Goal: Task Accomplishment & Management: Manage account settings

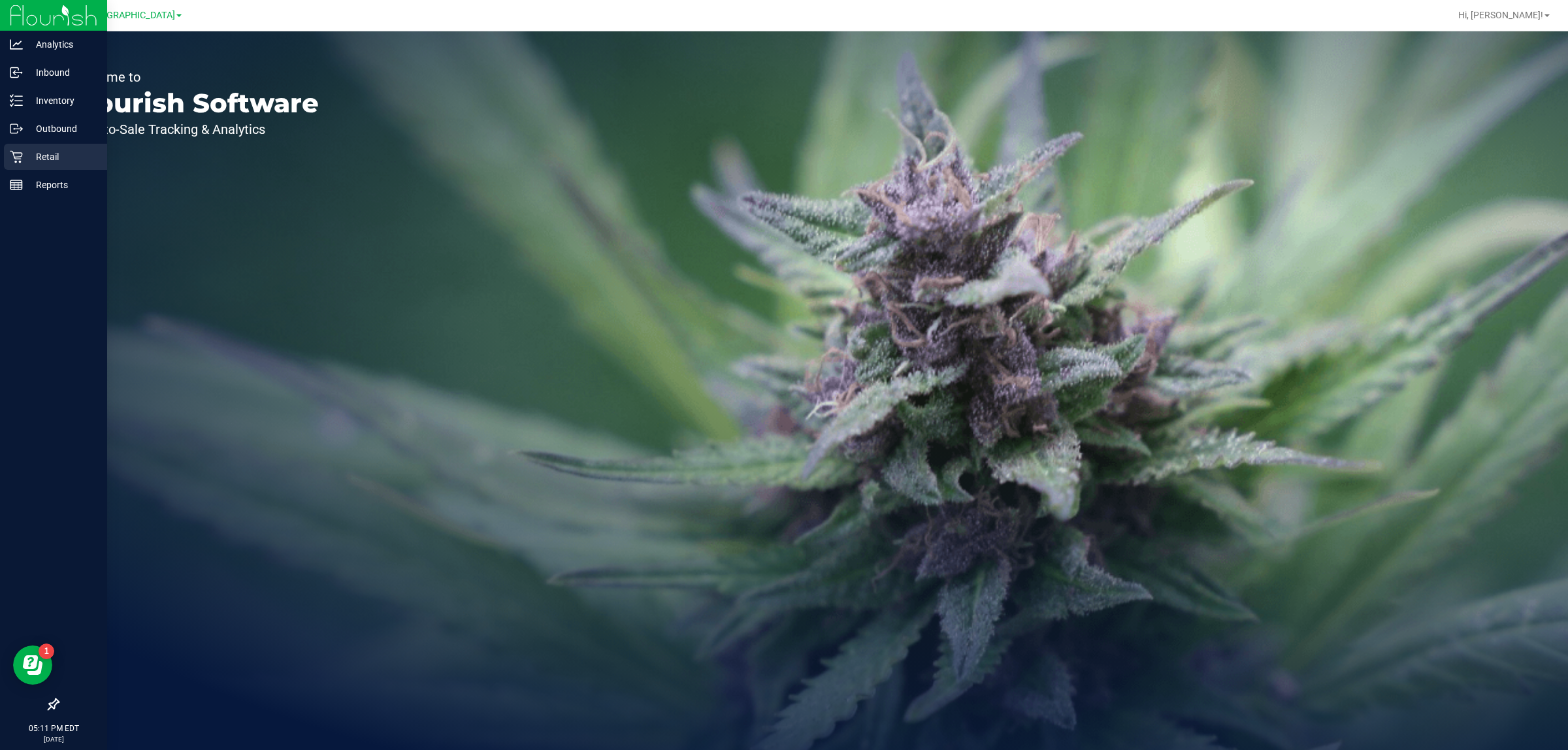
click at [21, 158] on icon at bounding box center [16, 157] width 13 height 13
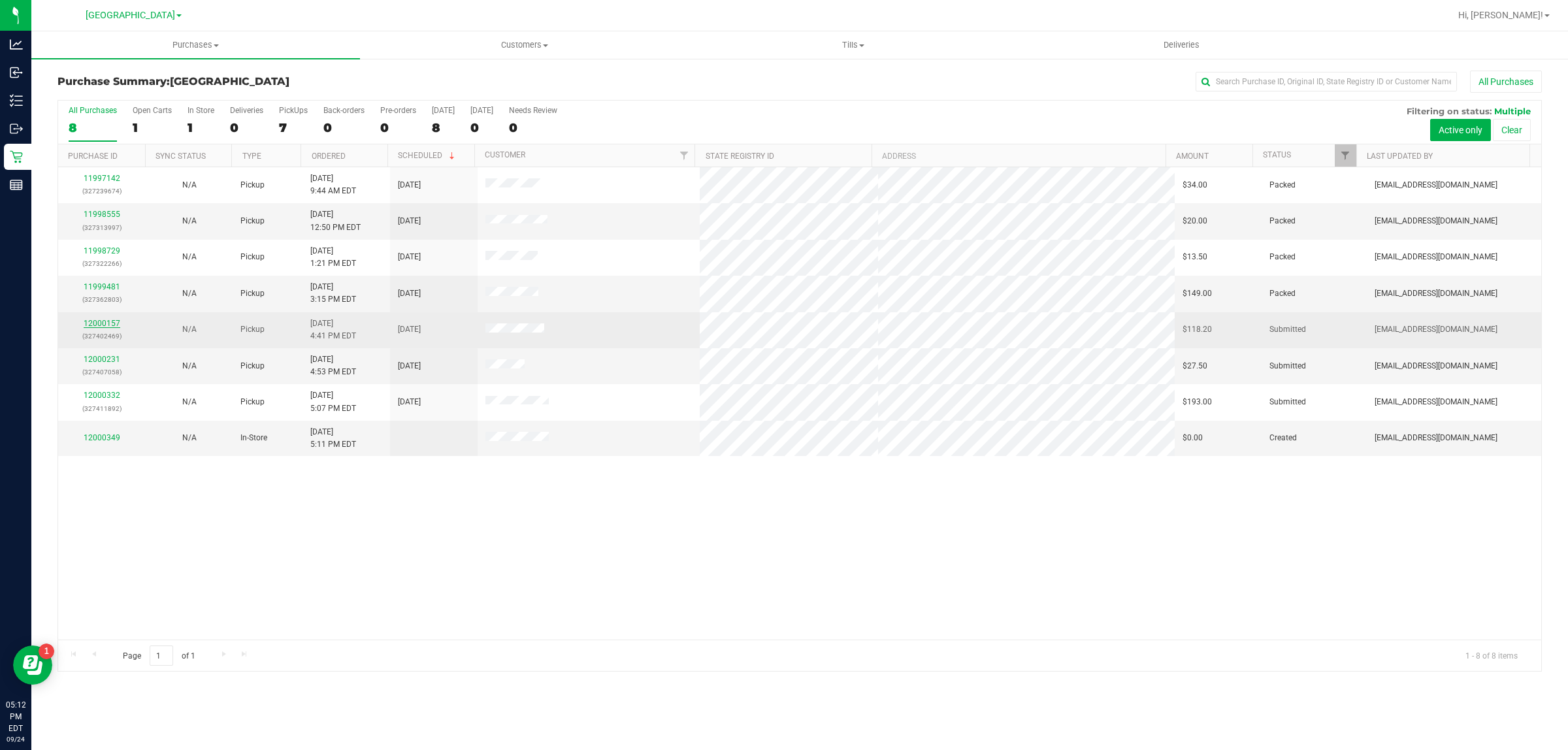
click at [100, 324] on link "12000157" at bounding box center [102, 324] width 37 height 9
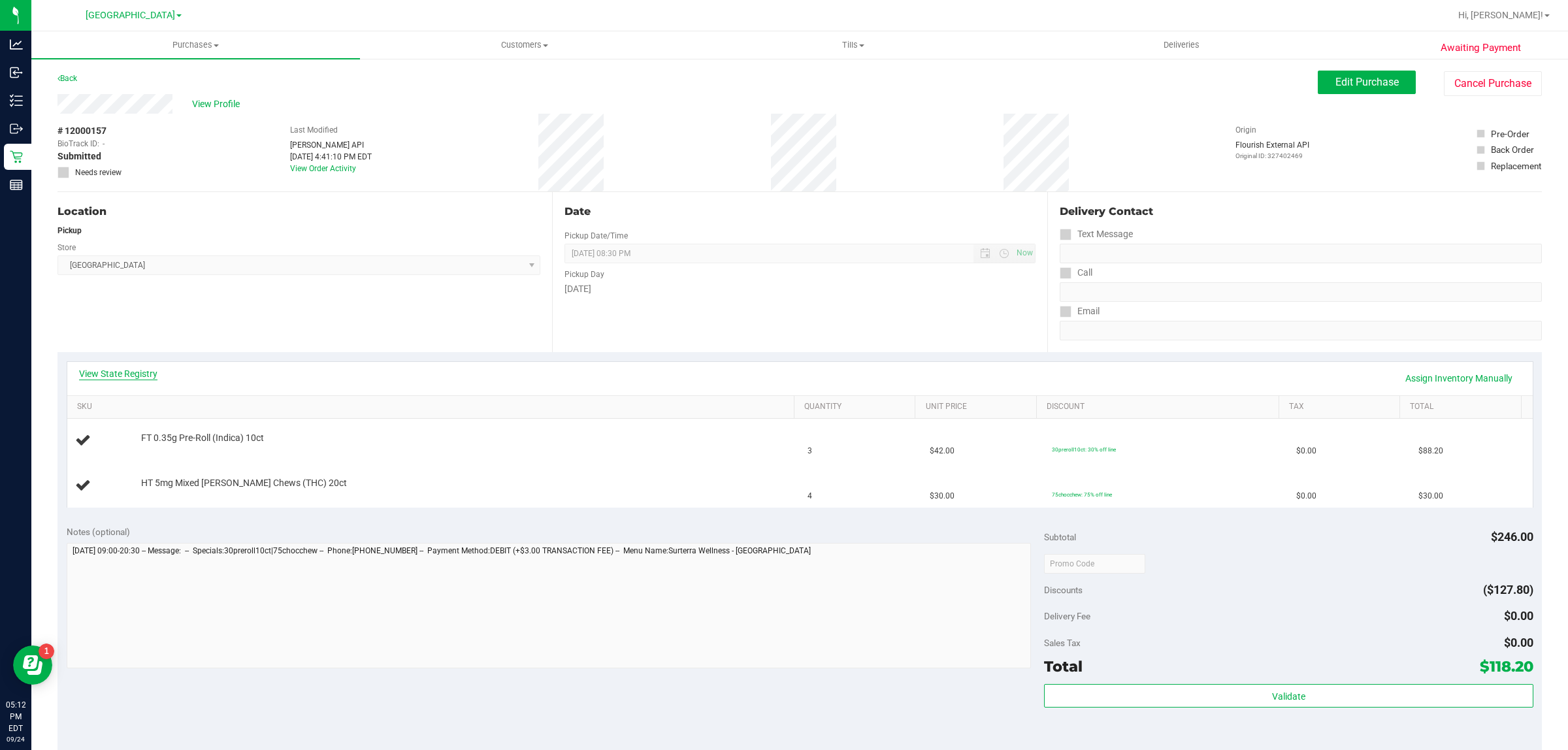
click at [139, 370] on link "View State Registry" at bounding box center [118, 374] width 78 height 13
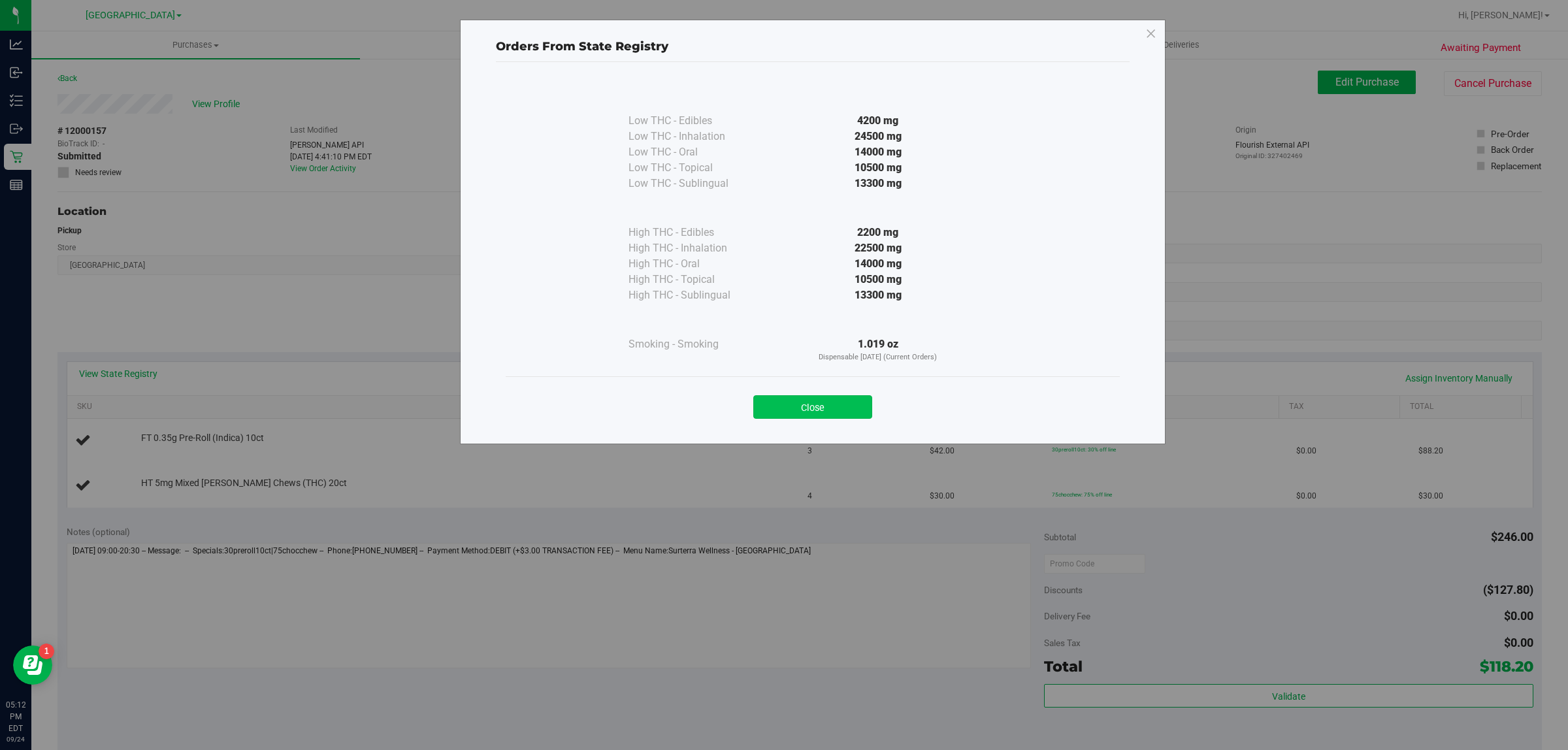
click at [821, 396] on button "Close" at bounding box center [813, 407] width 119 height 24
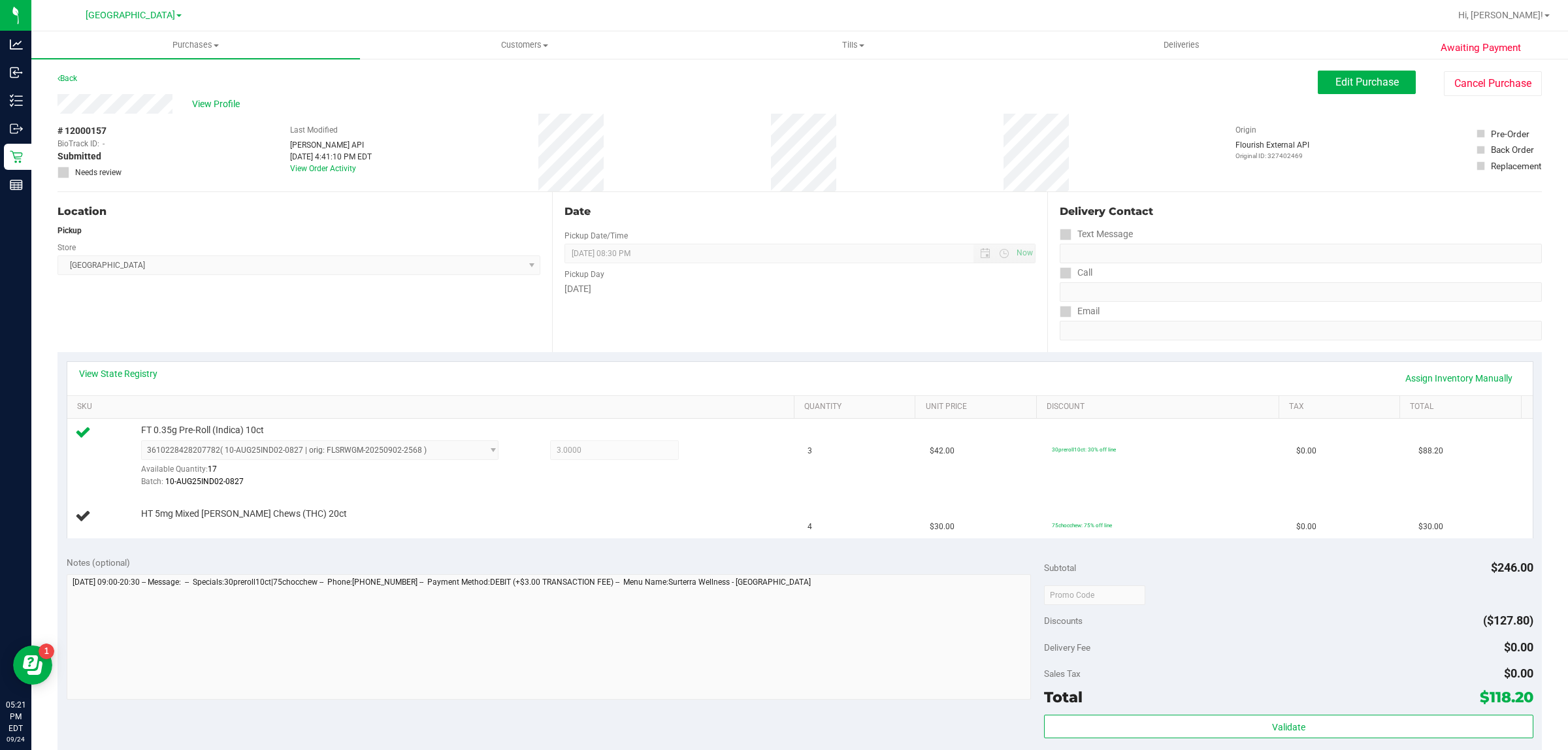
click at [344, 279] on div "Location Pickup Store Boynton Beach WC Select Store Bonita Springs WC Boynton B…" at bounding box center [305, 272] width 495 height 160
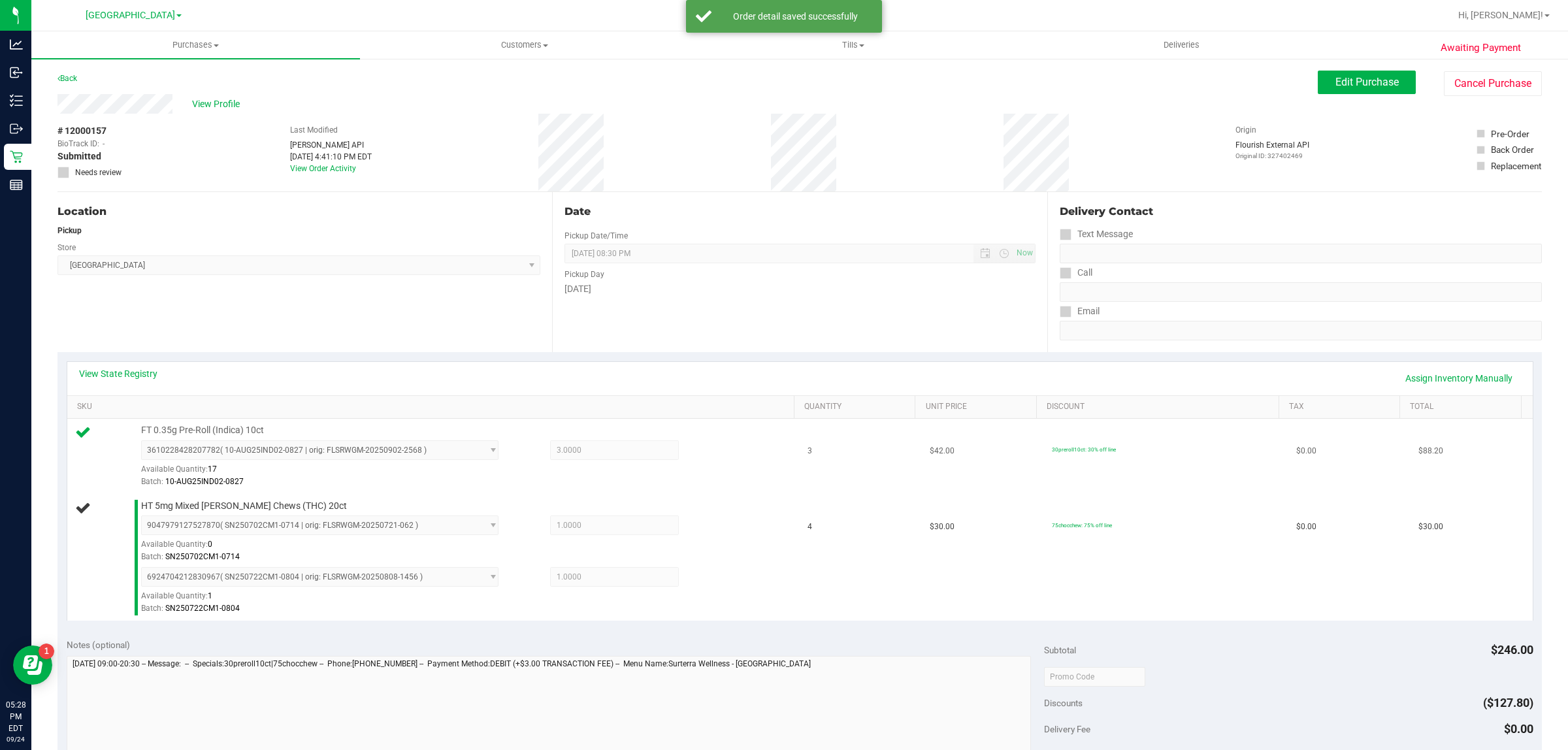
drag, startPoint x: 344, startPoint y: 279, endPoint x: 680, endPoint y: 477, distance: 390.0
click at [680, 477] on div "Batch: 10-AUG25IND02-0827" at bounding box center [464, 482] width 645 height 12
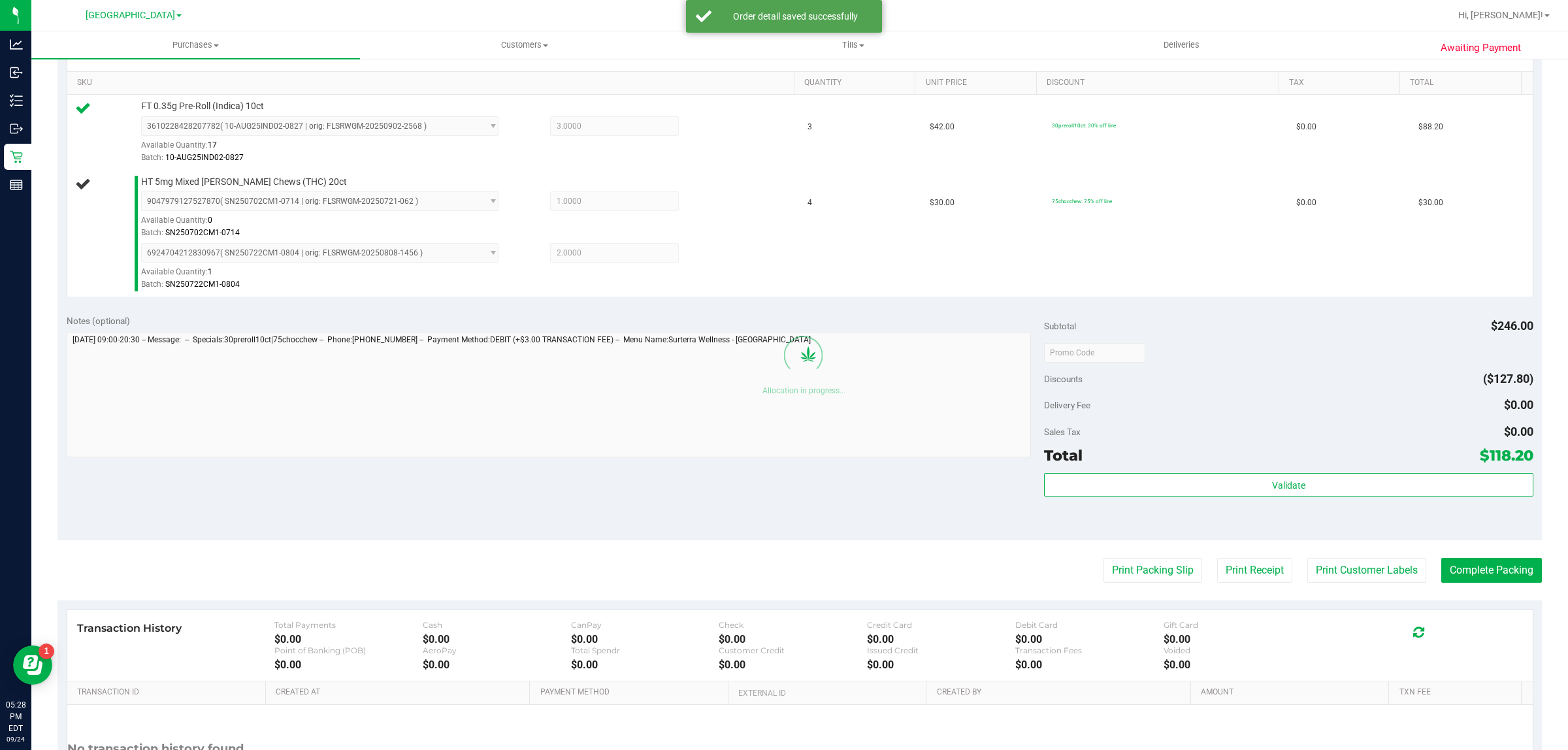
scroll to position [327, 0]
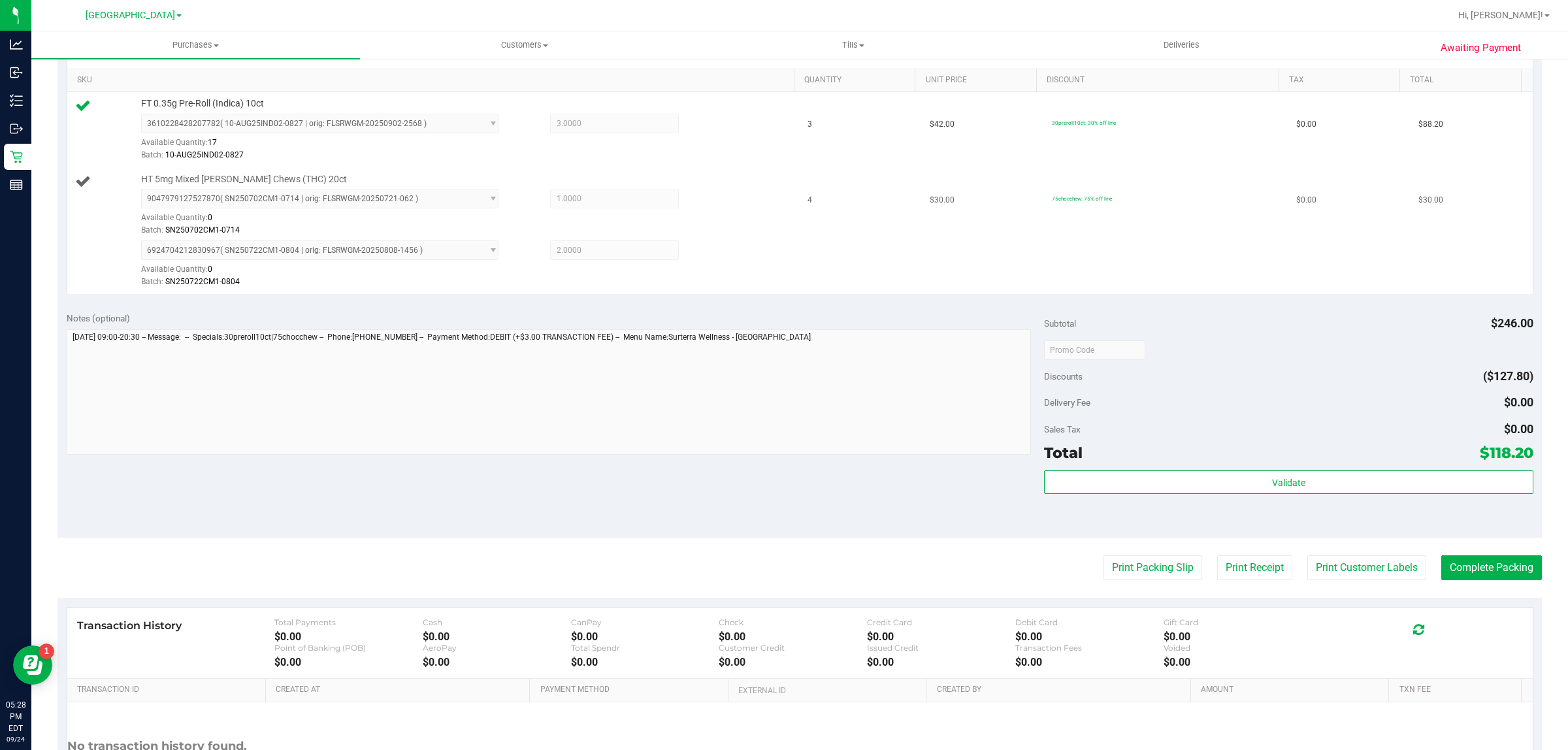
click at [320, 255] on span "6924704212830967 ( SN250722CM1-0804 | orig: FLSRWGM-20250808-1456 ) 69247042128…" at bounding box center [320, 250] width 357 height 20
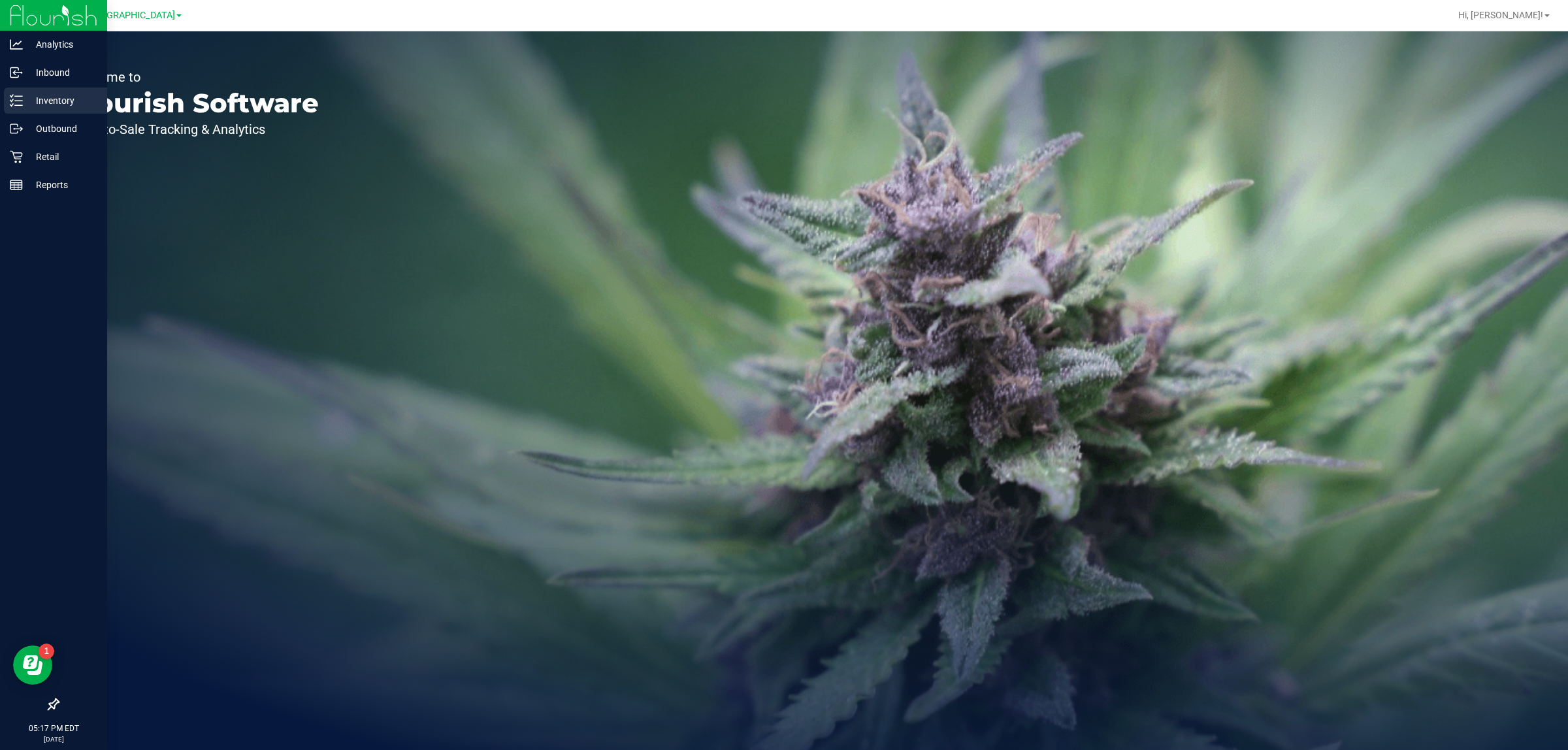
click at [62, 91] on div "Inventory" at bounding box center [55, 101] width 103 height 26
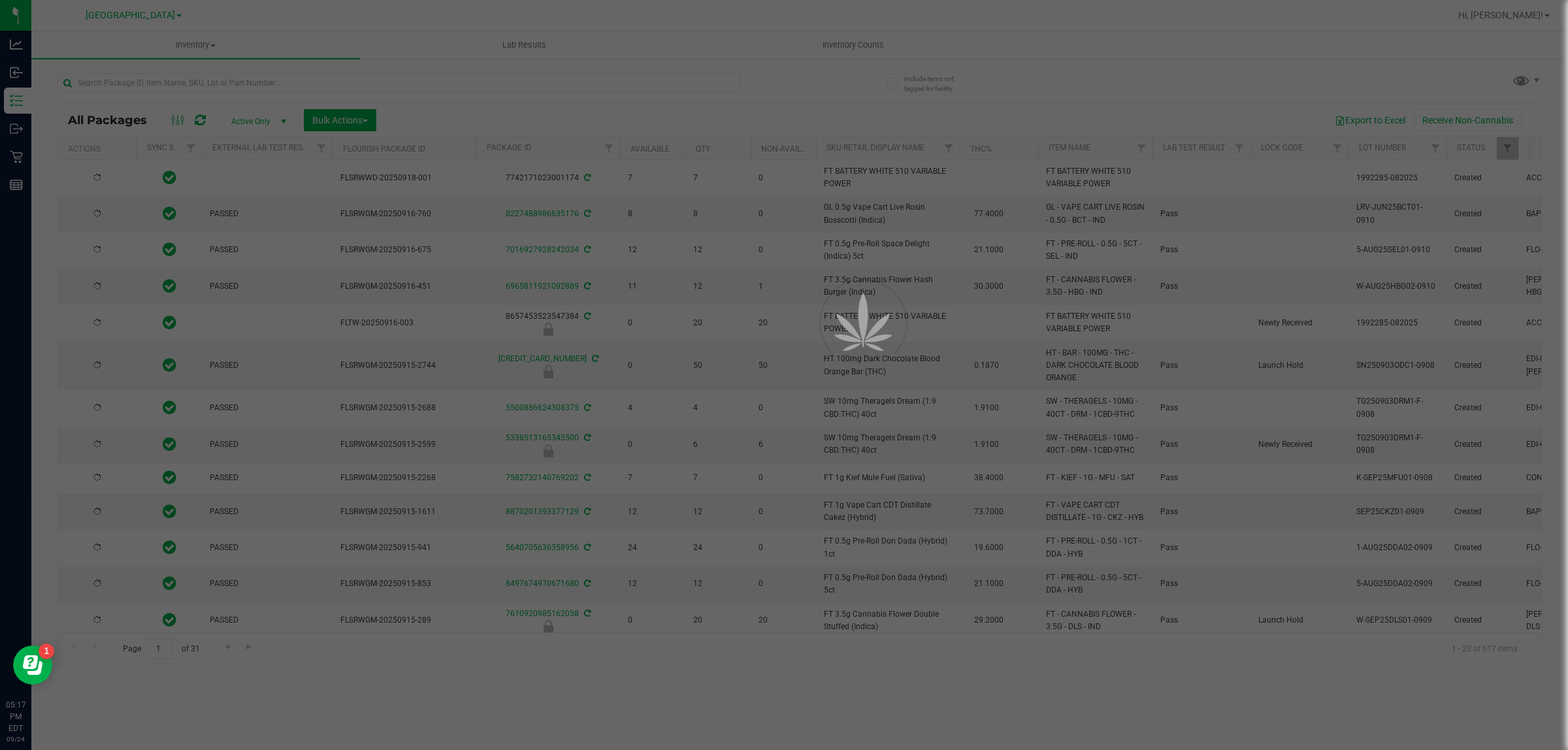
type input "2026-03-16"
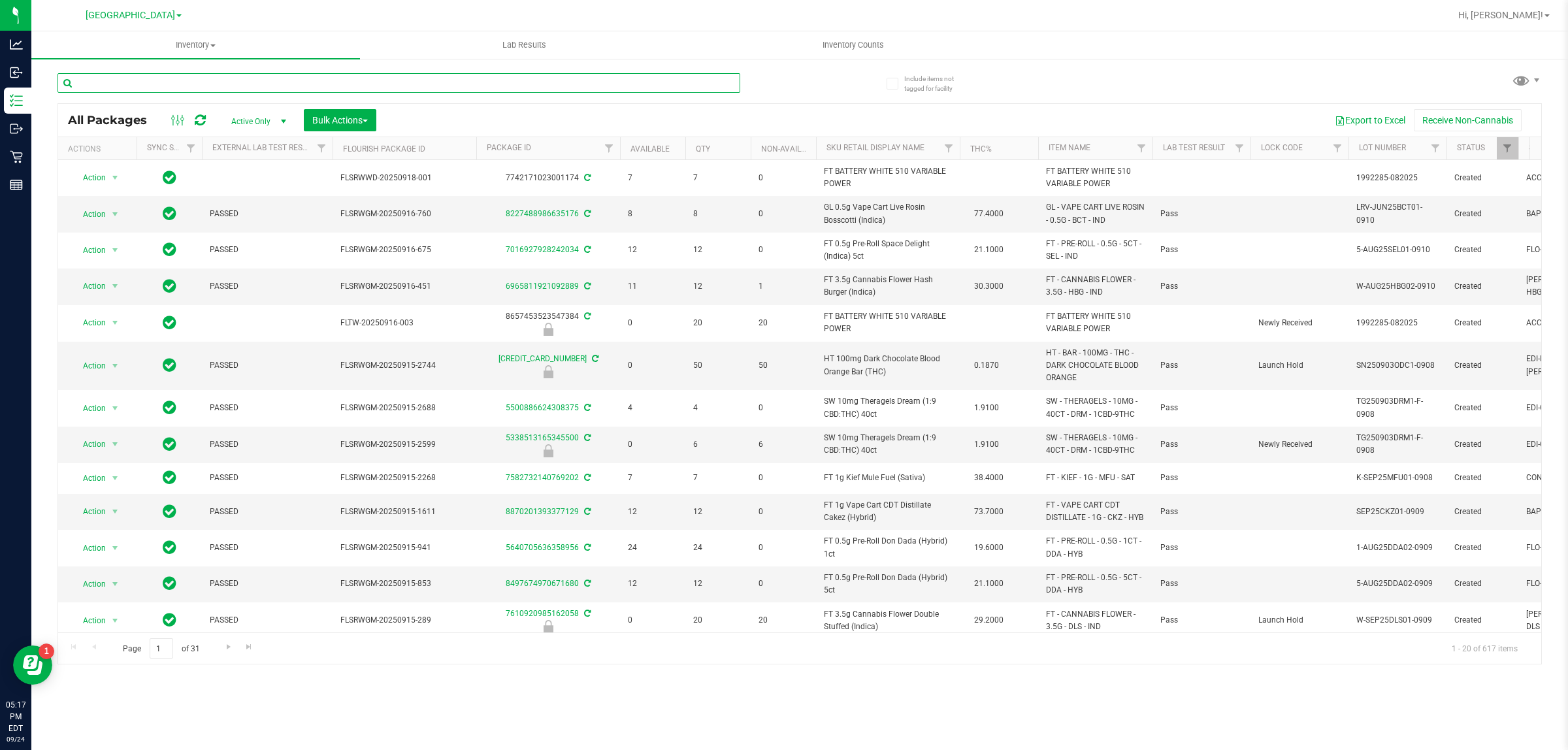
click at [195, 78] on input "text" at bounding box center [399, 83] width 683 height 20
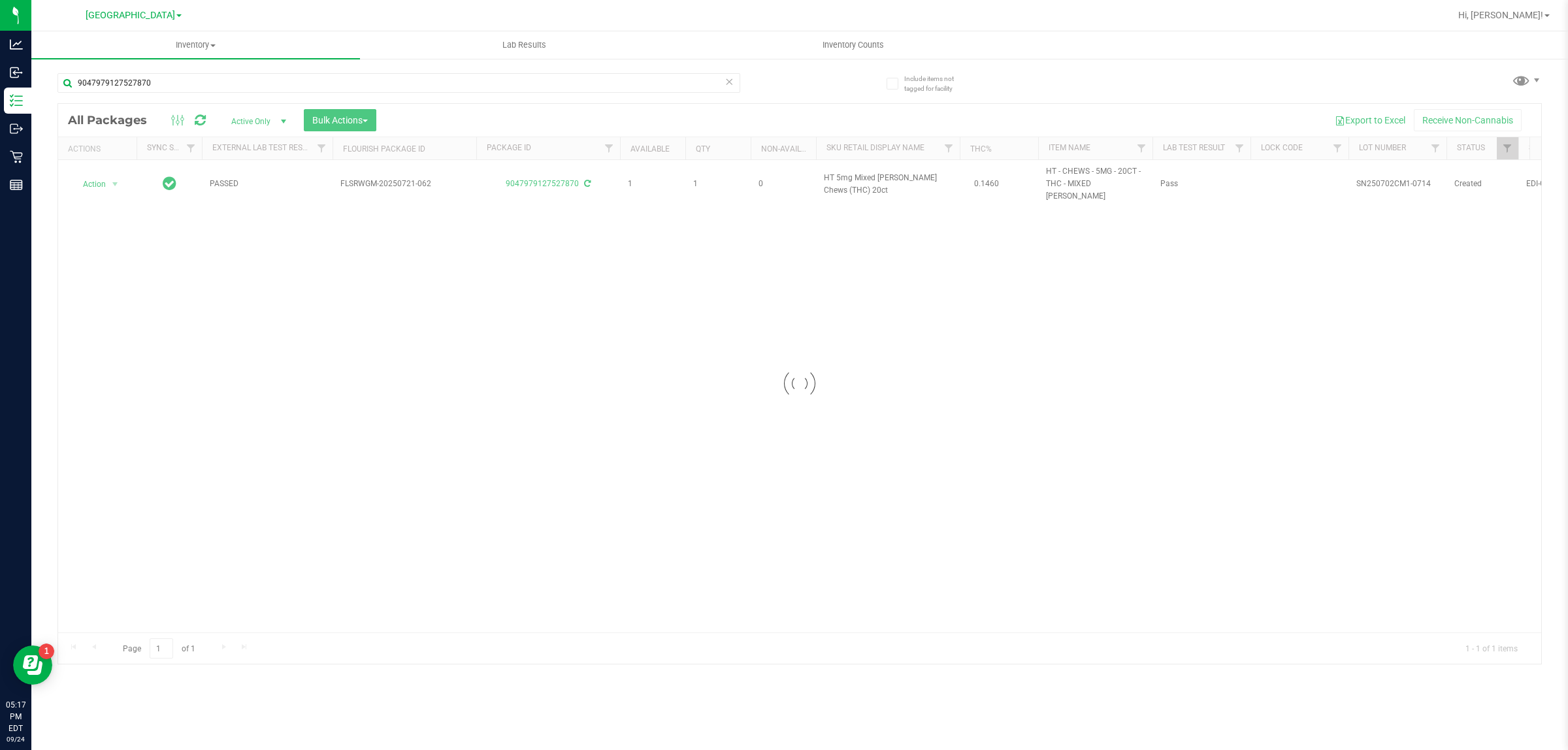
click at [408, 305] on div at bounding box center [800, 383] width 1482 height 560
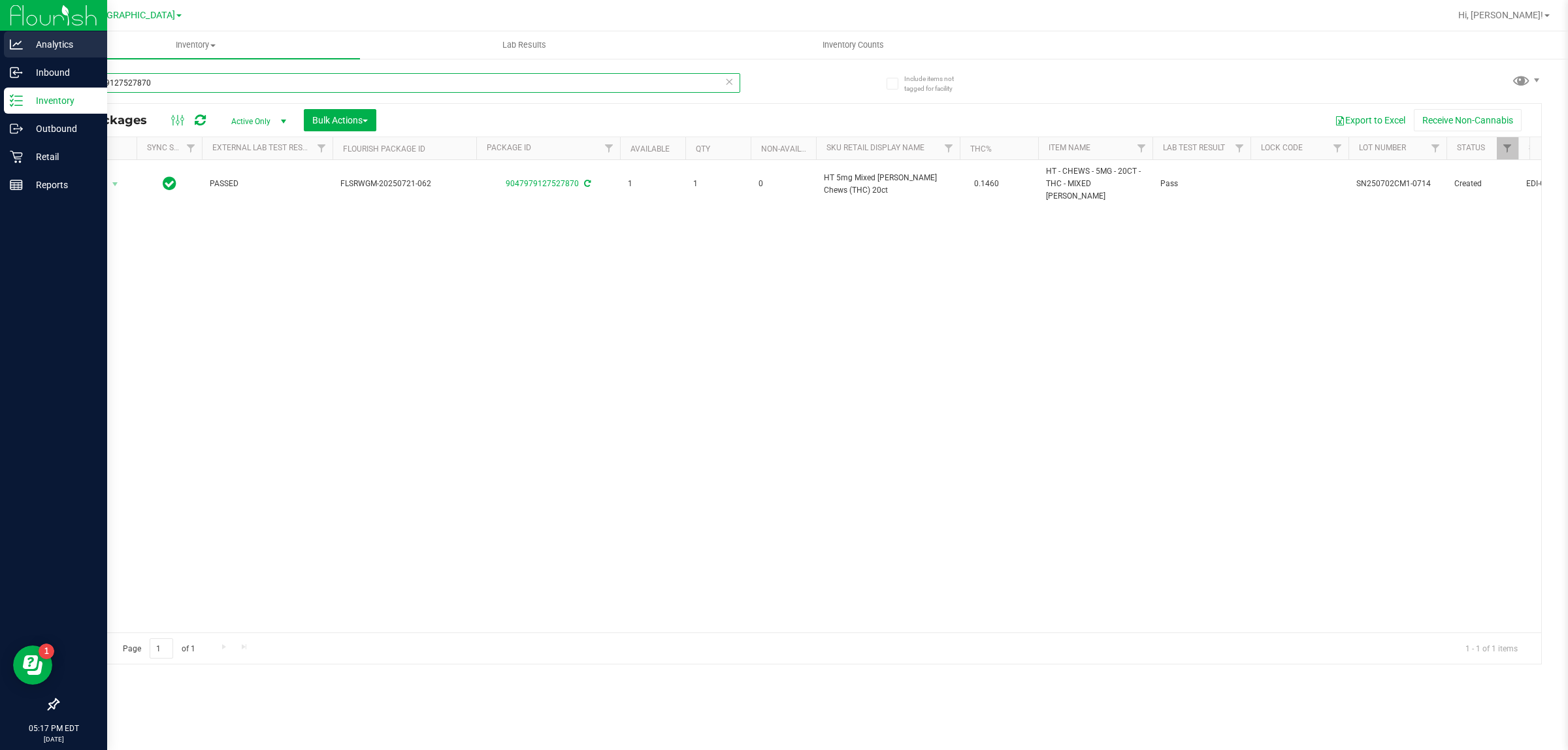
drag, startPoint x: 174, startPoint y: 82, endPoint x: 8, endPoint y: 53, distance: 168.5
click at [8, 53] on div "Analytics Inbound Inventory Outbound Retail Reports 05:17 PM EDT 09/24/2025 09/…" at bounding box center [784, 375] width 1568 height 750
type input "6"
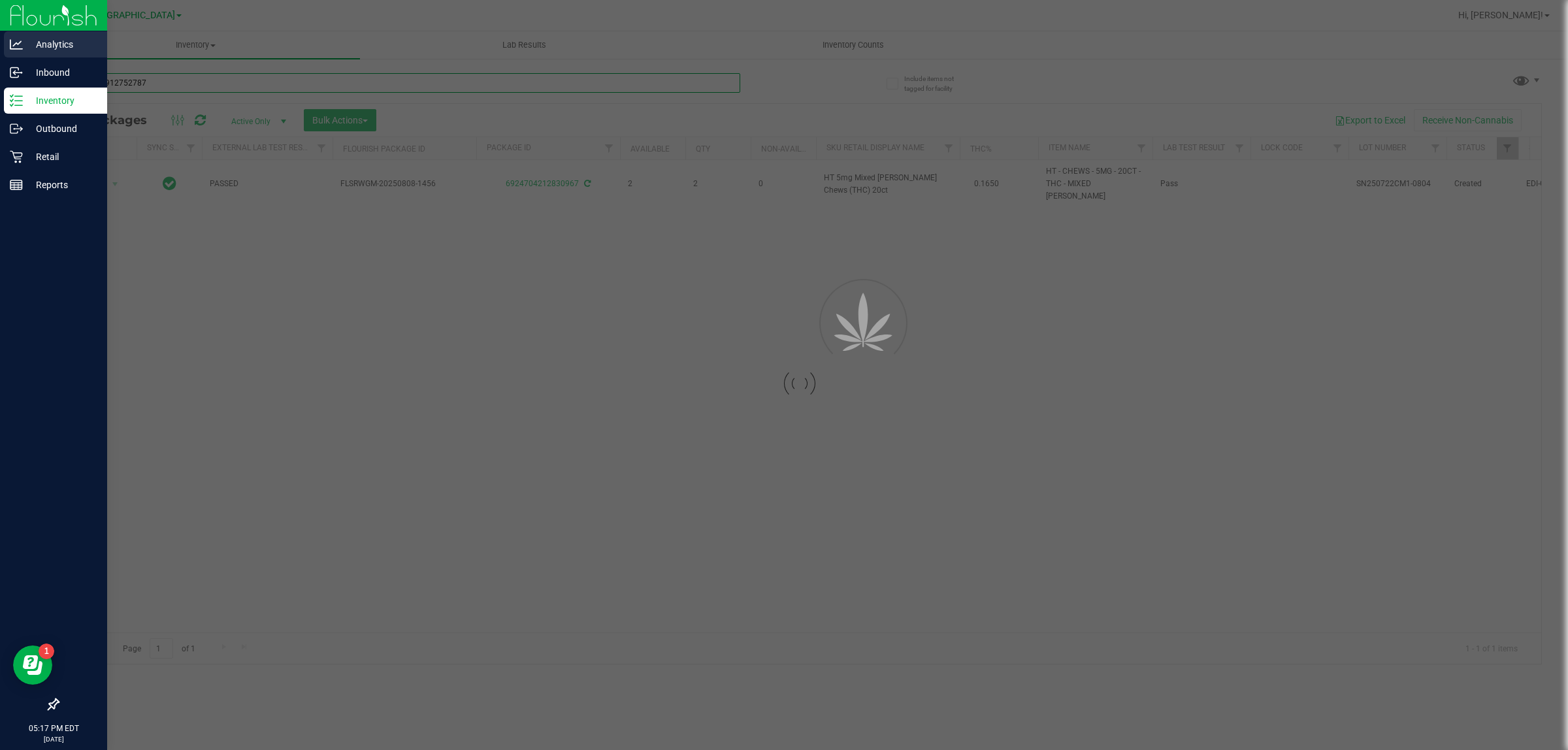
type input "9047979127527870"
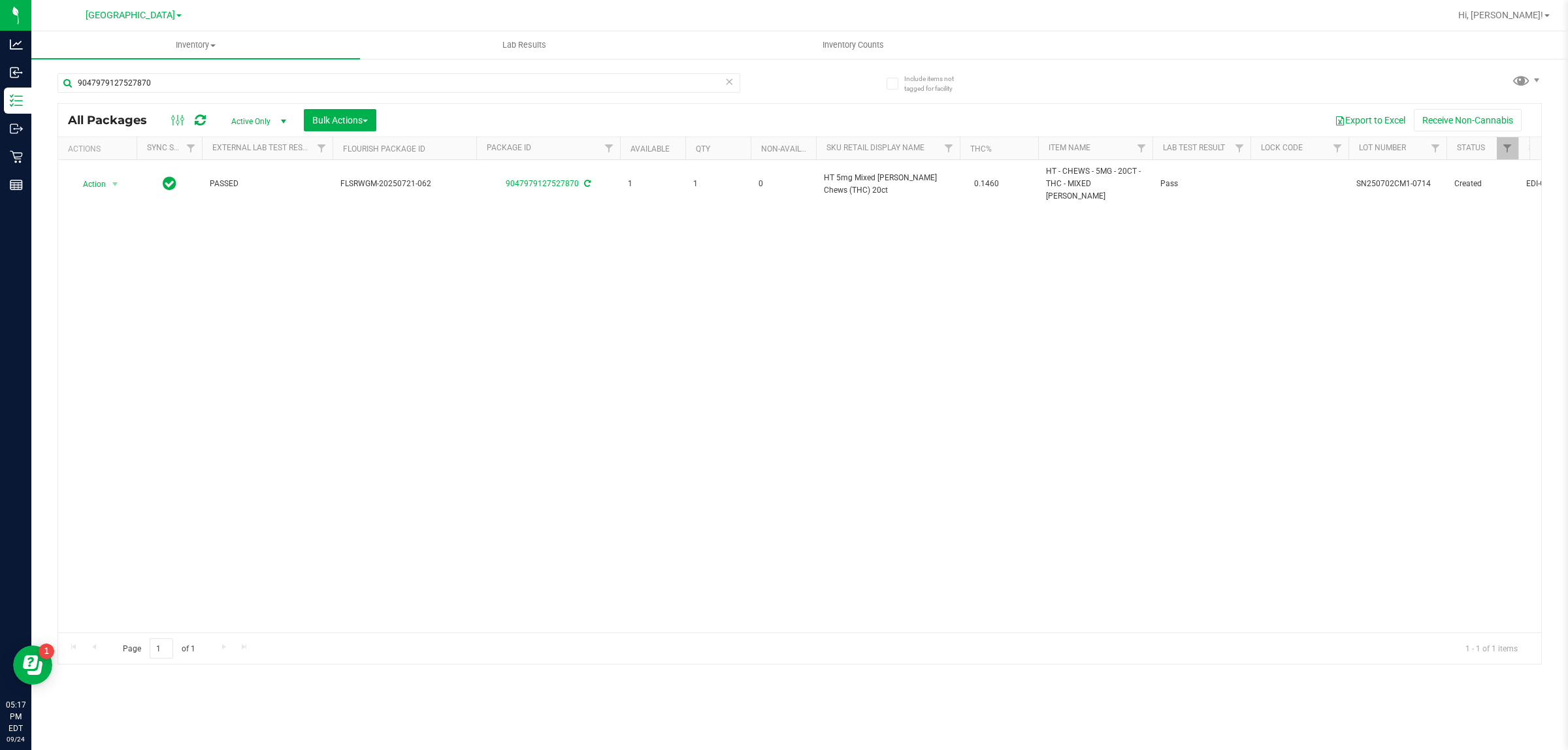
click at [437, 343] on div "Action Action Adjust qty Create package Edit attributes Global inventory Locate…" at bounding box center [800, 396] width 1482 height 472
click at [435, 348] on div "Action Action Adjust qty Create package Edit attributes Global inventory Locate…" at bounding box center [800, 396] width 1482 height 472
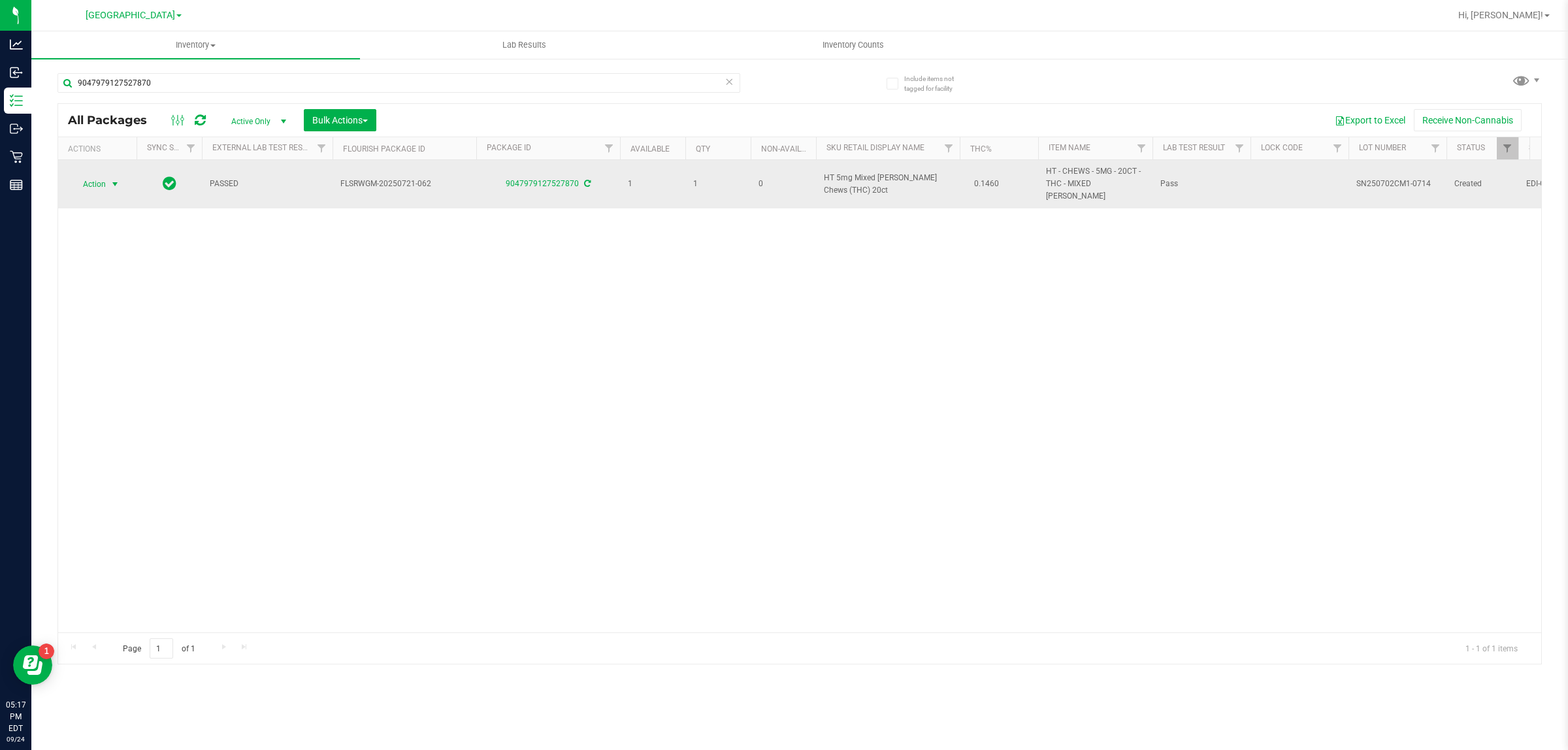
click at [108, 175] on span "select" at bounding box center [115, 184] width 16 height 18
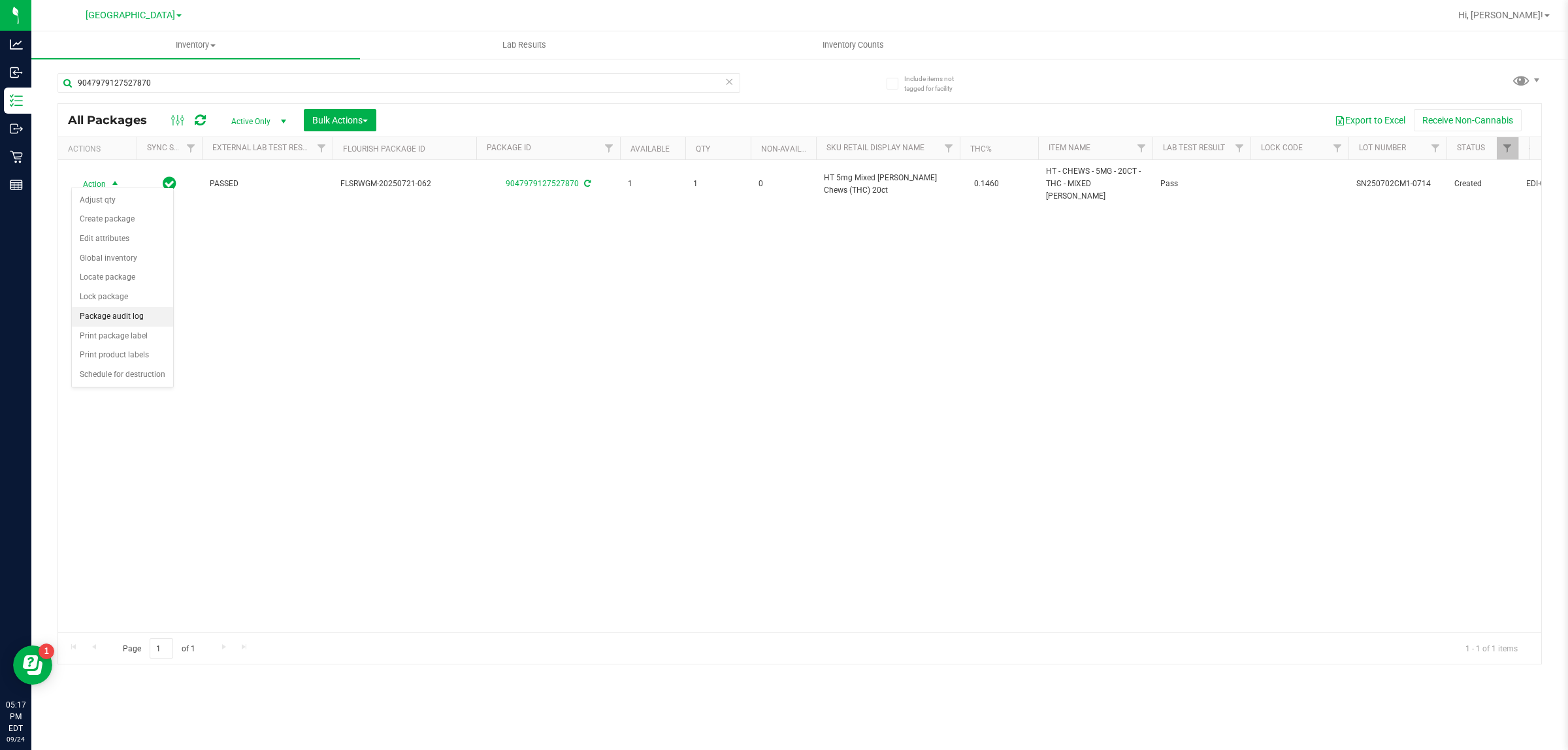
click at [129, 319] on li "Package audit log" at bounding box center [122, 316] width 102 height 20
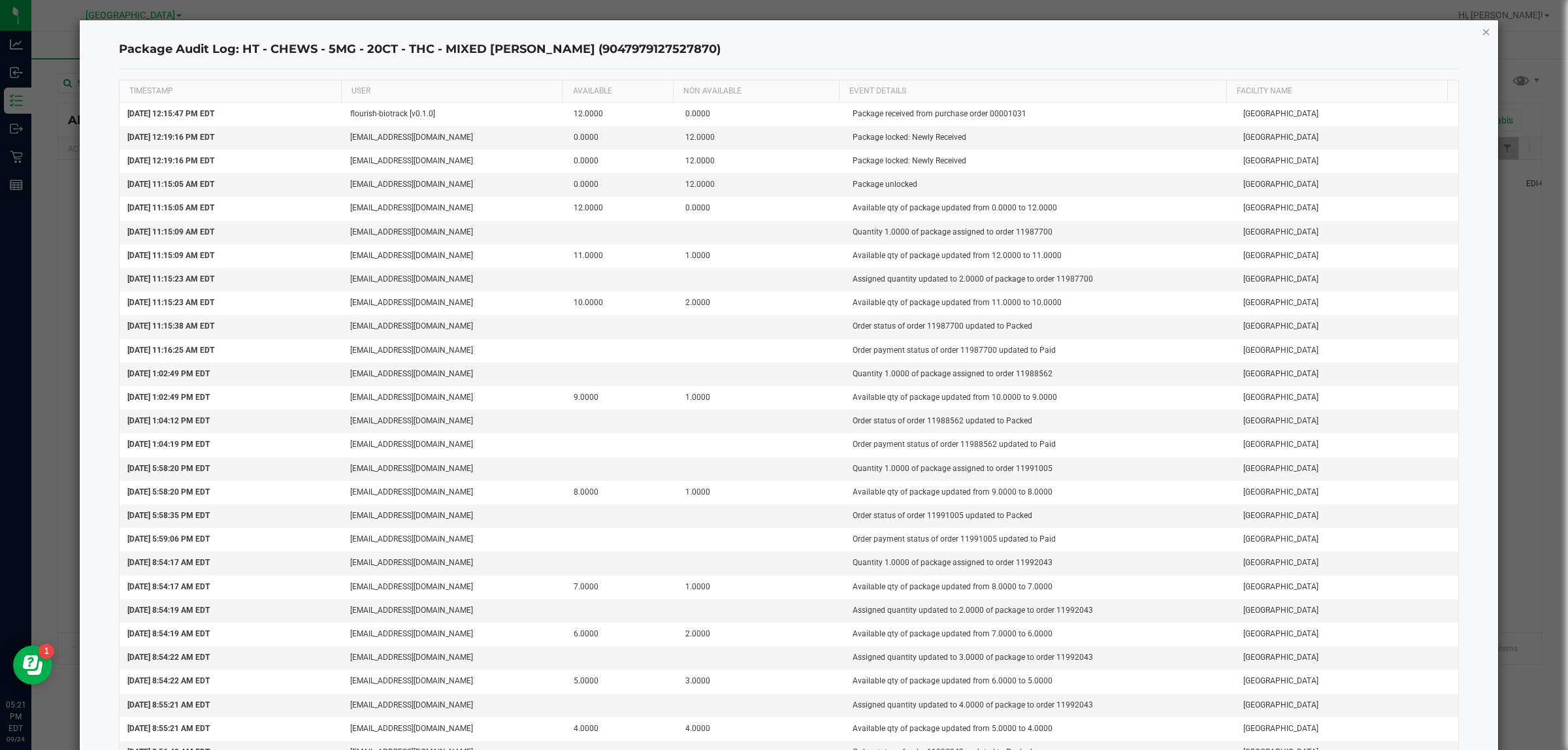
click at [1481, 29] on icon "button" at bounding box center [1486, 31] width 9 height 16
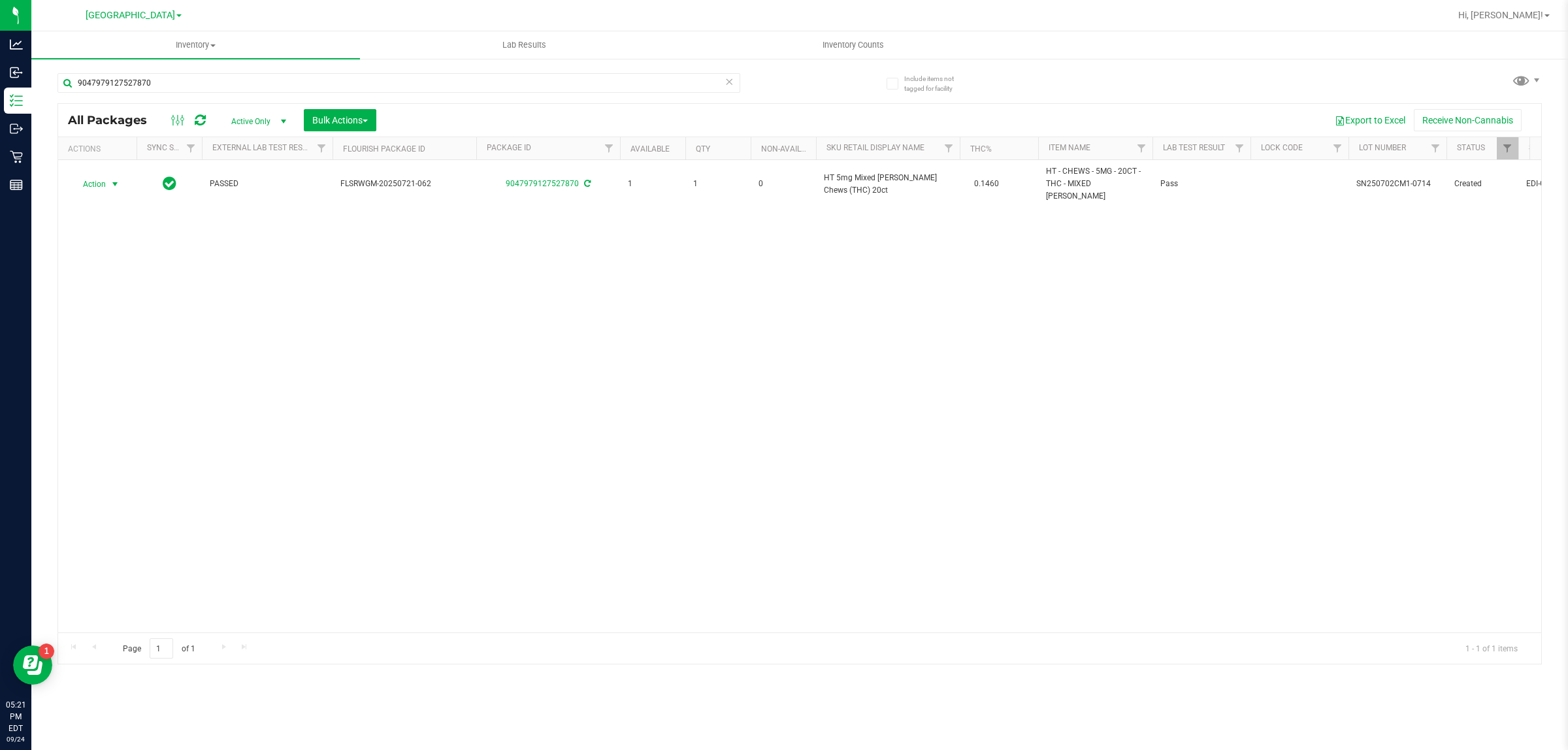
click at [397, 234] on div "Action Action Adjust qty Create package Edit attributes Global inventory Locate…" at bounding box center [800, 396] width 1482 height 472
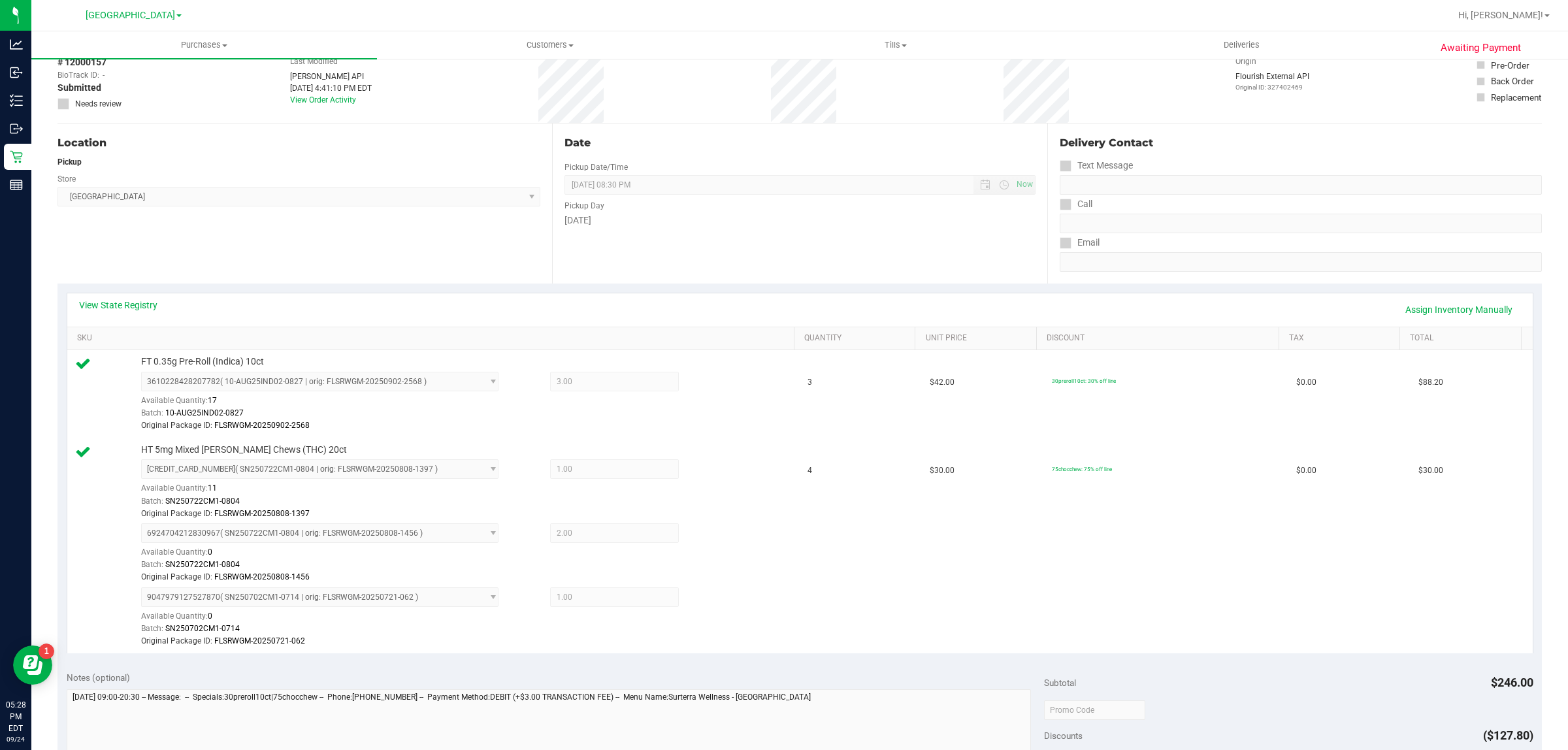
scroll to position [408, 0]
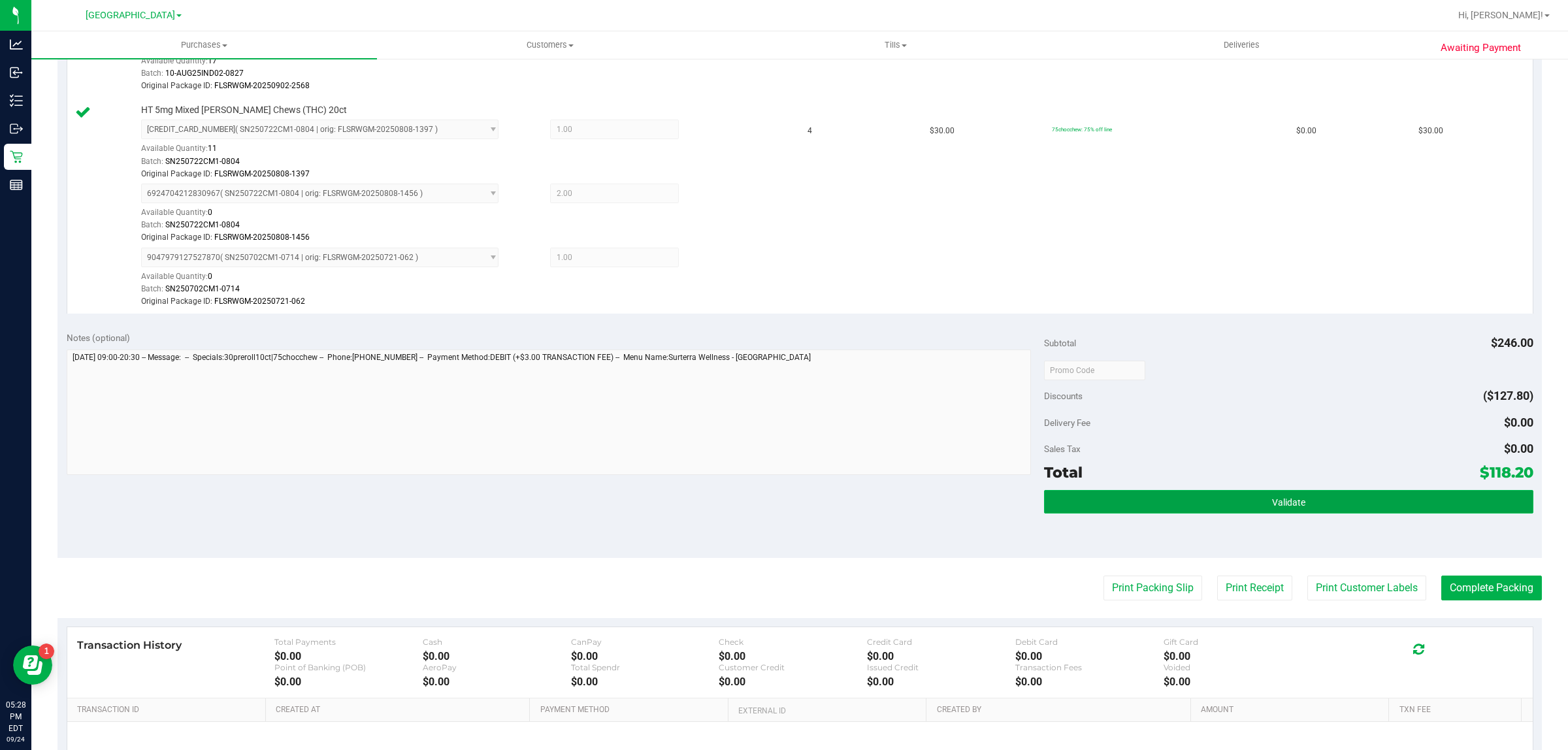
click at [1095, 503] on button "Validate" at bounding box center [1288, 502] width 488 height 24
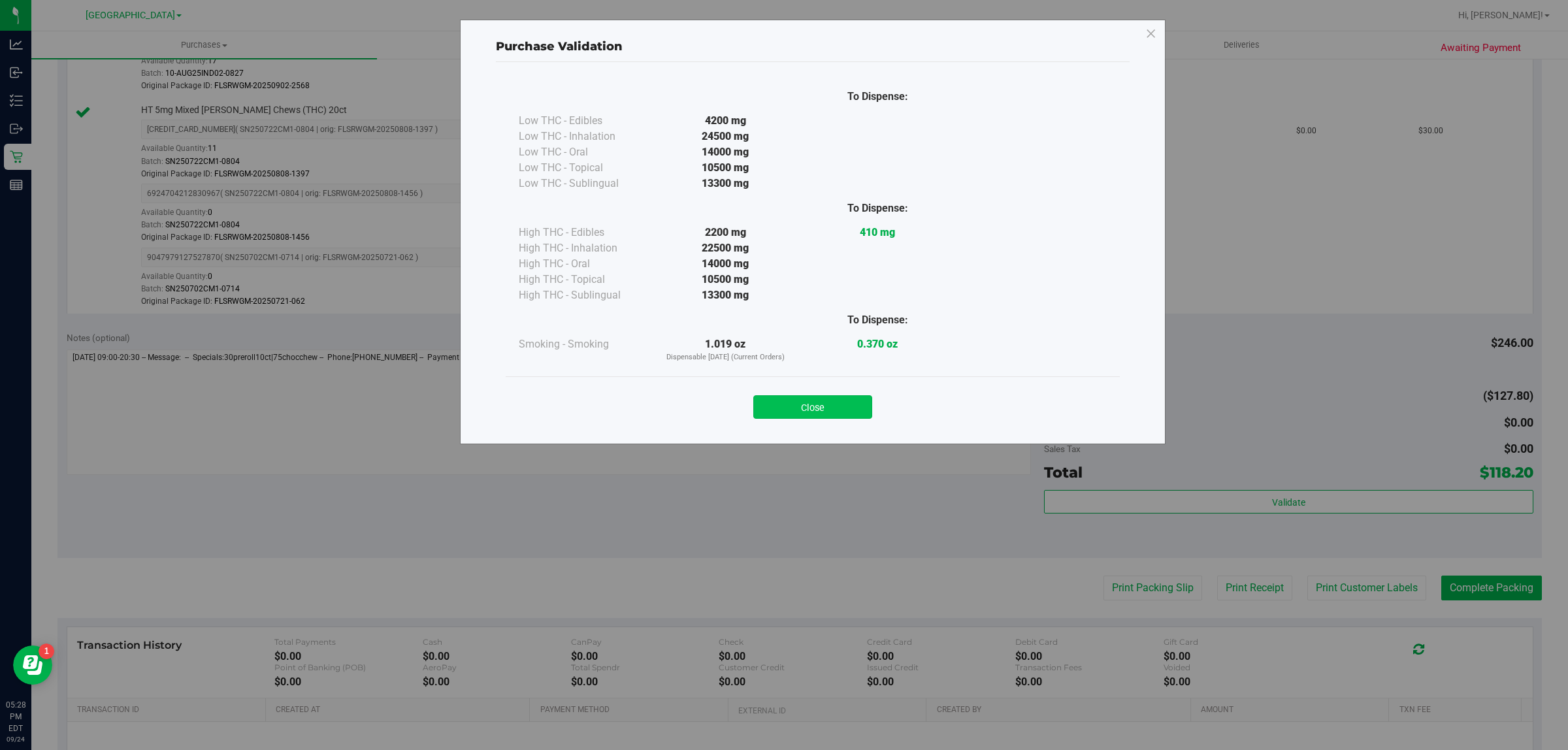
click at [826, 409] on button "Close" at bounding box center [813, 407] width 119 height 24
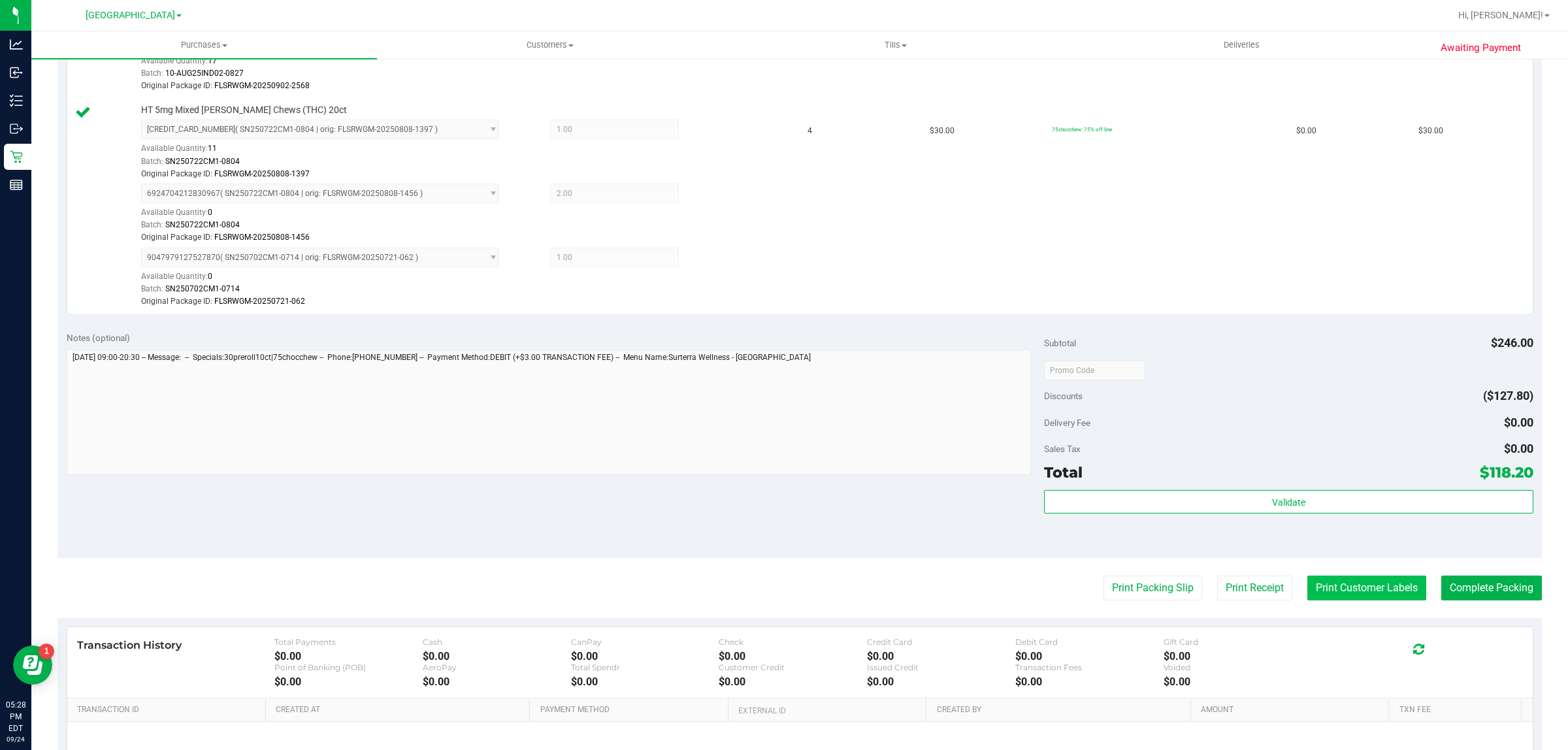
click at [1360, 579] on button "Print Customer Labels" at bounding box center [1366, 588] width 119 height 24
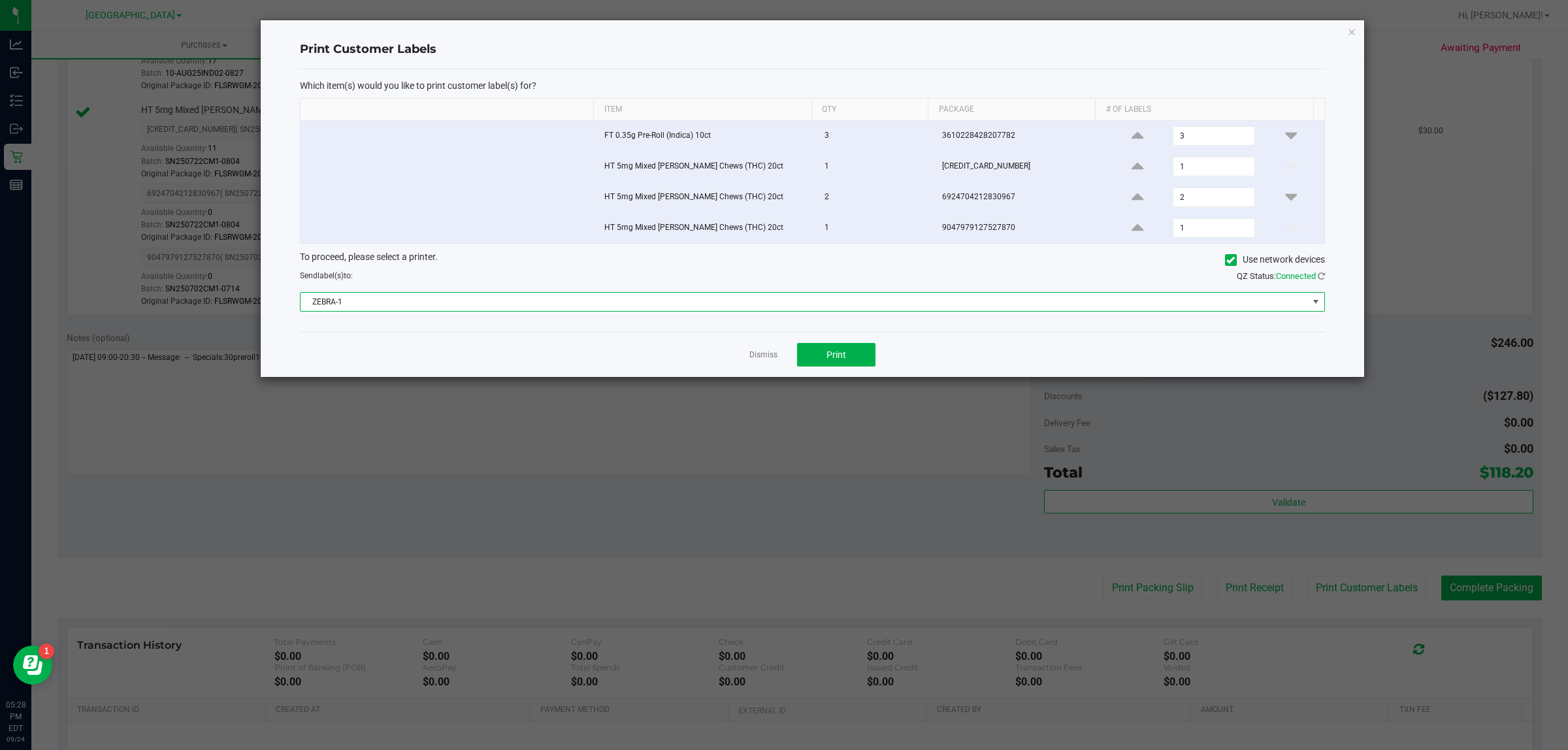
click at [698, 297] on span "ZEBRA-1" at bounding box center [803, 301] width 1007 height 18
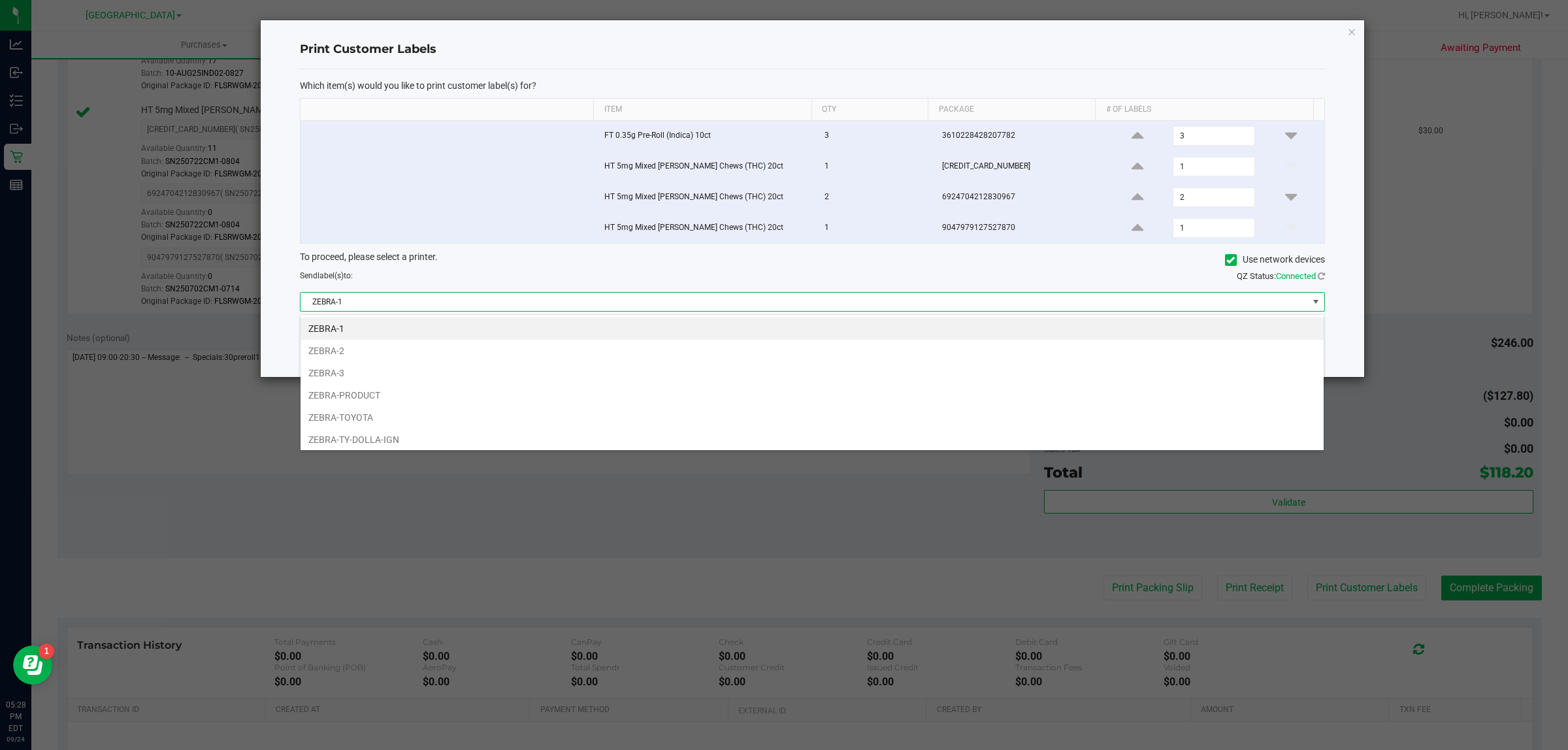
scroll to position [21, 1024]
click at [327, 422] on li "ZEBRA-TOYOTA" at bounding box center [811, 418] width 1022 height 23
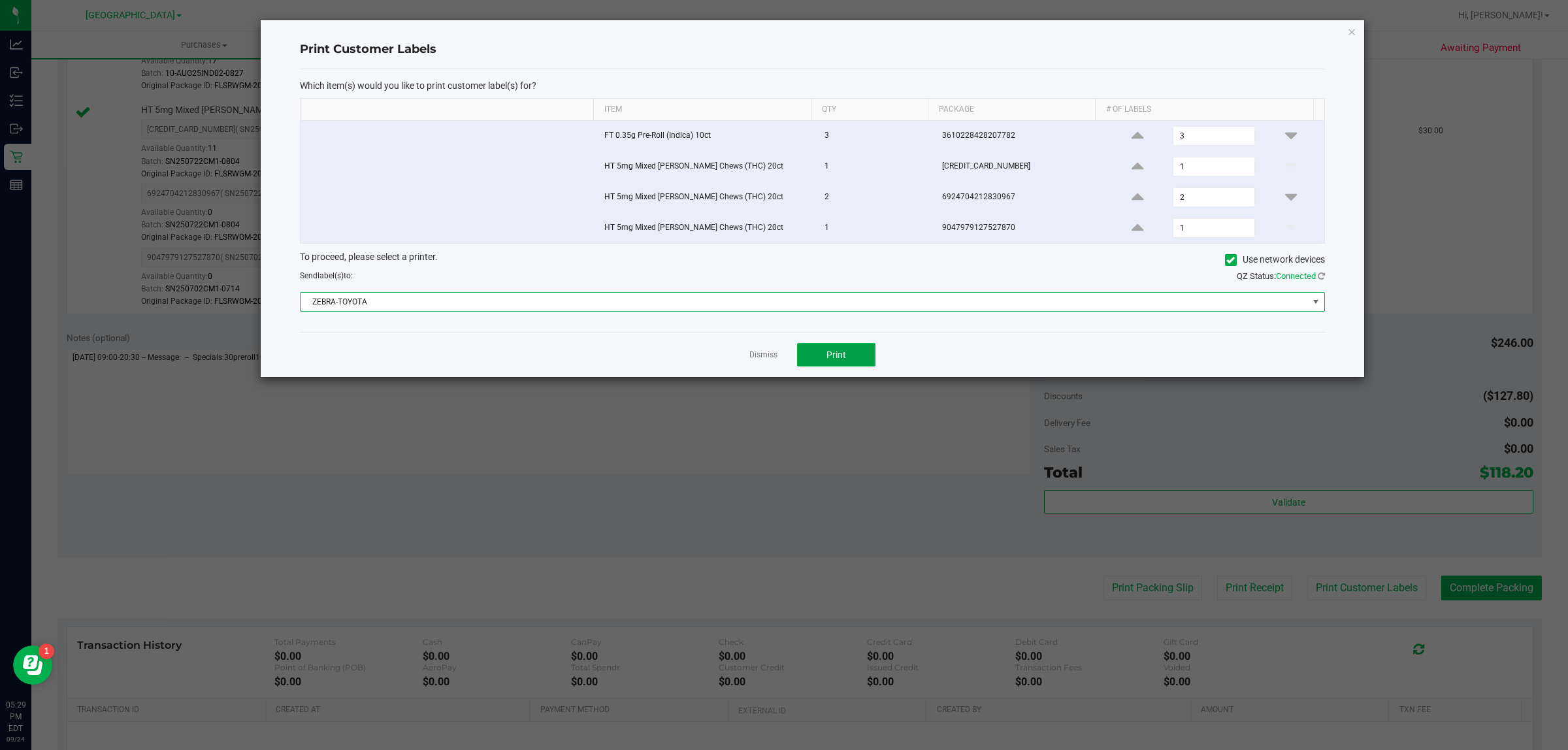
click at [818, 353] on button "Print" at bounding box center [835, 355] width 78 height 24
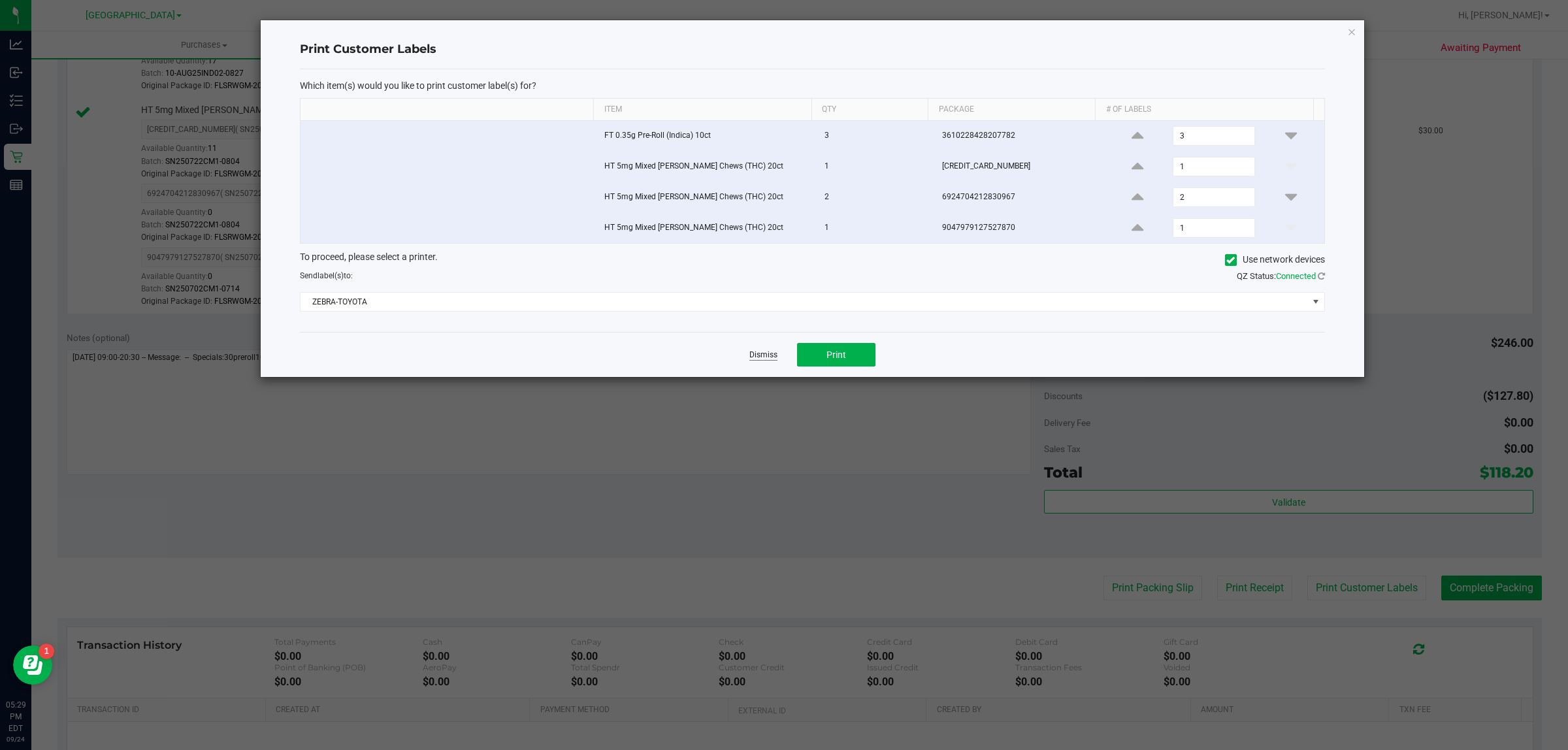
click at [753, 360] on link "Dismiss" at bounding box center [763, 355] width 28 height 11
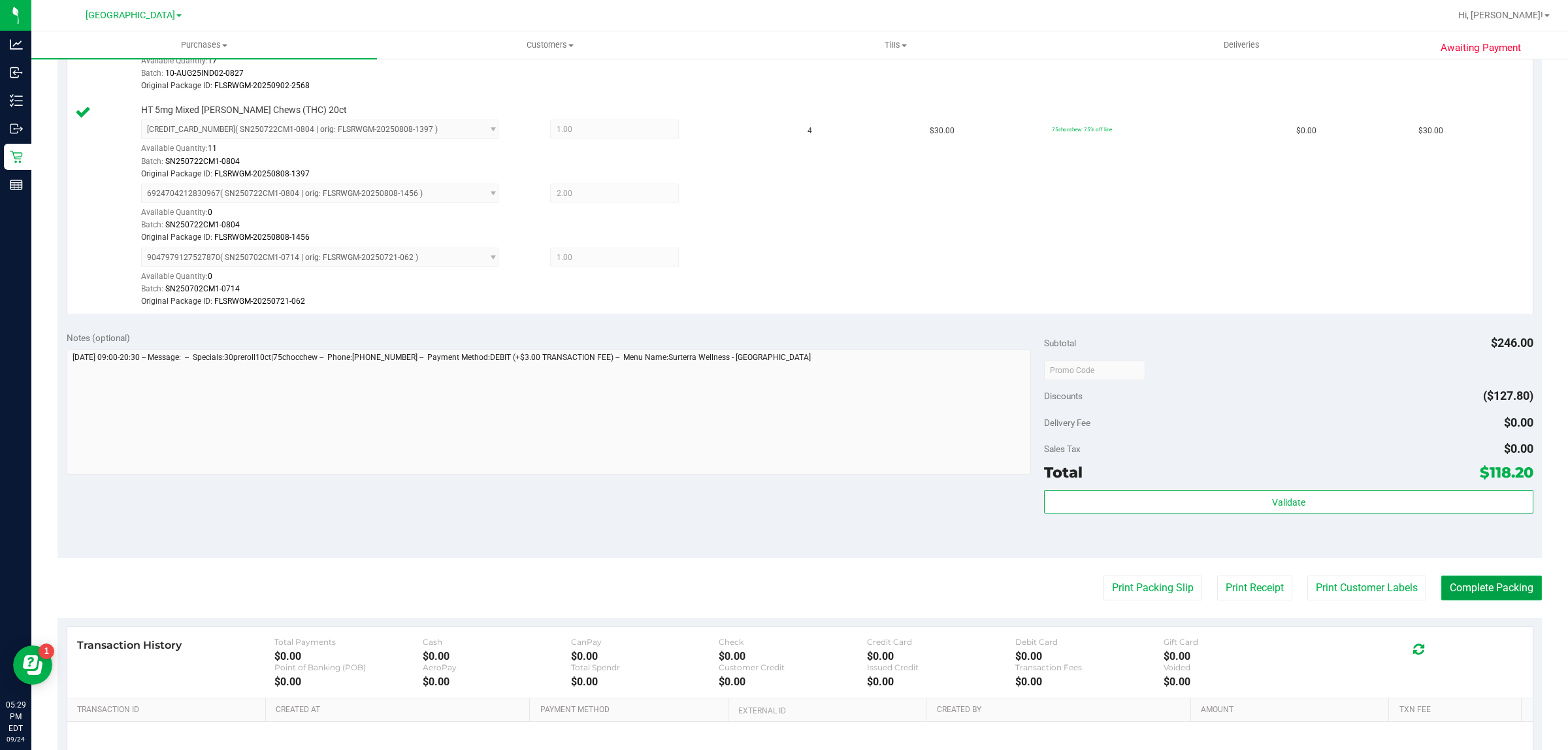
click at [1483, 597] on button "Complete Packing" at bounding box center [1491, 588] width 101 height 24
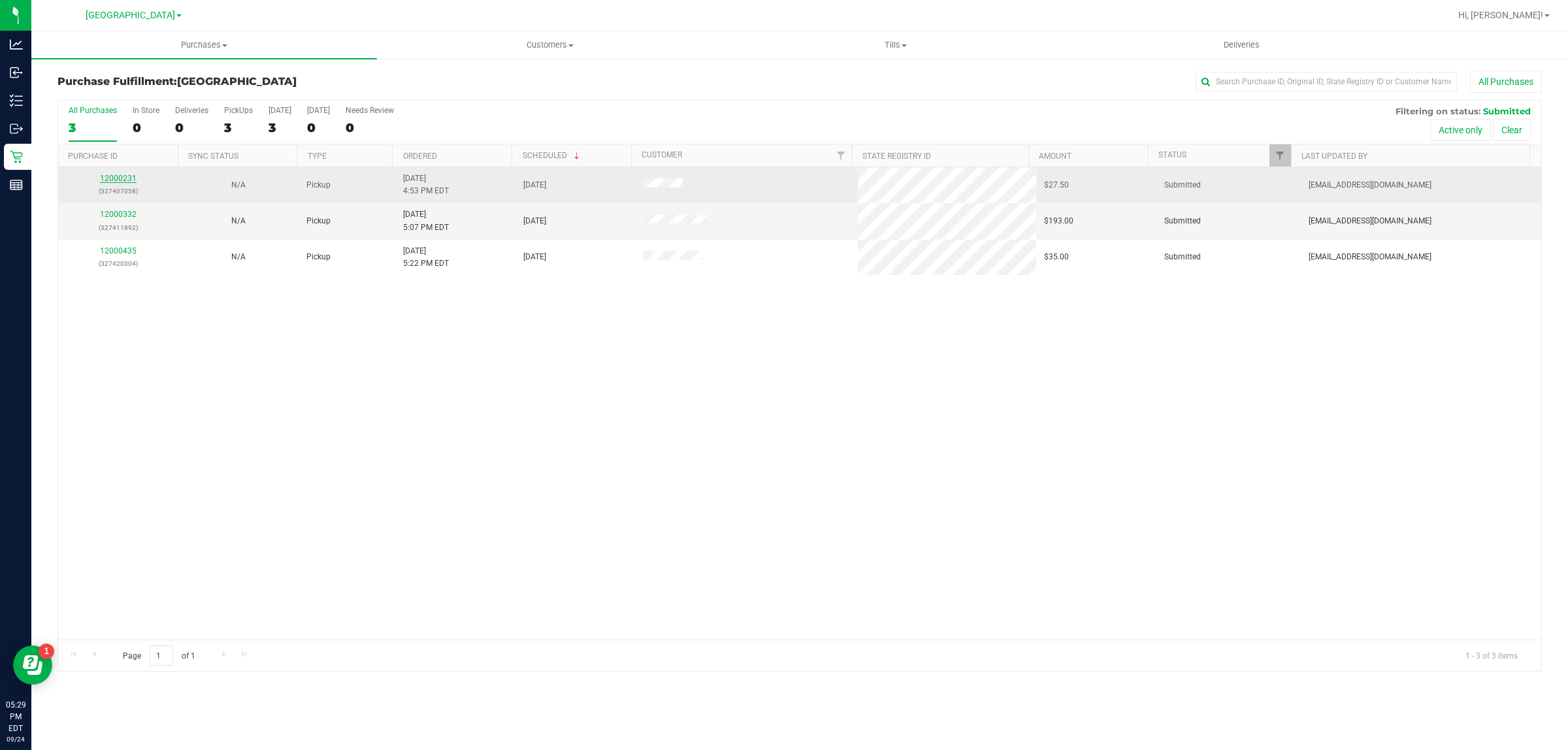
click at [119, 180] on link "12000231" at bounding box center [118, 179] width 37 height 9
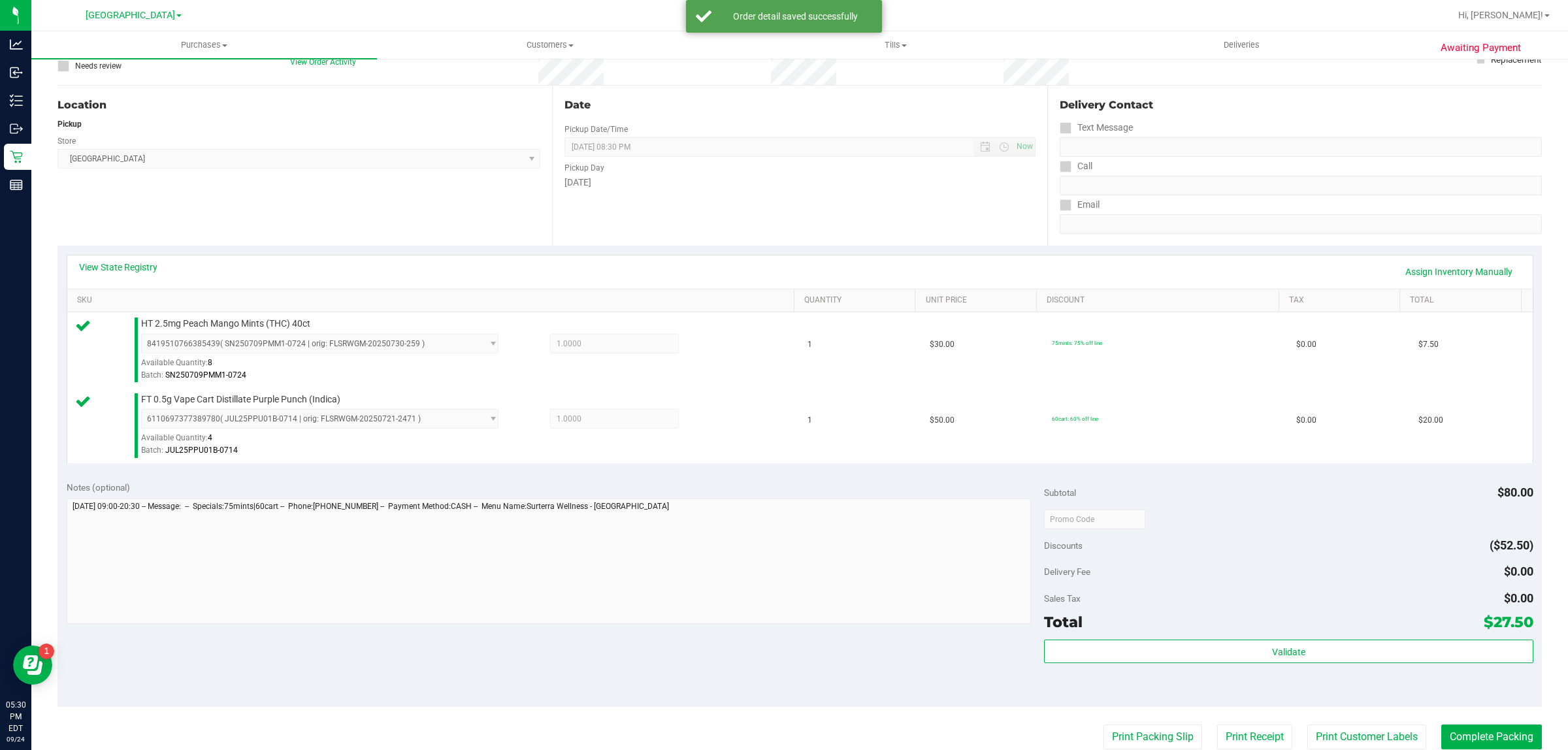
scroll to position [327, 0]
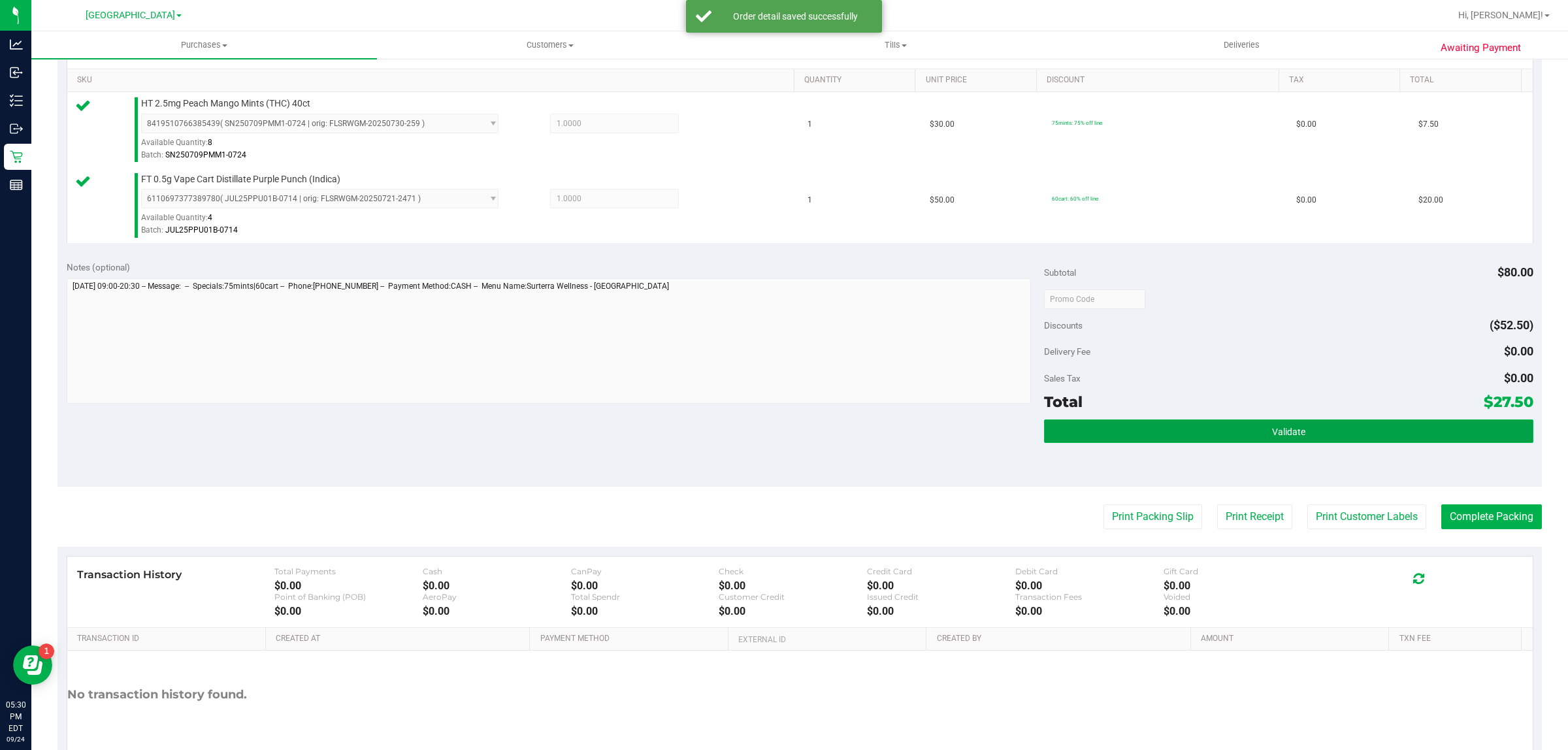
click at [1217, 436] on button "Validate" at bounding box center [1288, 431] width 488 height 24
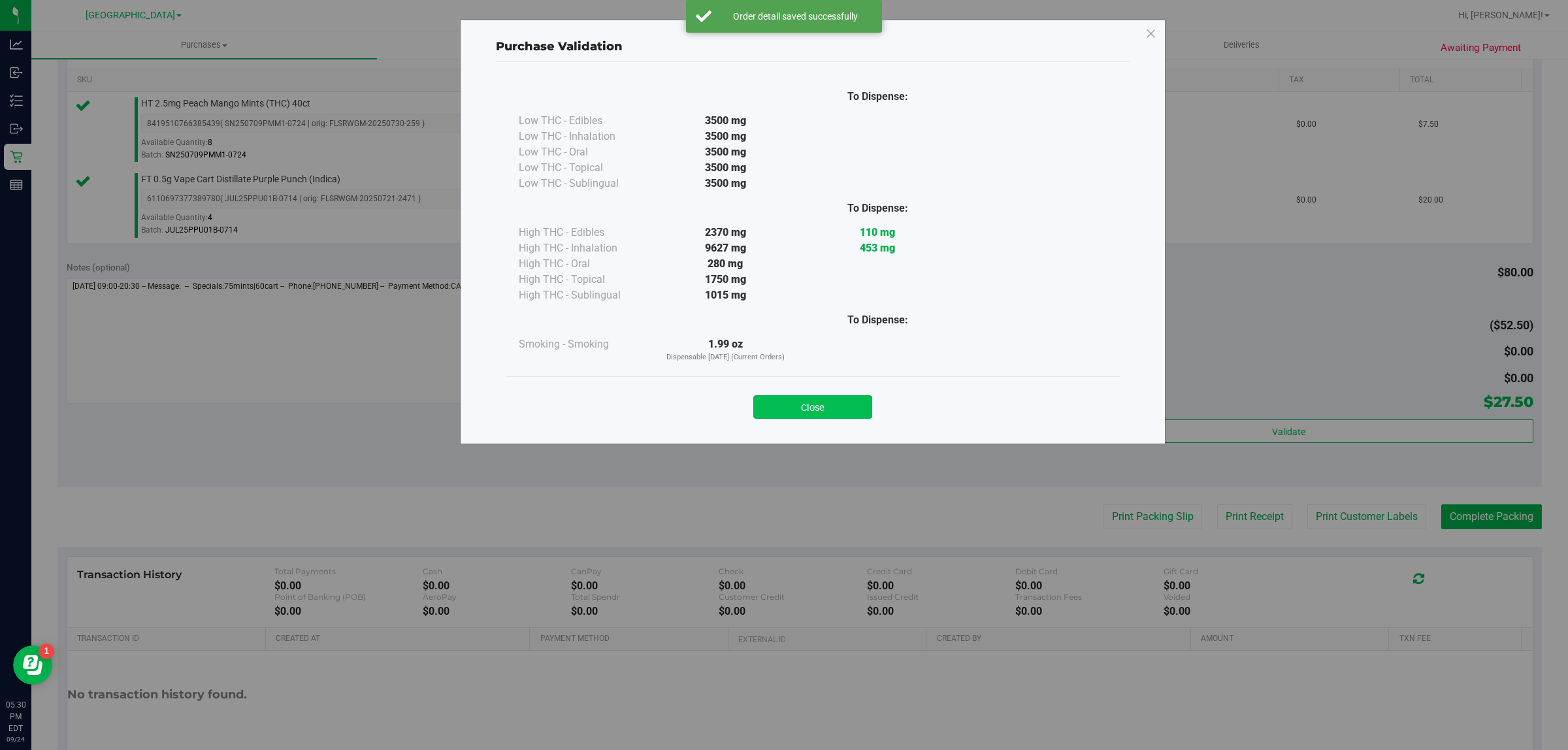
click at [798, 402] on button "Close" at bounding box center [813, 407] width 119 height 24
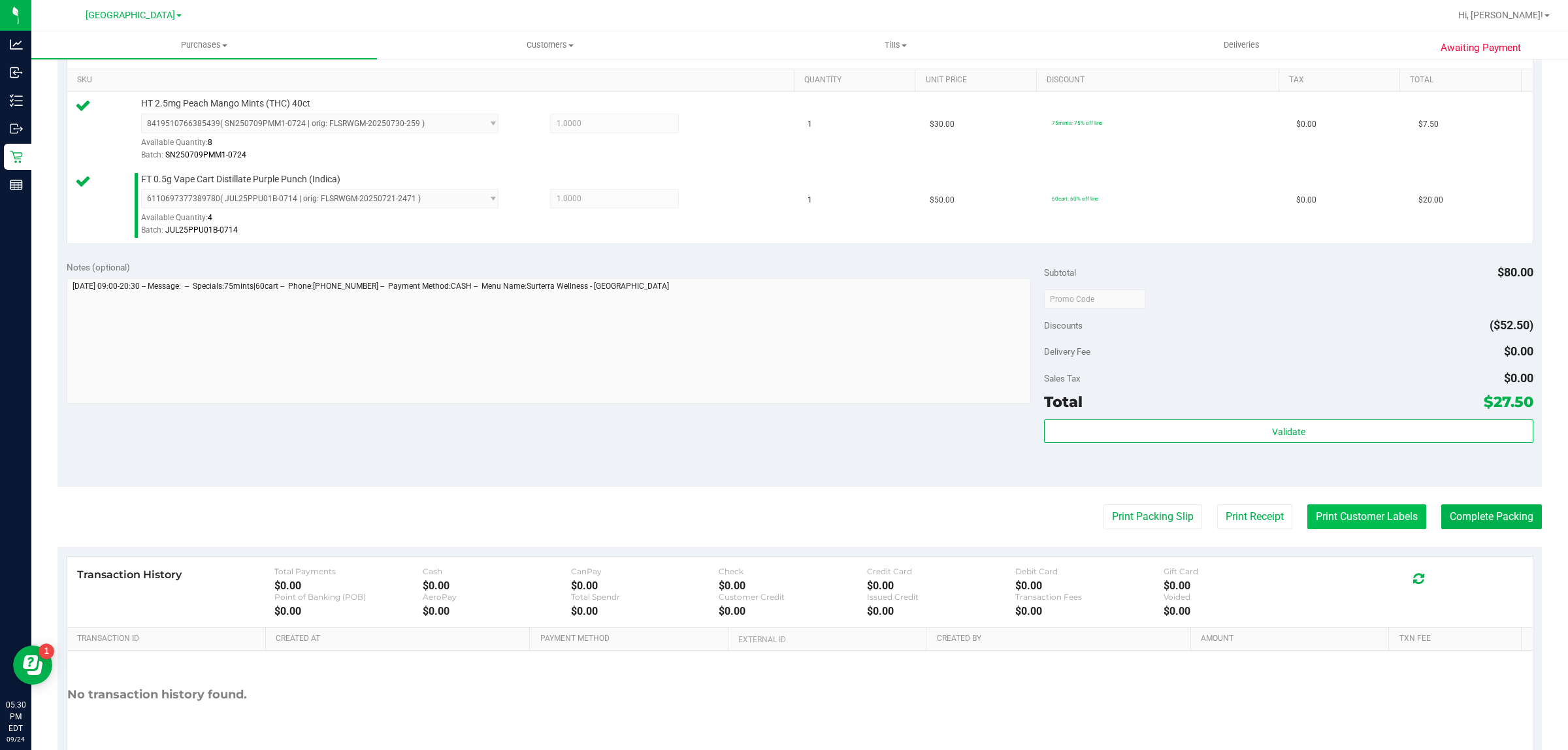
click at [1337, 523] on button "Print Customer Labels" at bounding box center [1366, 517] width 119 height 24
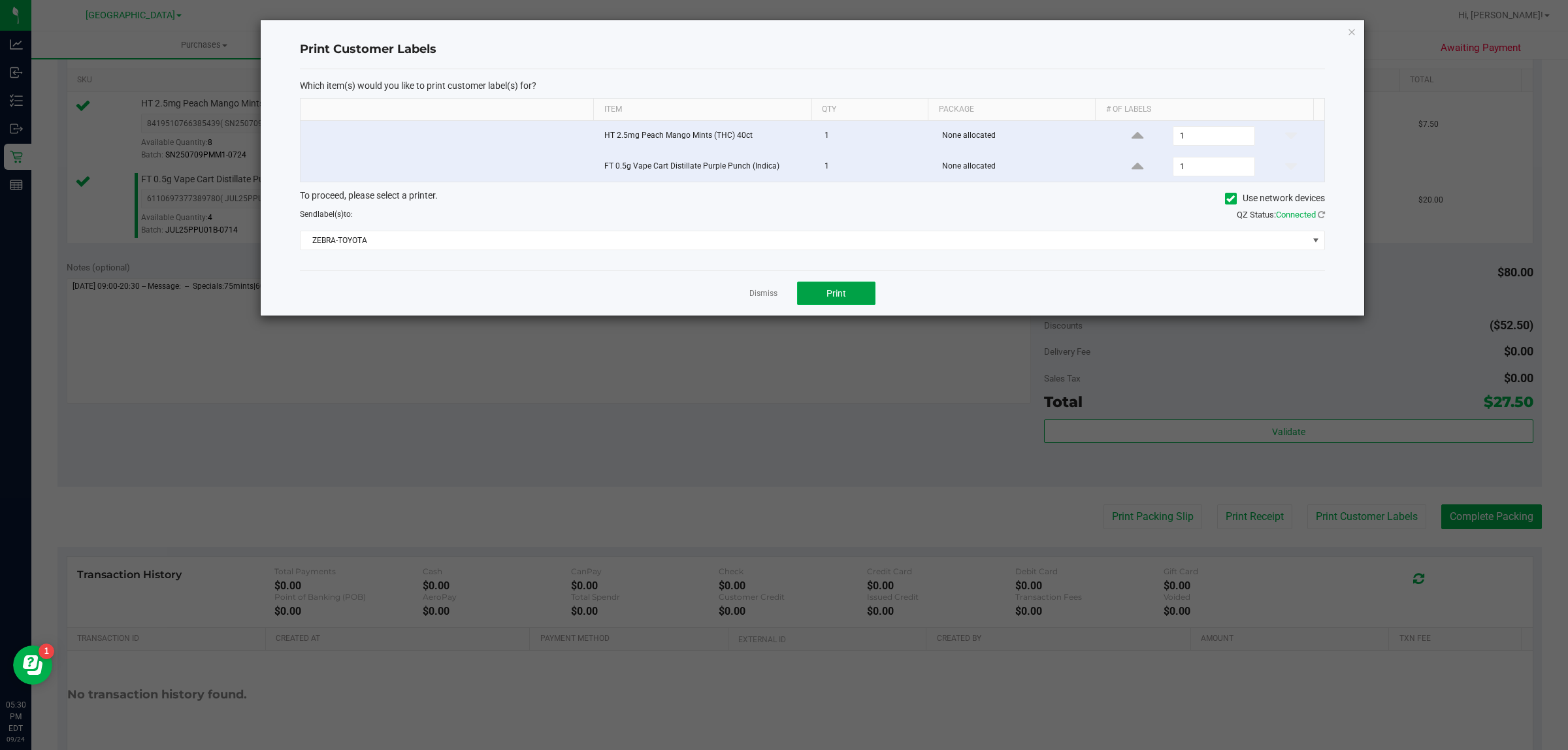
click at [840, 296] on span "Print" at bounding box center [835, 293] width 20 height 10
click at [759, 295] on link "Dismiss" at bounding box center [763, 294] width 28 height 11
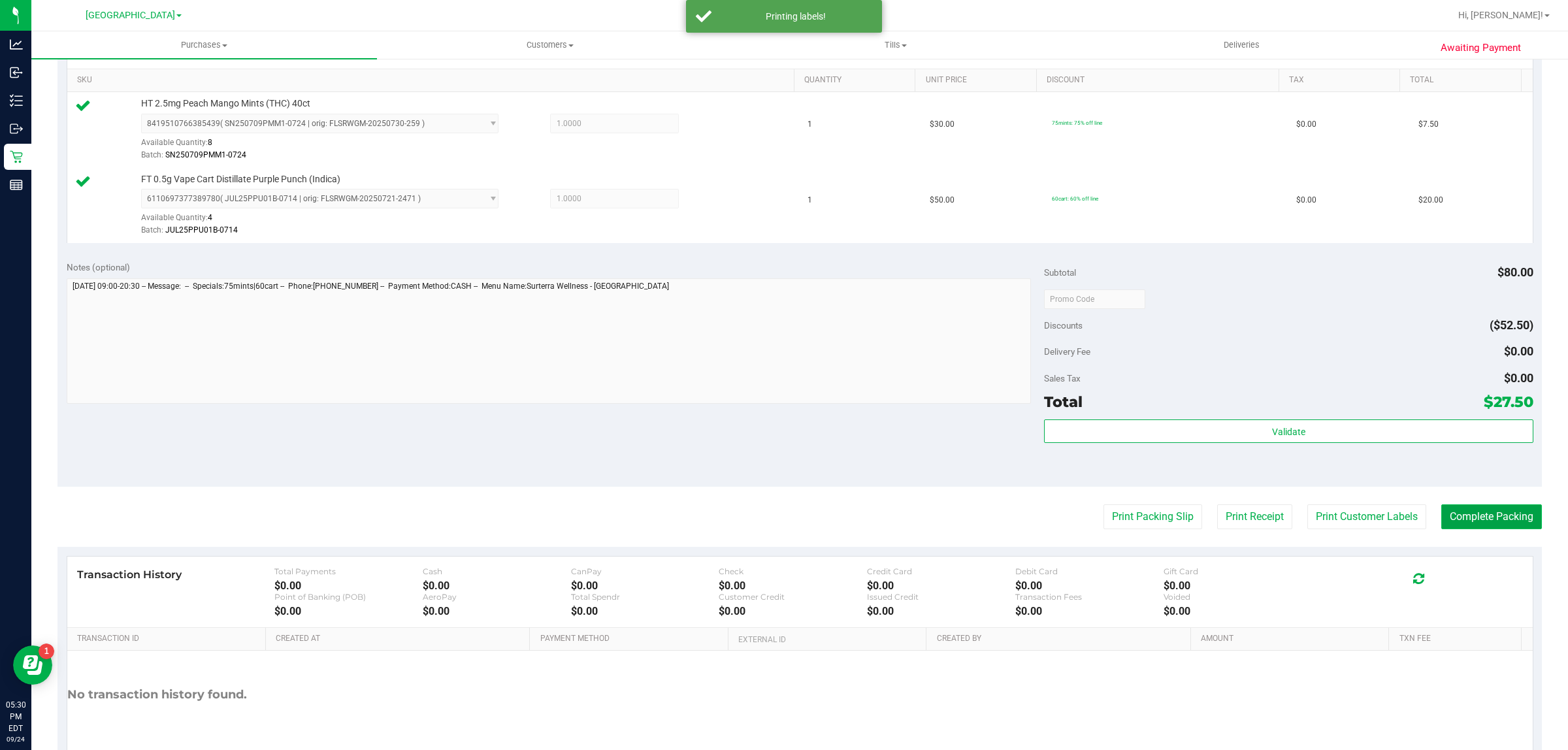
click at [1468, 515] on button "Complete Packing" at bounding box center [1491, 517] width 101 height 24
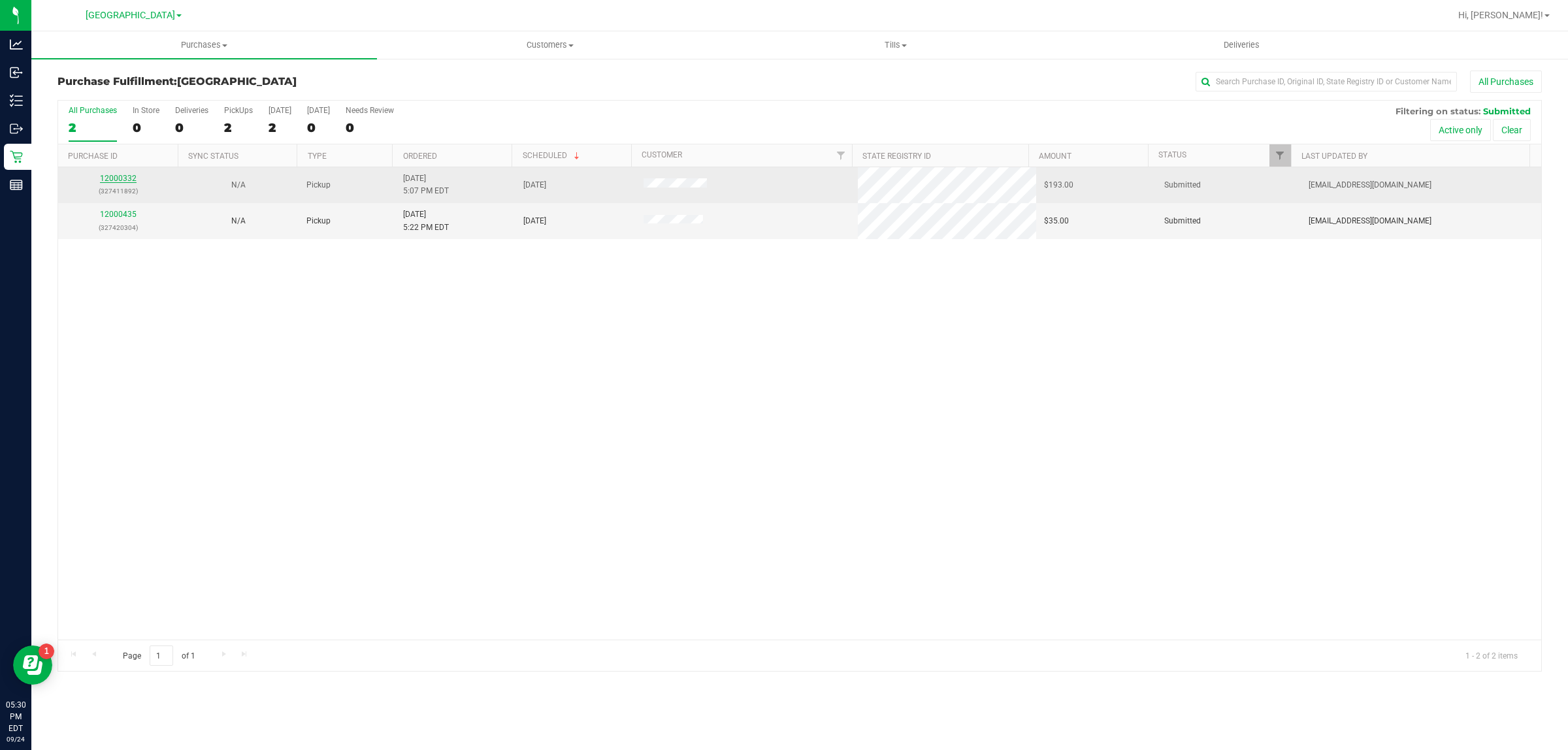
click at [120, 175] on link "12000332" at bounding box center [118, 179] width 37 height 9
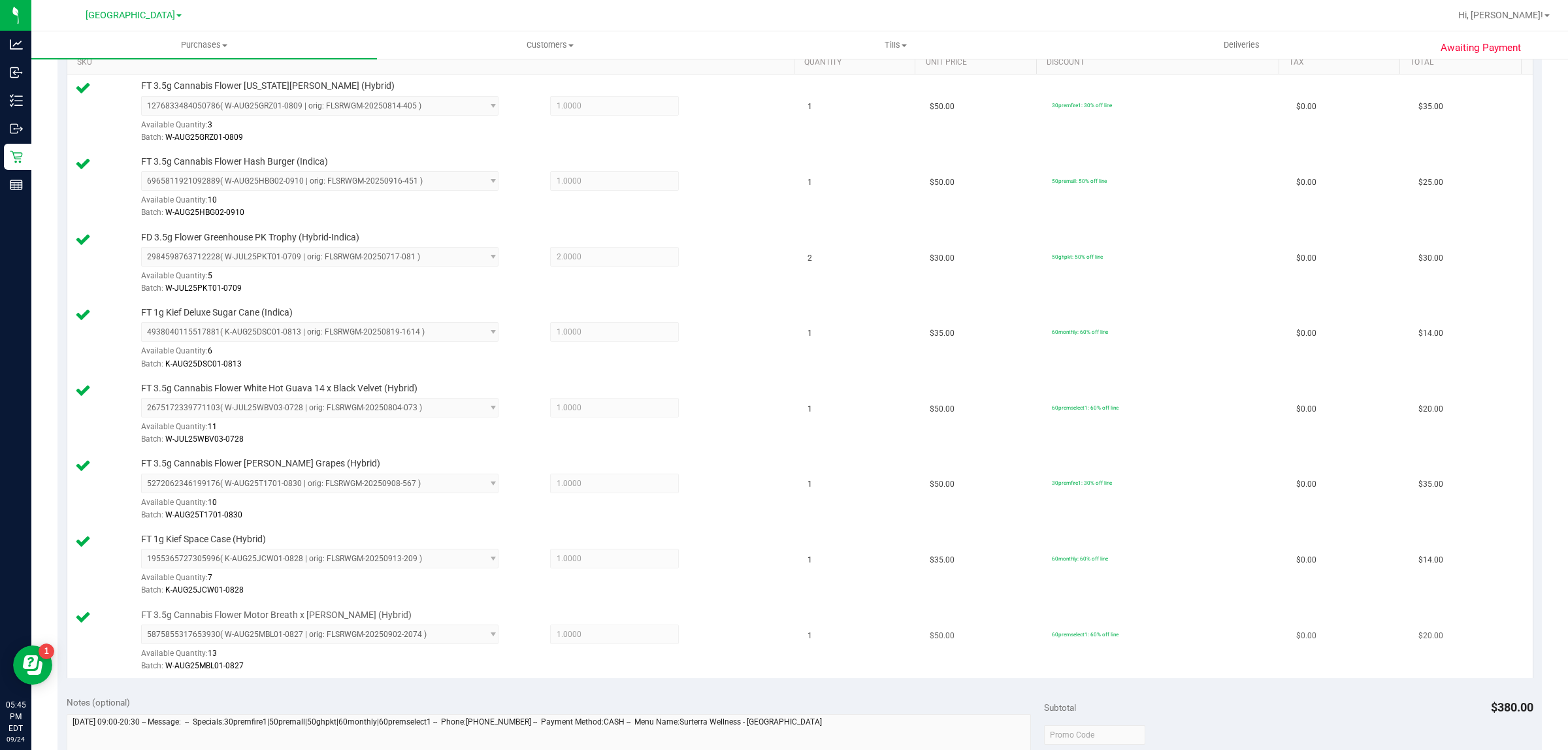
scroll to position [572, 0]
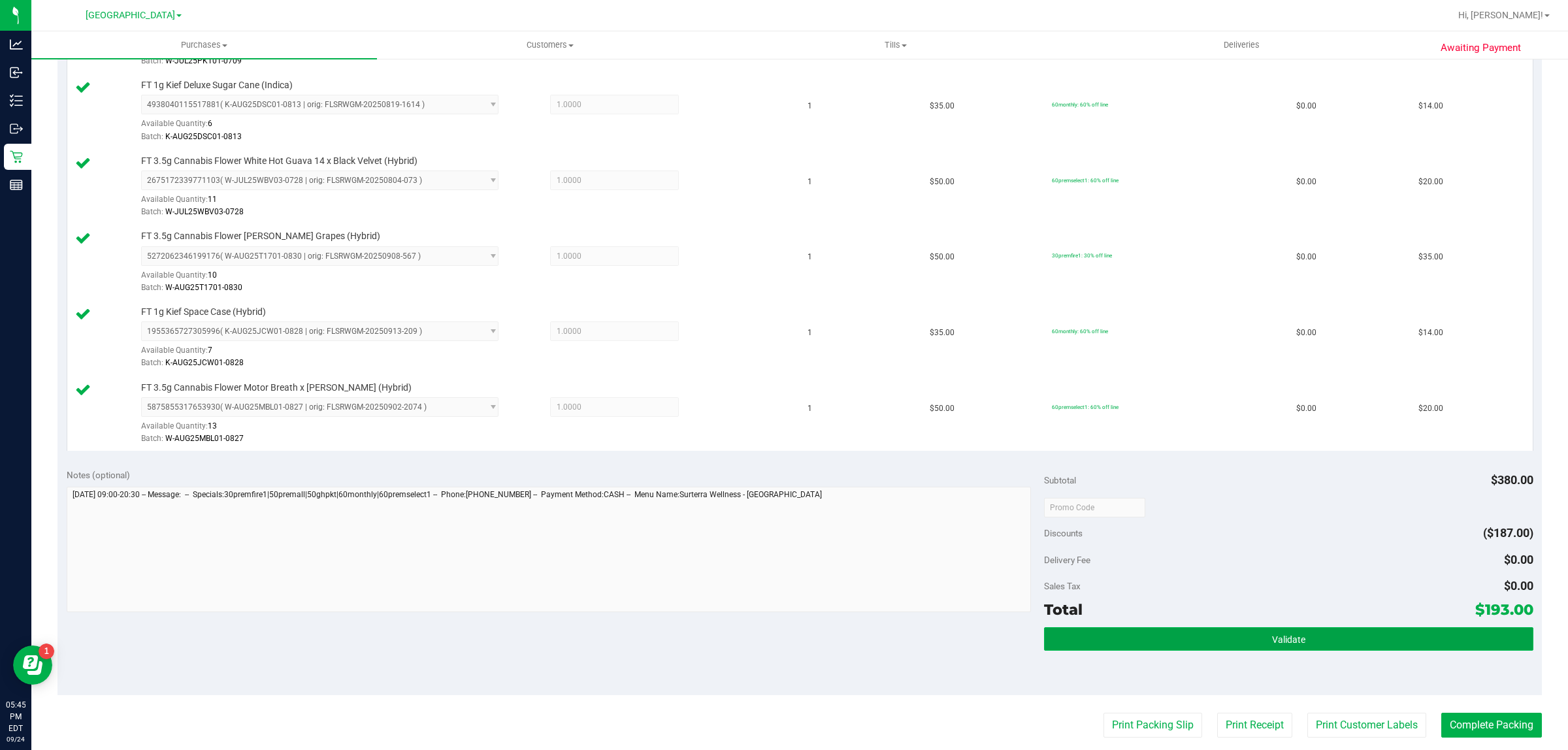
click at [1138, 646] on button "Validate" at bounding box center [1288, 639] width 488 height 24
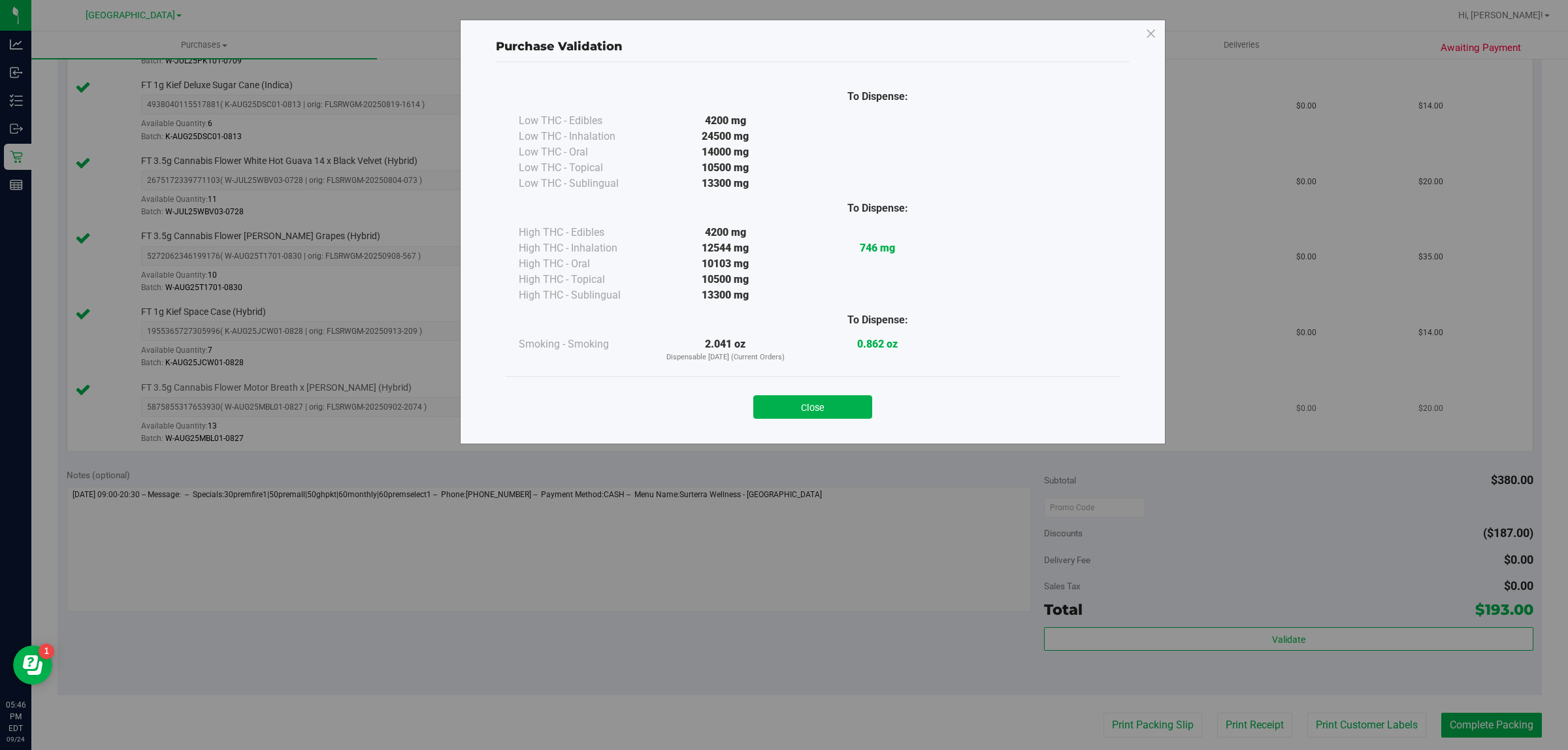
drag, startPoint x: 1138, startPoint y: 646, endPoint x: 814, endPoint y: 408, distance: 402.0
click at [812, 404] on button "Close" at bounding box center [813, 407] width 119 height 24
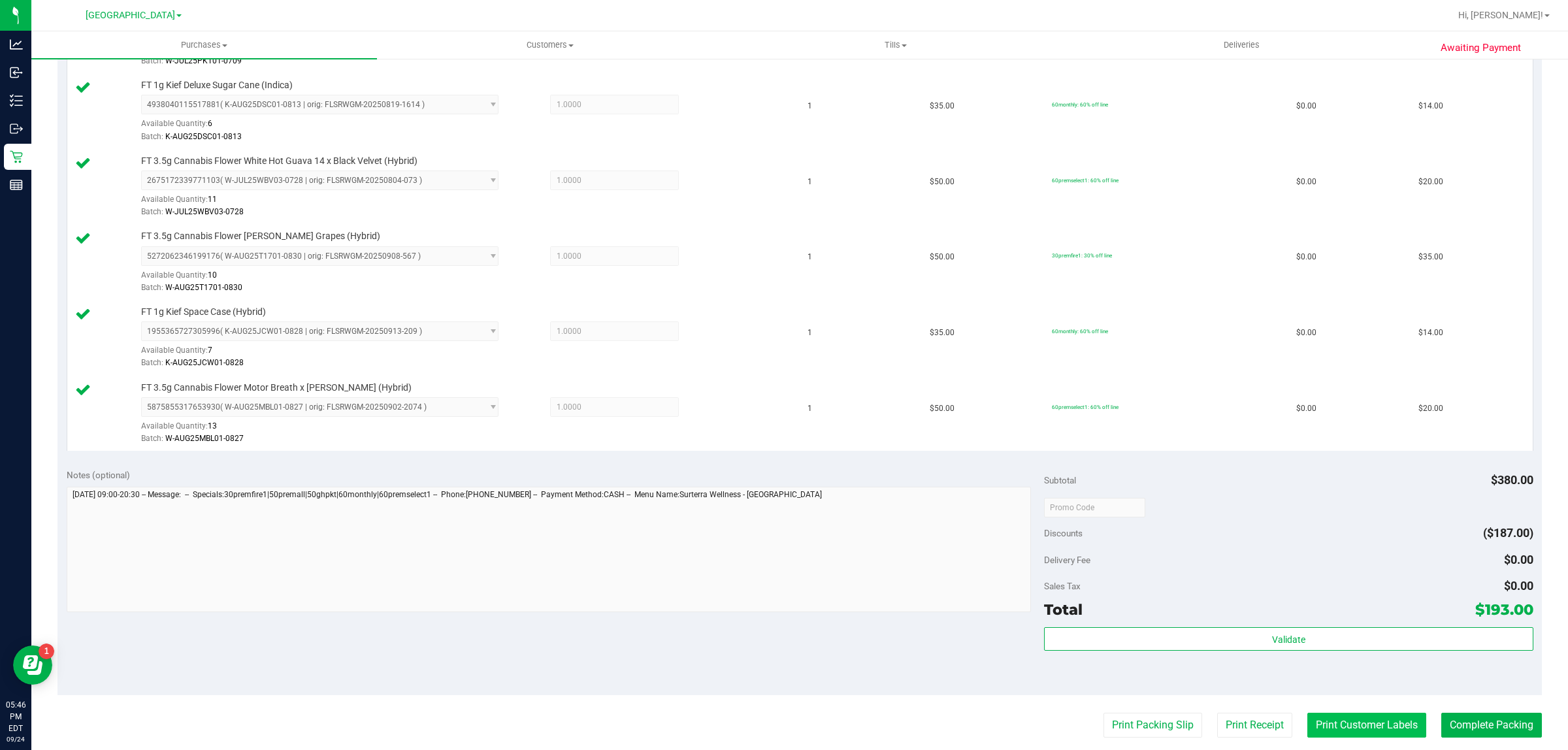
click at [1315, 727] on button "Print Customer Labels" at bounding box center [1366, 726] width 119 height 24
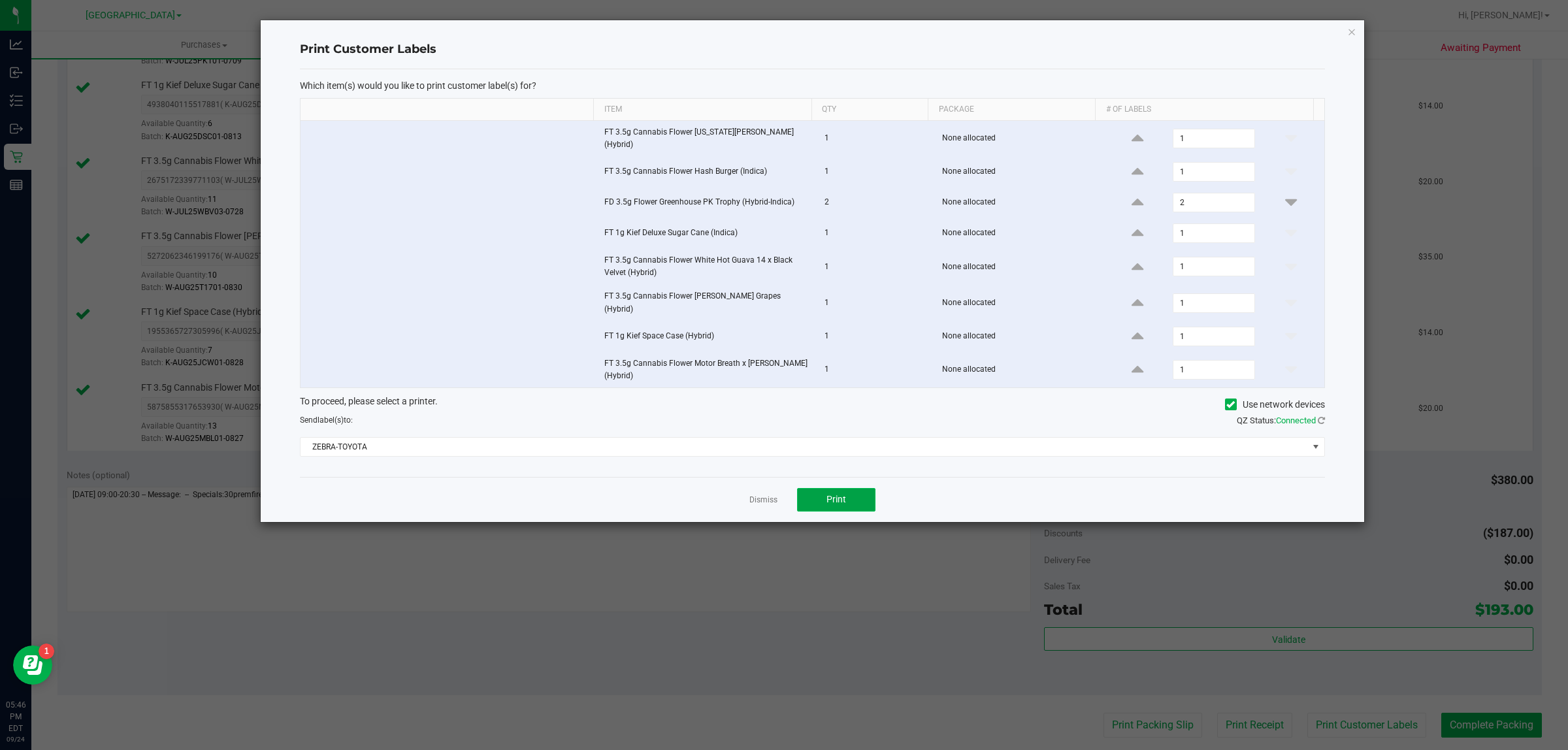
click at [831, 488] on button "Print" at bounding box center [835, 500] width 78 height 24
click at [770, 495] on link "Dismiss" at bounding box center [763, 501] width 28 height 11
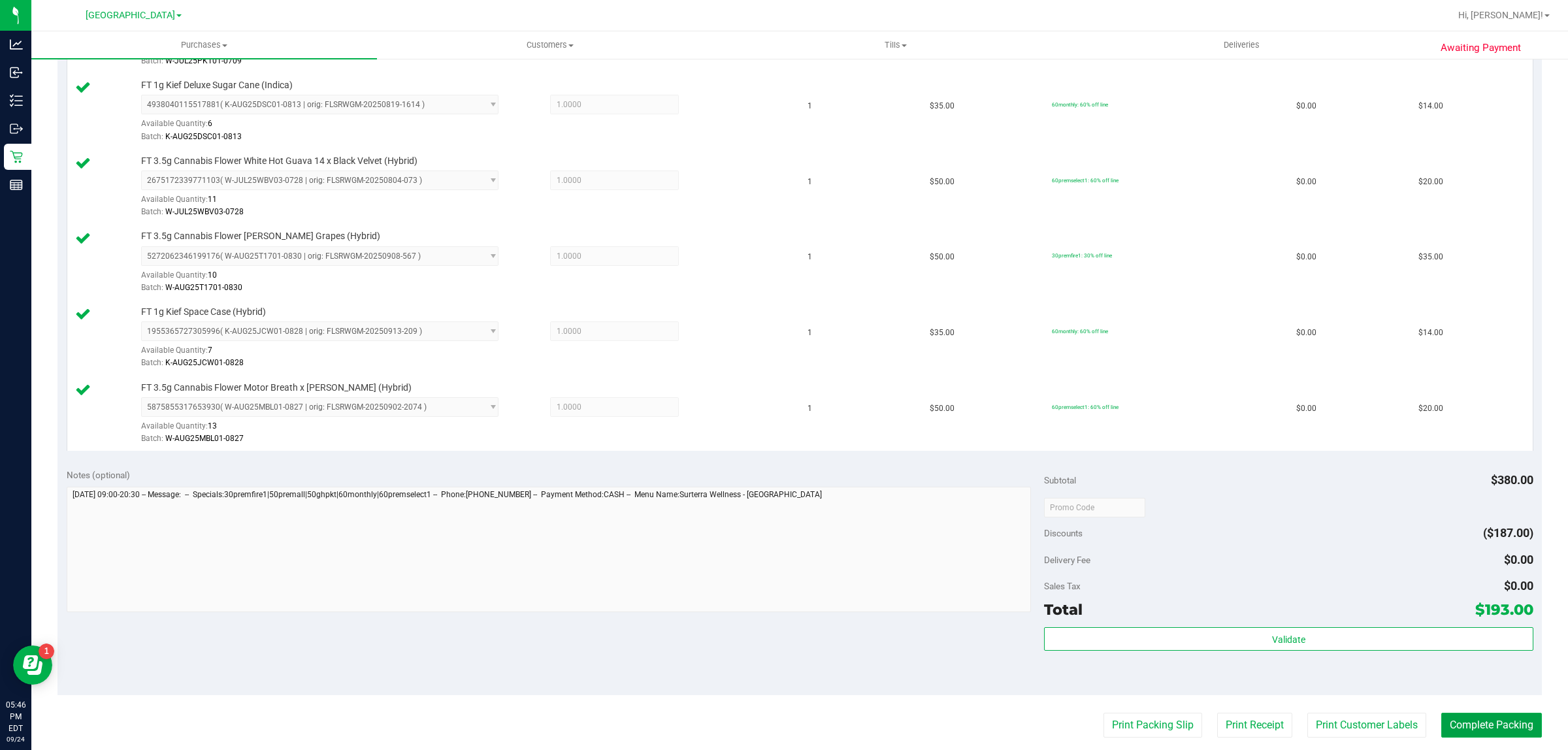
click at [1469, 717] on button "Complete Packing" at bounding box center [1491, 726] width 101 height 24
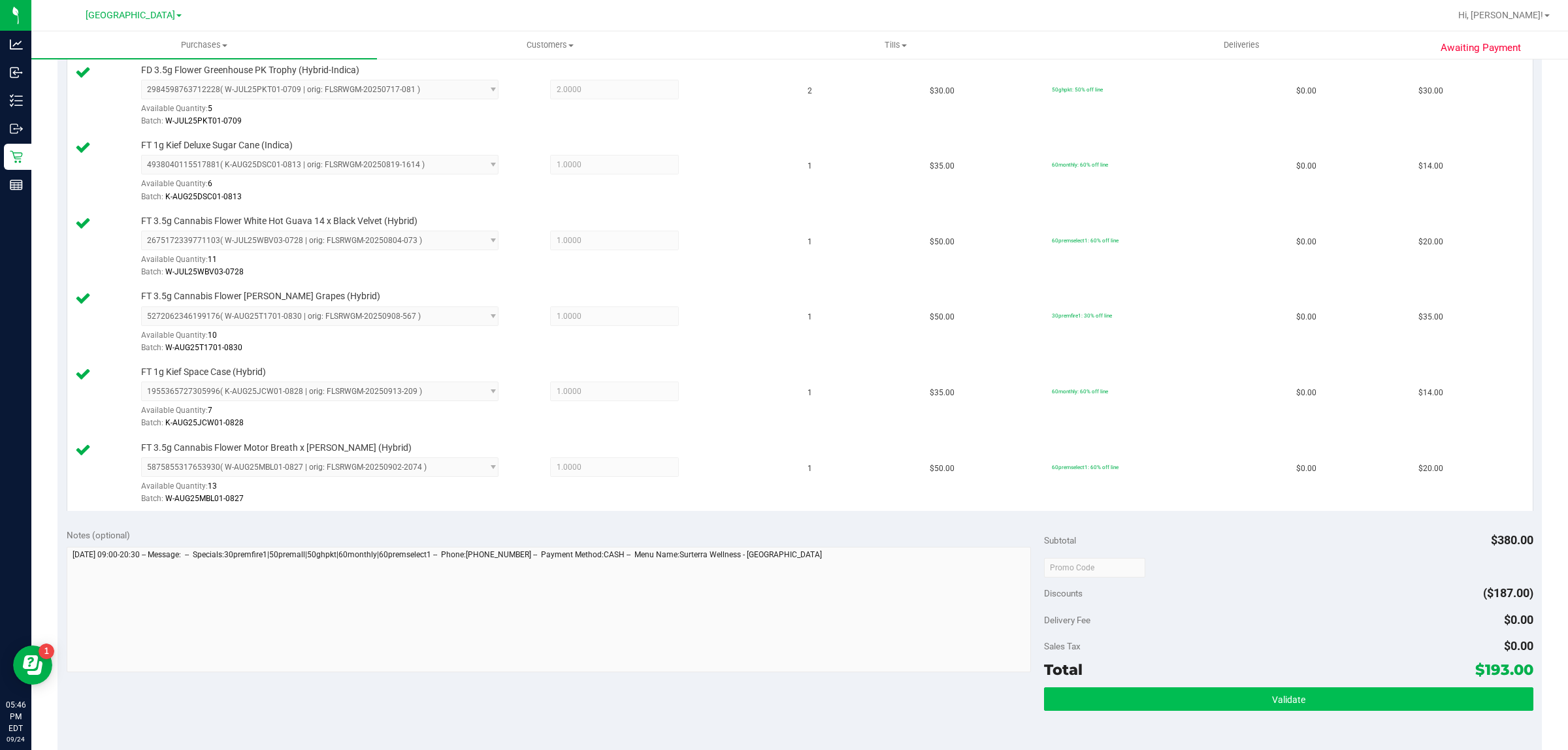
scroll to position [408, 0]
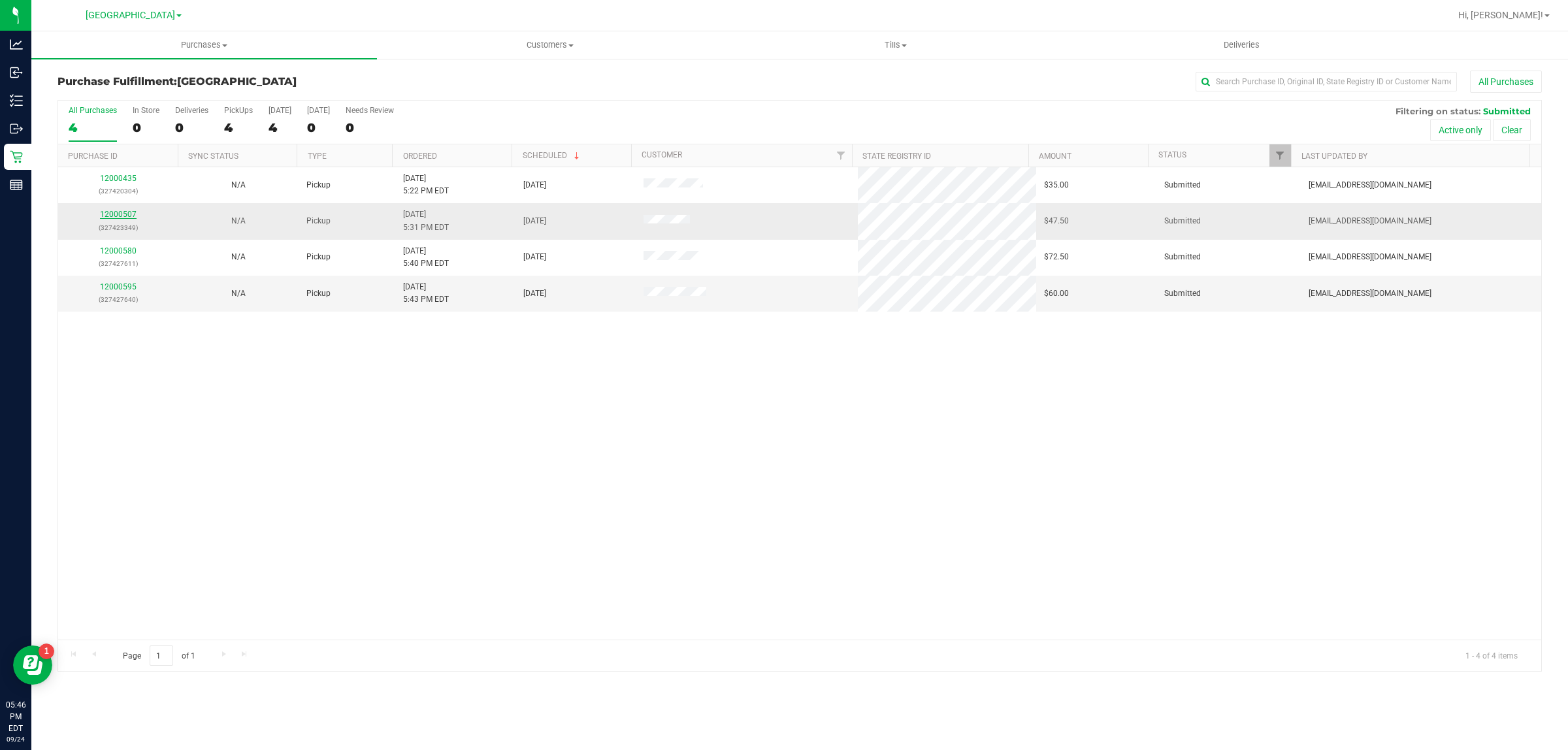
click at [119, 215] on link "12000507" at bounding box center [118, 215] width 37 height 9
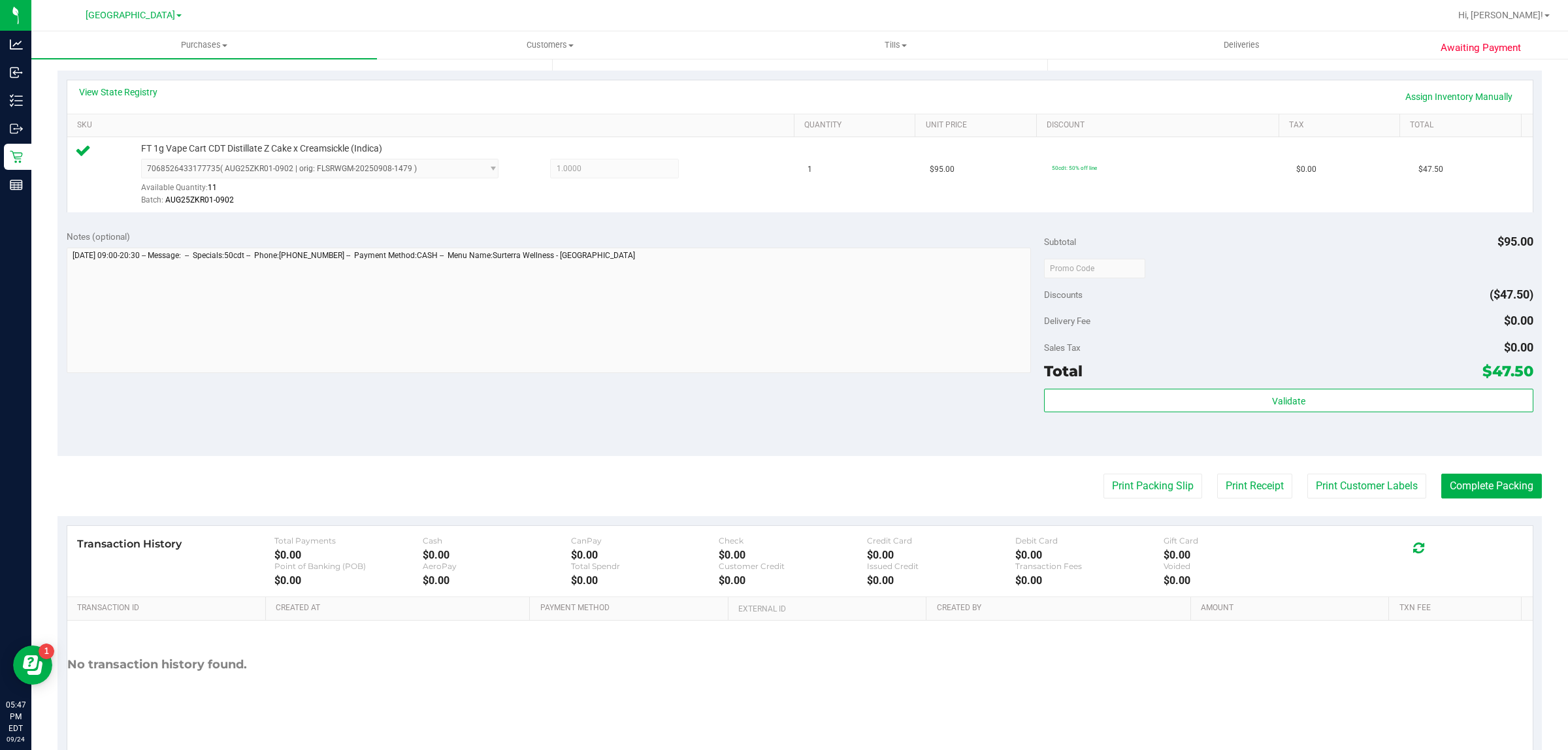
scroll to position [317, 0]
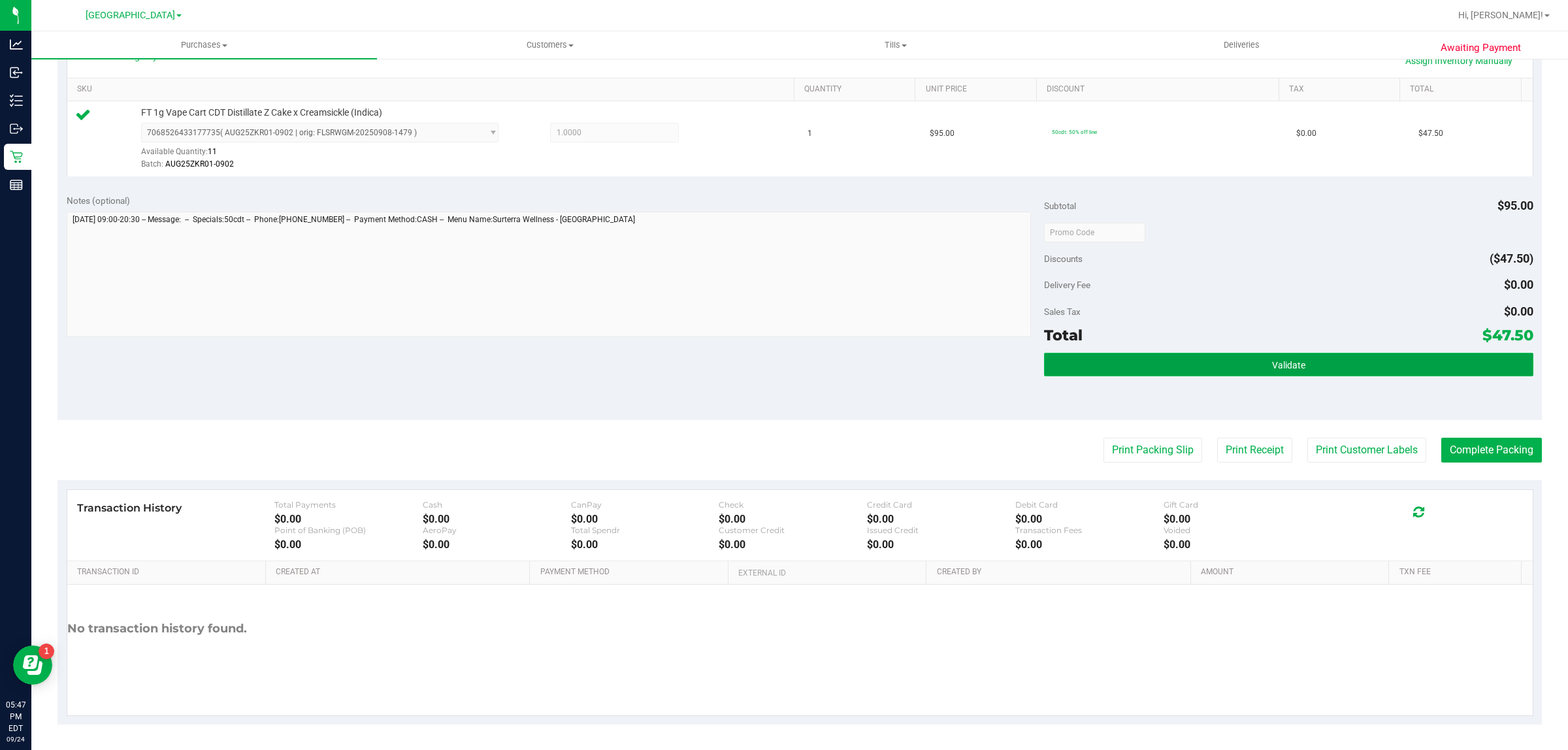
click at [1290, 366] on span "Validate" at bounding box center [1288, 365] width 33 height 10
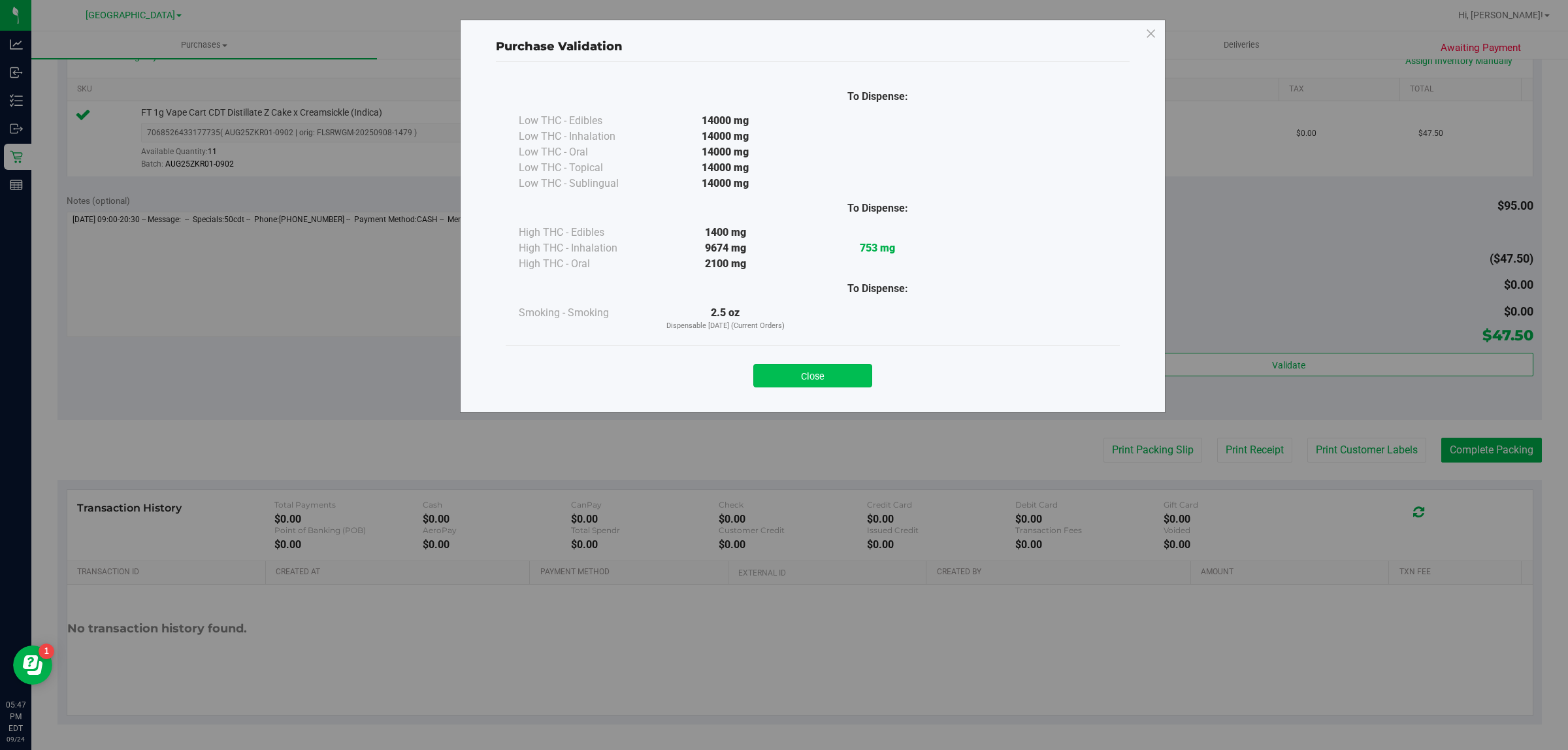
click at [811, 375] on button "Close" at bounding box center [813, 375] width 119 height 24
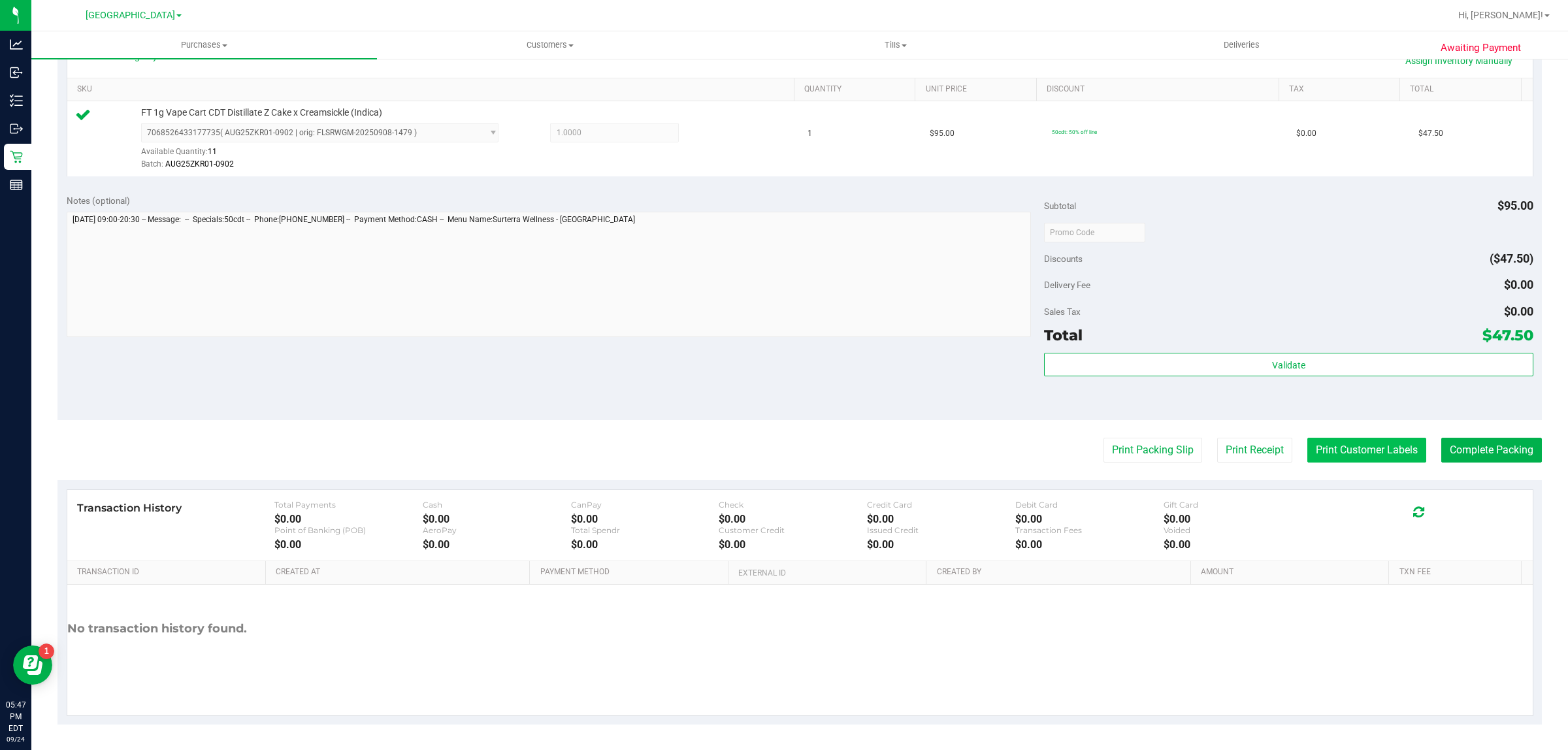
click at [1318, 442] on button "Print Customer Labels" at bounding box center [1366, 450] width 119 height 24
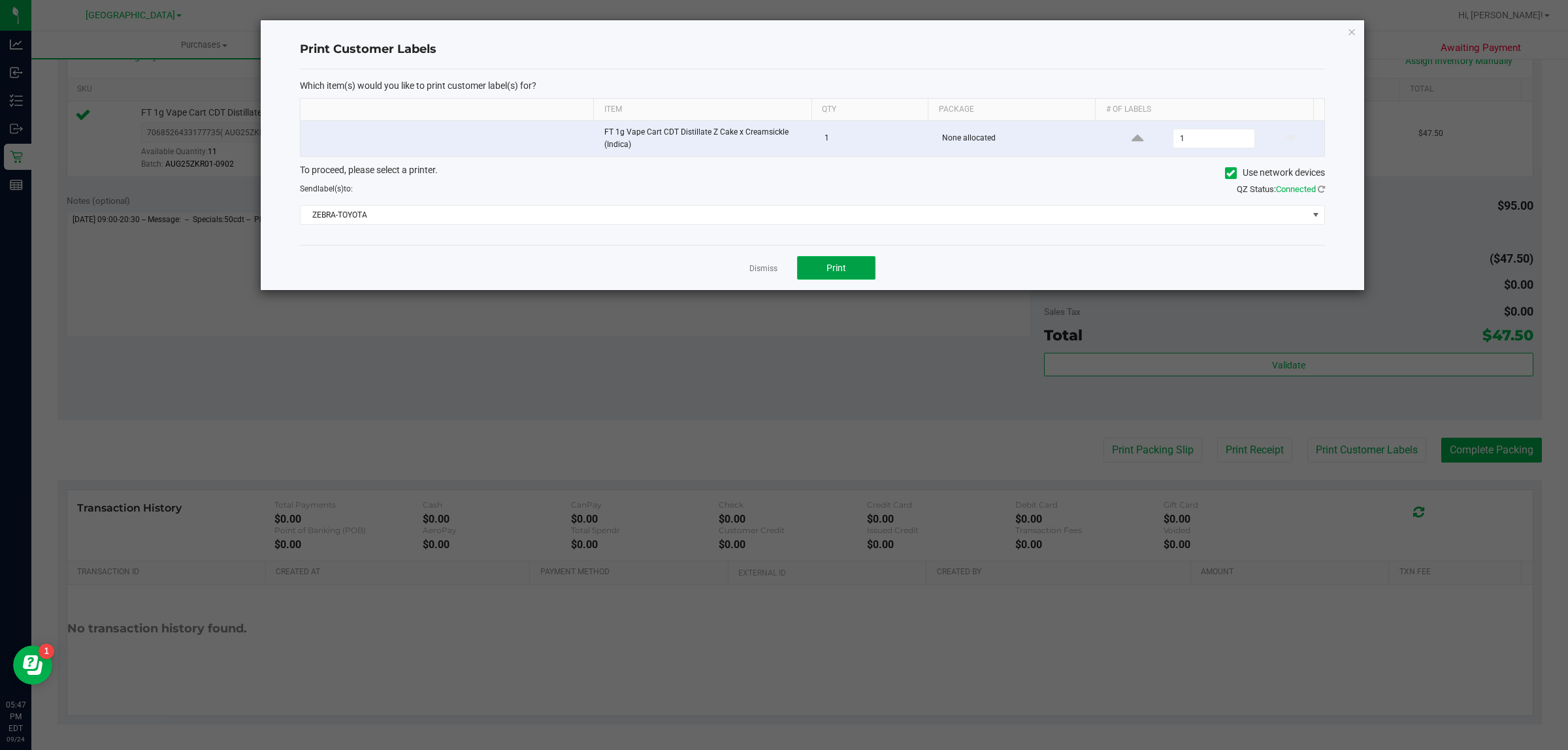
click at [810, 266] on button "Print" at bounding box center [835, 267] width 78 height 24
click at [755, 264] on link "Dismiss" at bounding box center [763, 269] width 28 height 11
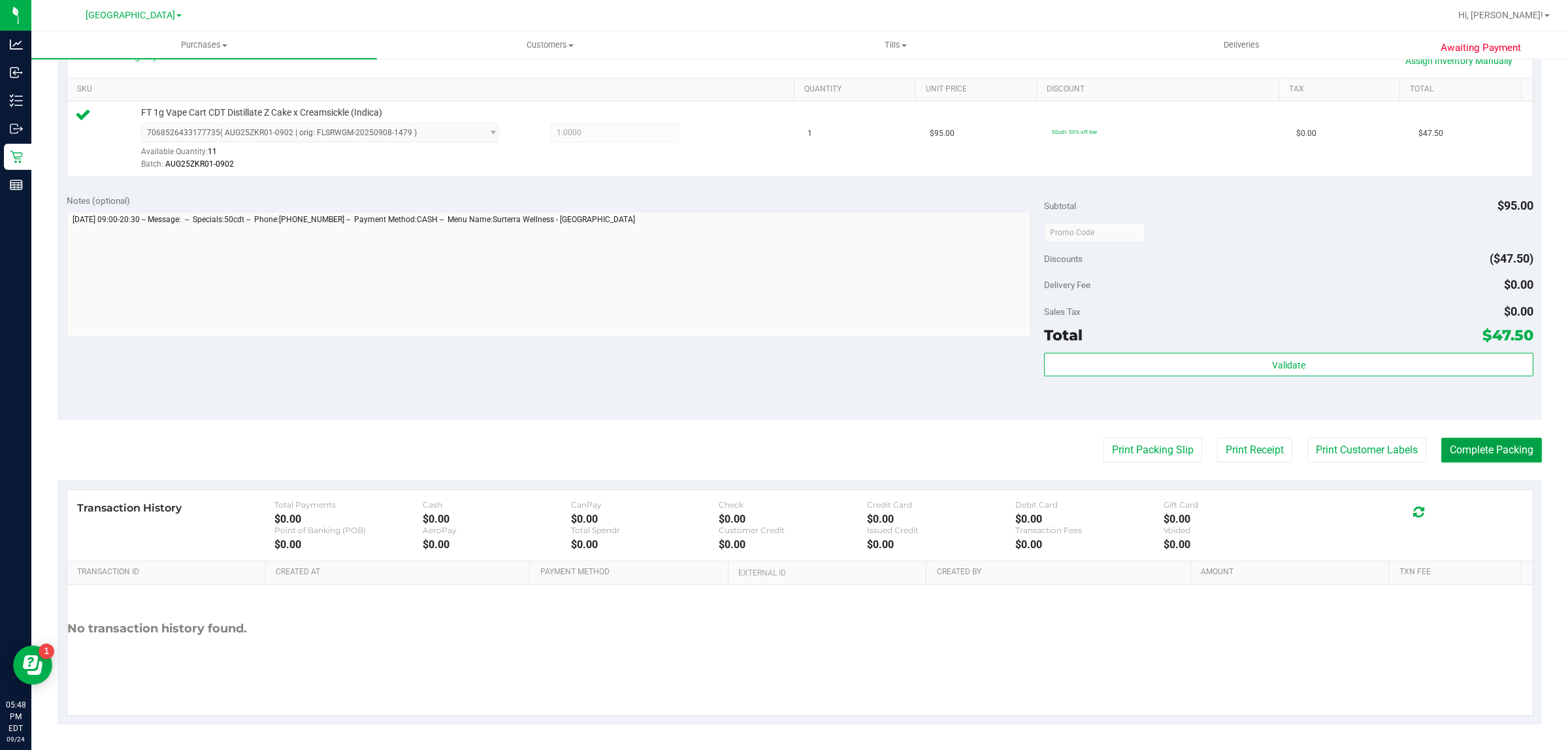
click at [1499, 458] on button "Complete Packing" at bounding box center [1491, 450] width 101 height 24
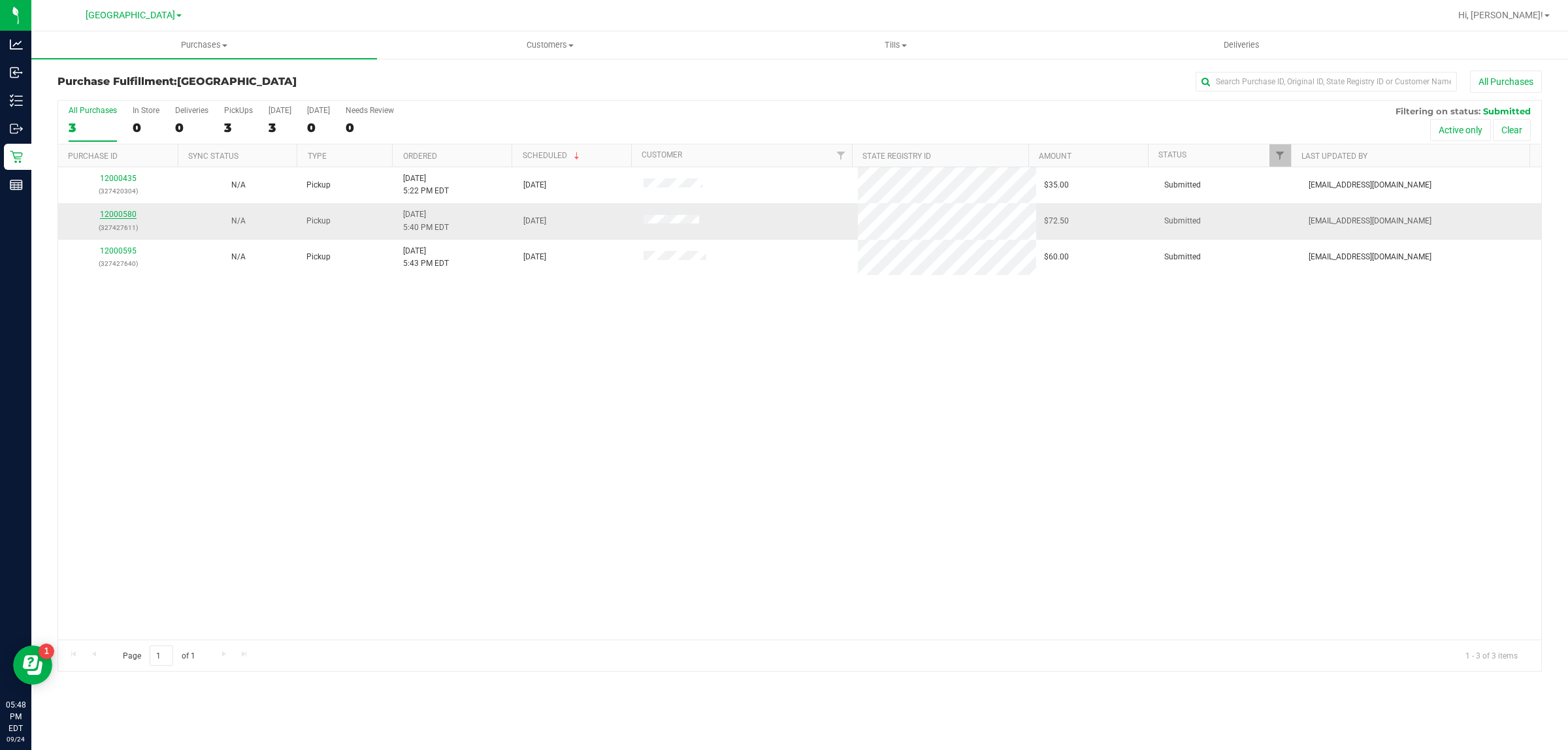
click at [129, 214] on link "12000580" at bounding box center [118, 215] width 37 height 9
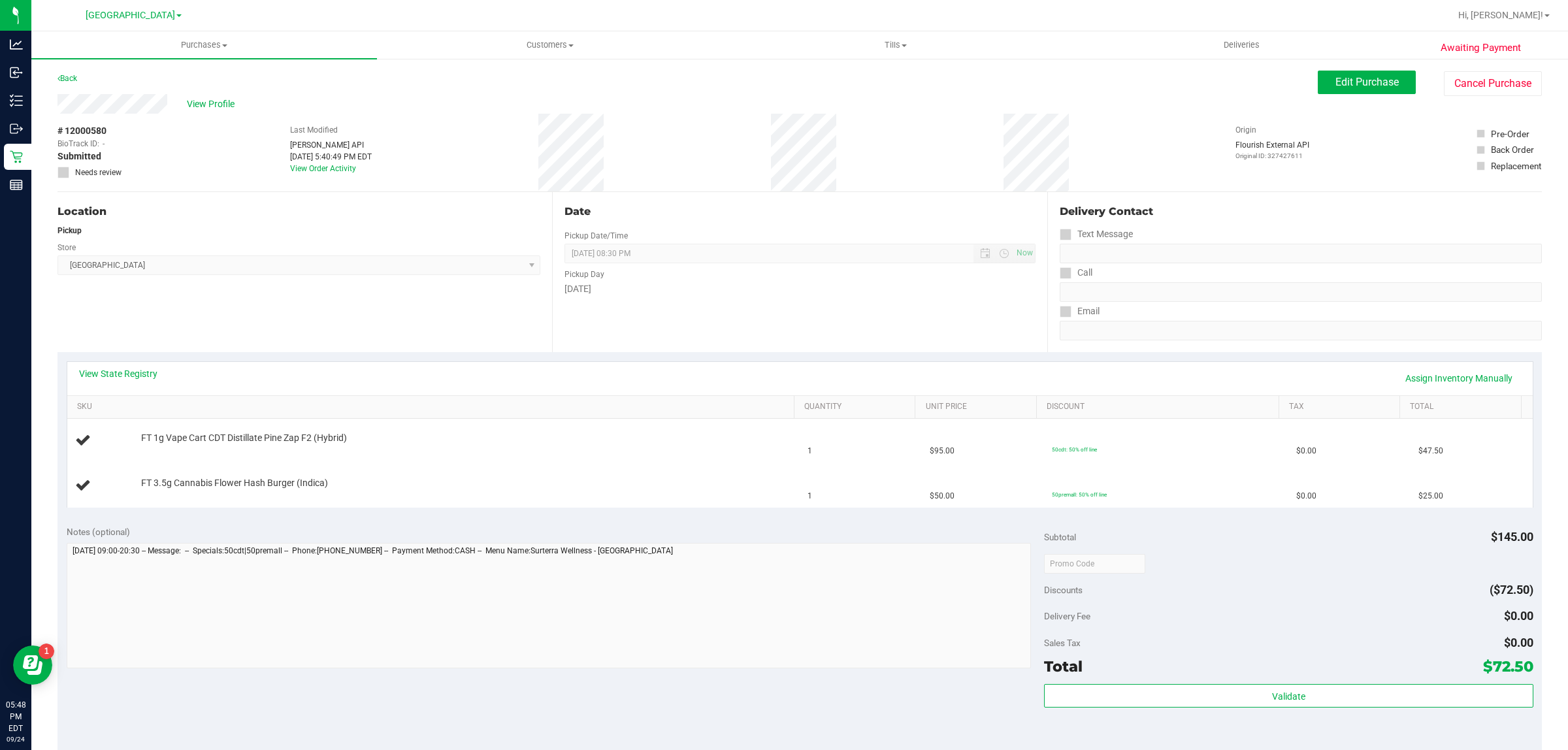
click at [318, 289] on div "Location Pickup Store Boynton Beach WC Select Store Bonita Springs WC Boynton B…" at bounding box center [305, 272] width 495 height 160
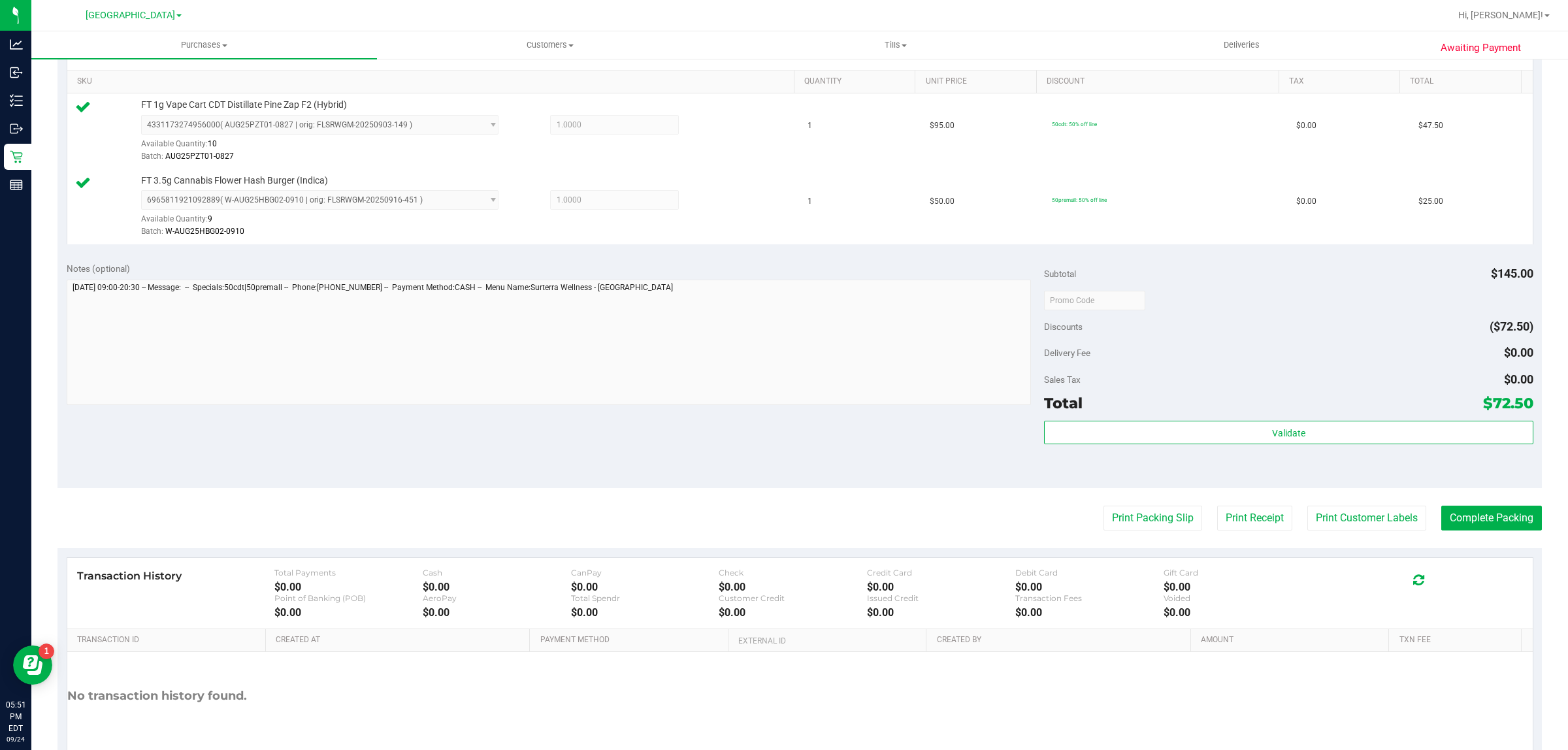
scroll to position [327, 0]
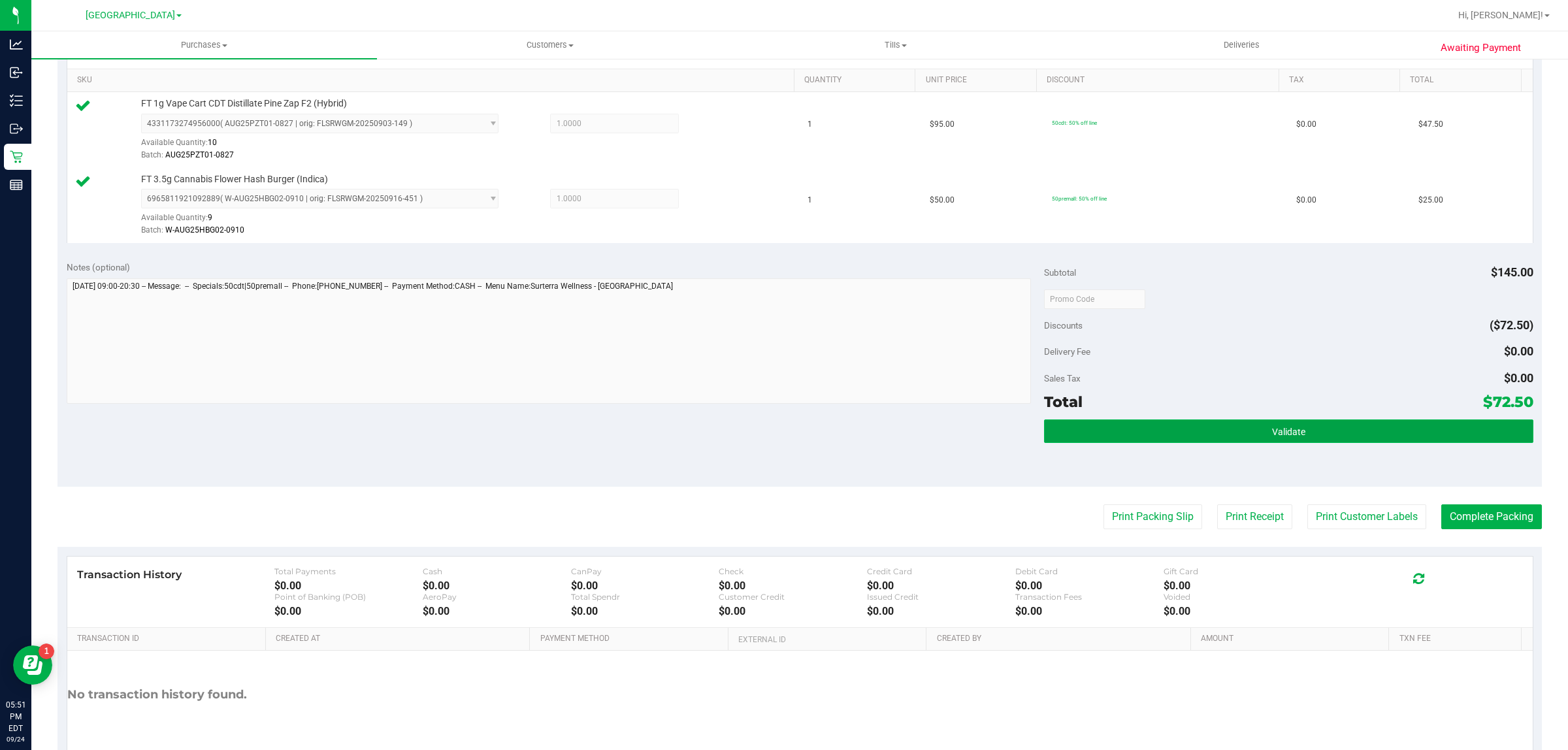
click at [1255, 422] on button "Validate" at bounding box center [1288, 431] width 488 height 24
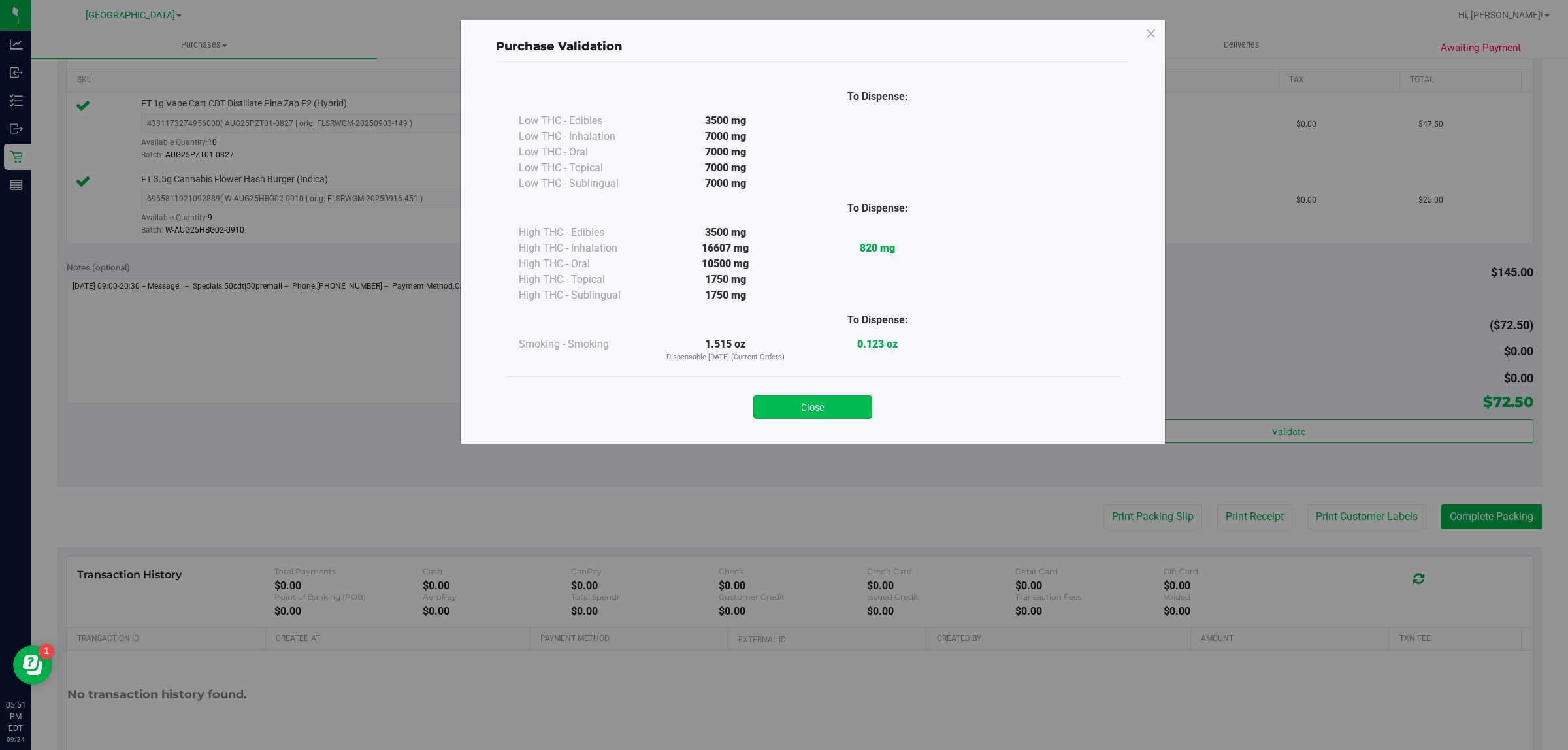
click at [850, 413] on button "Close" at bounding box center [813, 407] width 119 height 24
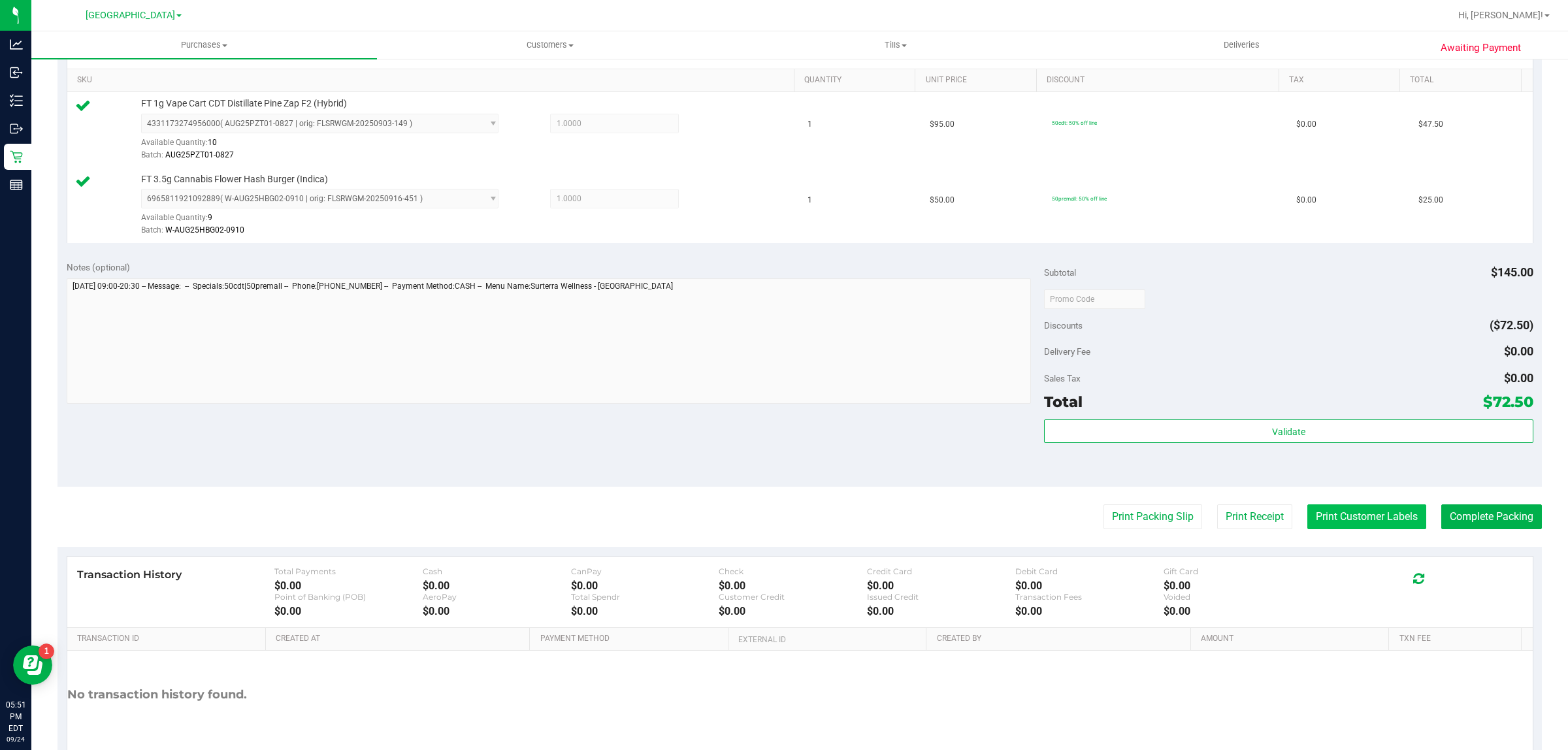
click at [1330, 524] on button "Print Customer Labels" at bounding box center [1366, 517] width 119 height 24
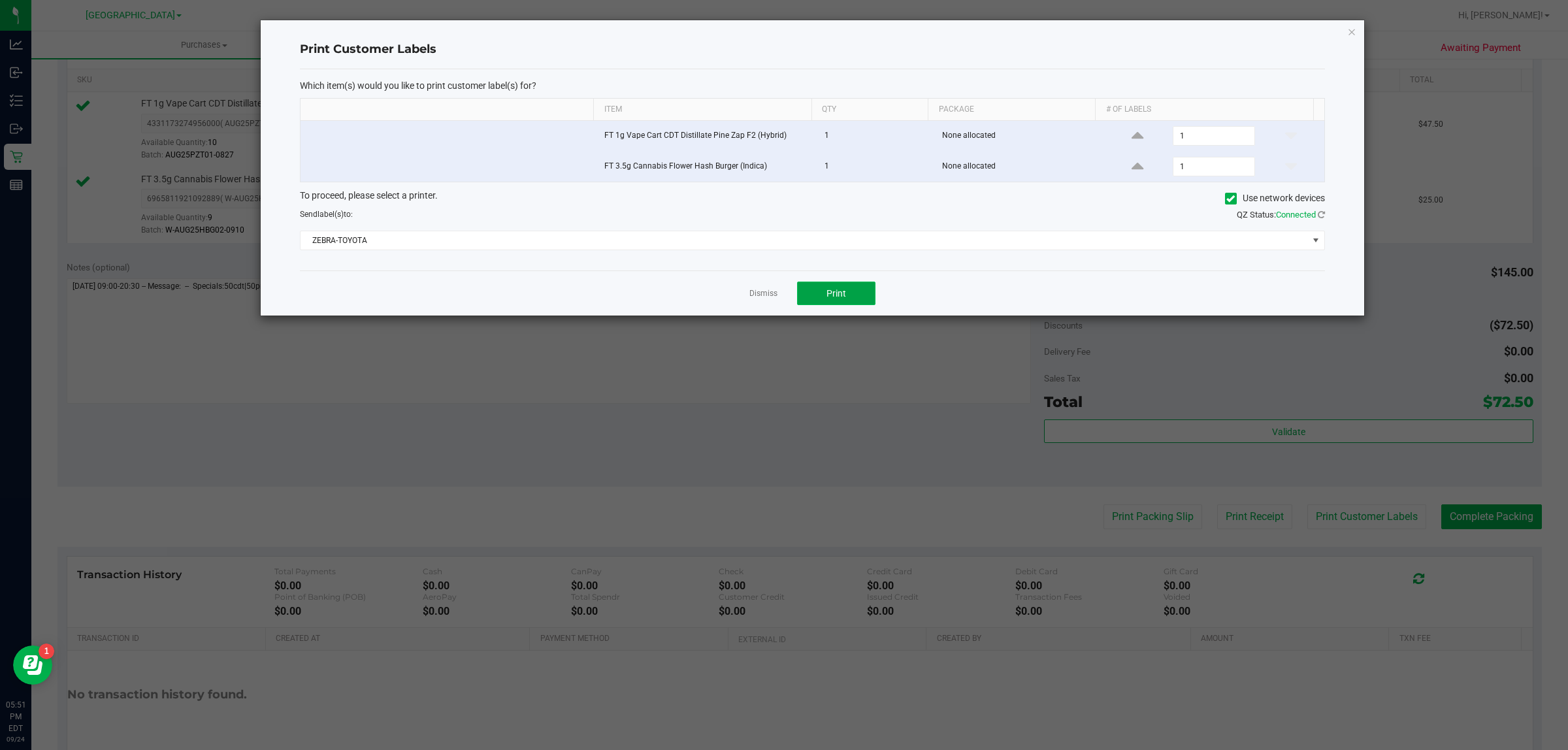
click at [828, 296] on span "Print" at bounding box center [835, 293] width 20 height 10
click at [762, 293] on link "Dismiss" at bounding box center [763, 294] width 28 height 11
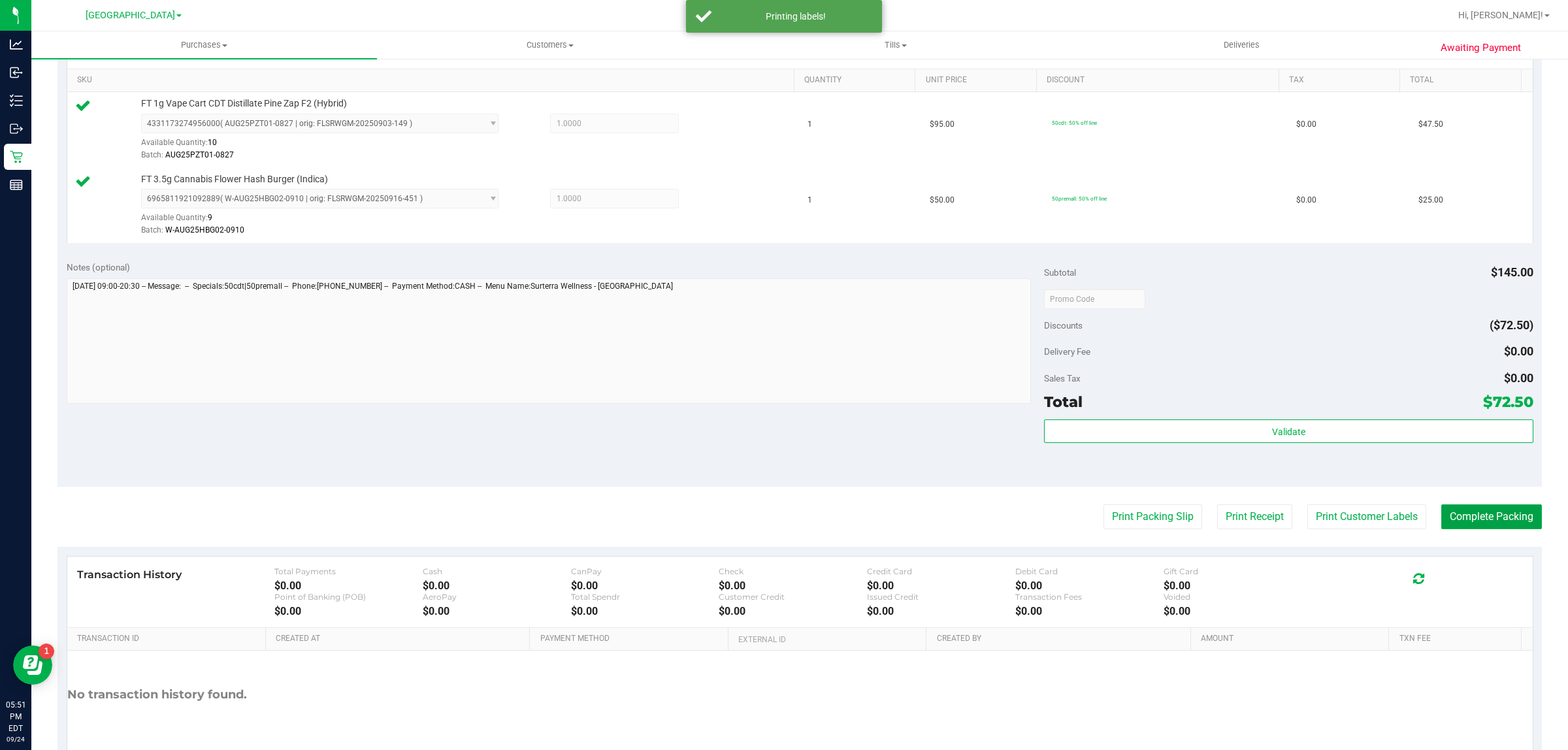
click at [1461, 525] on button "Complete Packing" at bounding box center [1491, 517] width 101 height 24
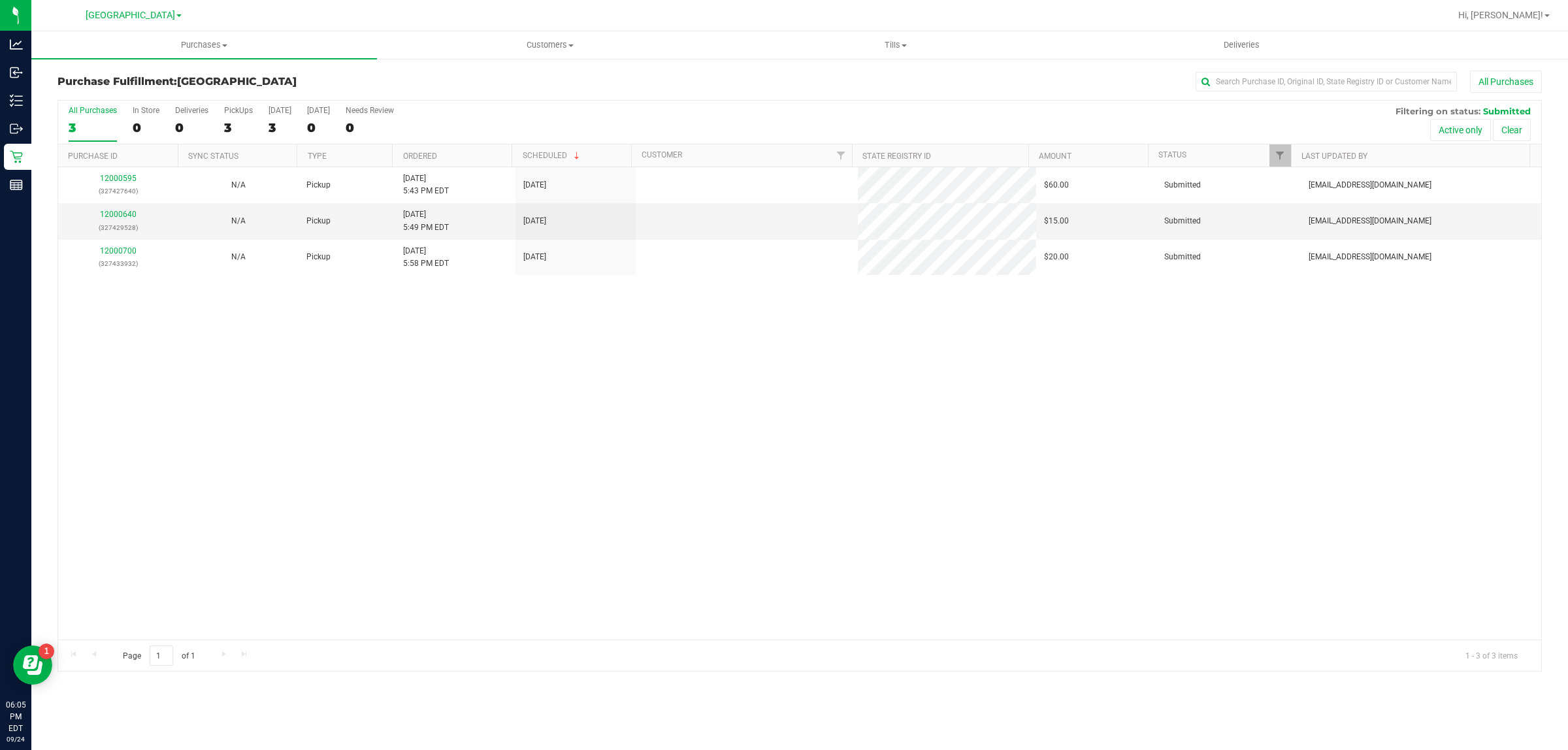
click at [264, 424] on div "12000595 (327427640) N/A Pickup 9/24/2025 5:43 PM EDT 9/24/2025 $60.00 Submitte…" at bounding box center [800, 404] width 1482 height 472
click at [578, 411] on div "12000595 (327427640) N/A Pickup 9/24/2025 5:43 PM EDT 9/24/2025 $60.00 Submitte…" at bounding box center [800, 404] width 1482 height 472
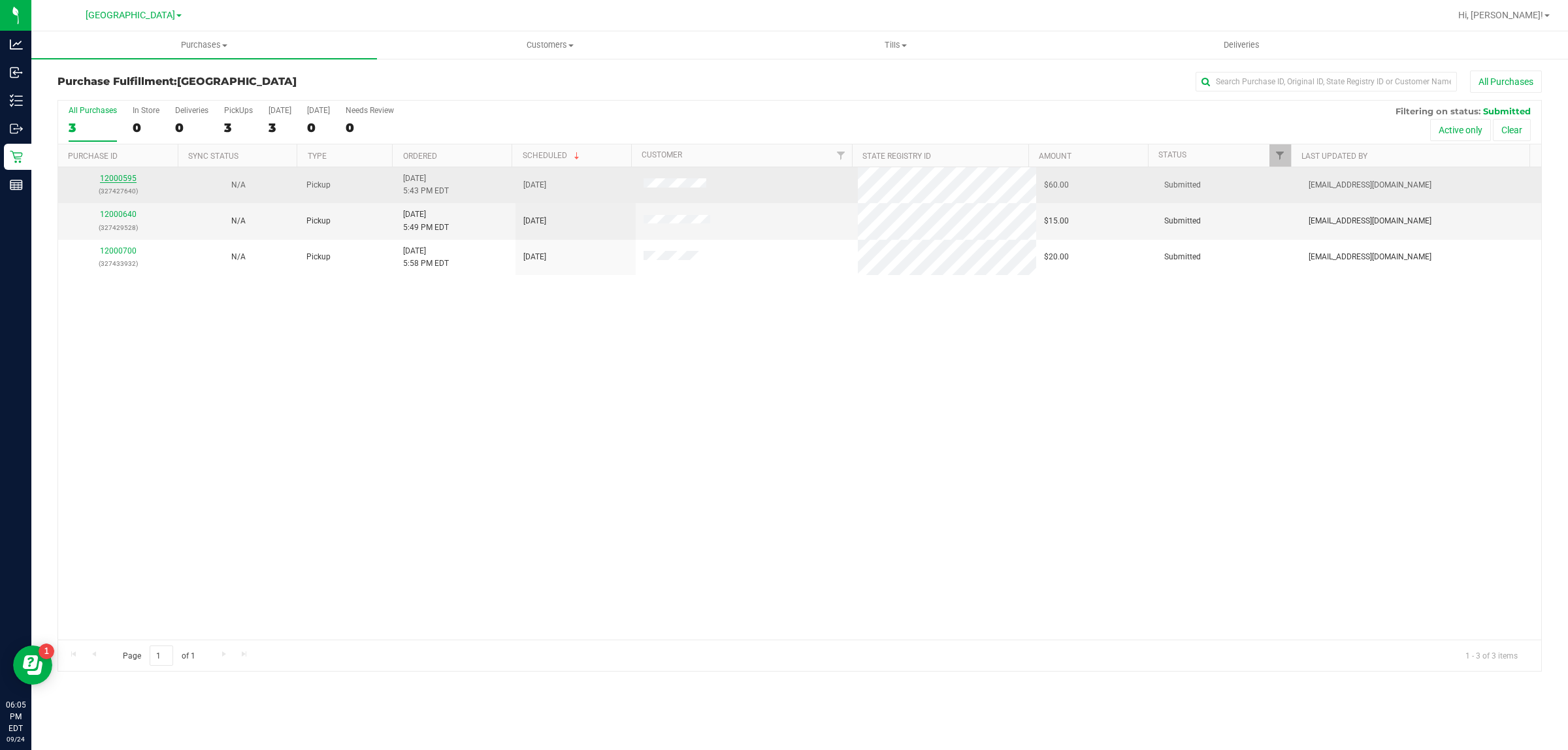
click at [120, 180] on link "12000595" at bounding box center [118, 179] width 37 height 9
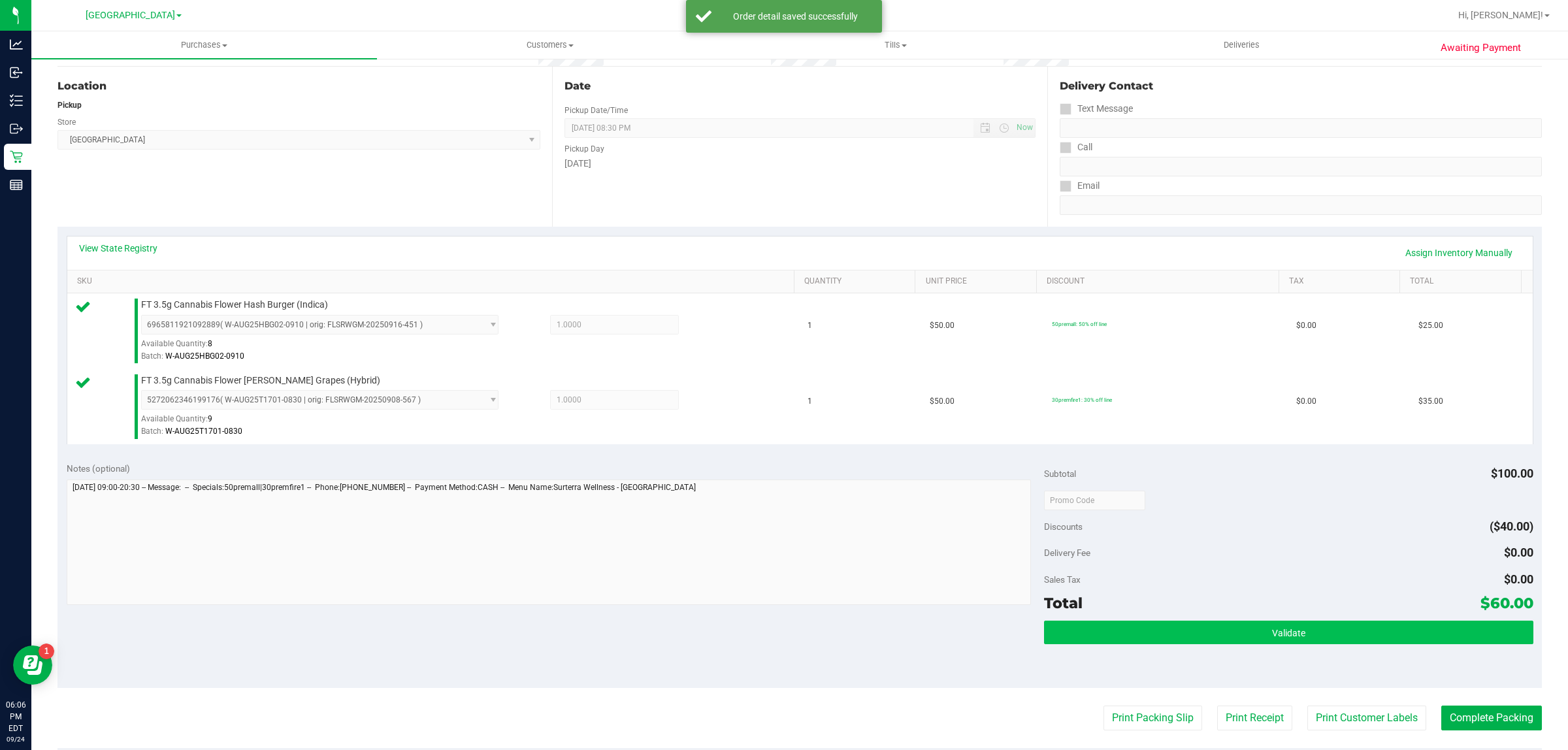
scroll to position [245, 0]
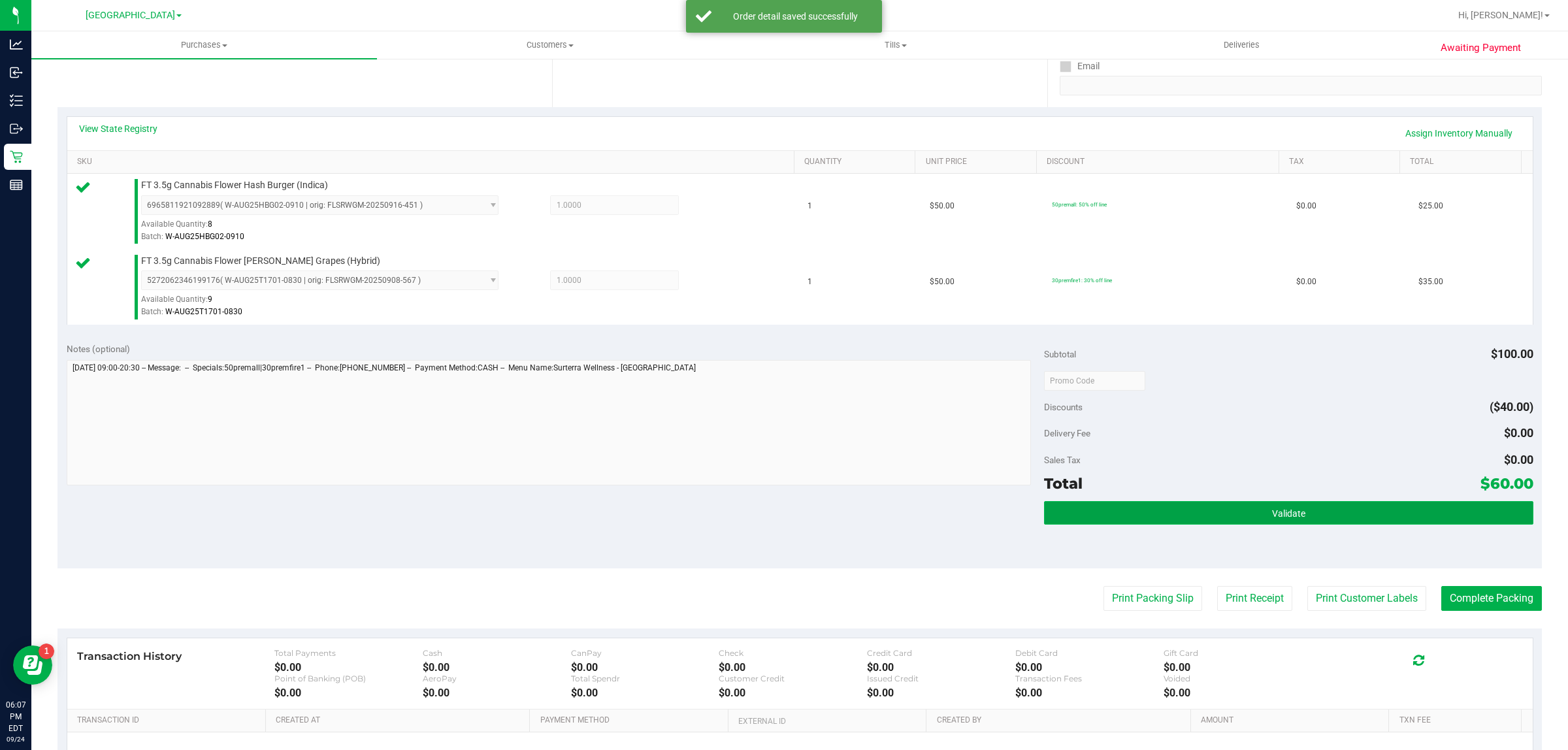
click at [1164, 520] on button "Validate" at bounding box center [1288, 513] width 488 height 24
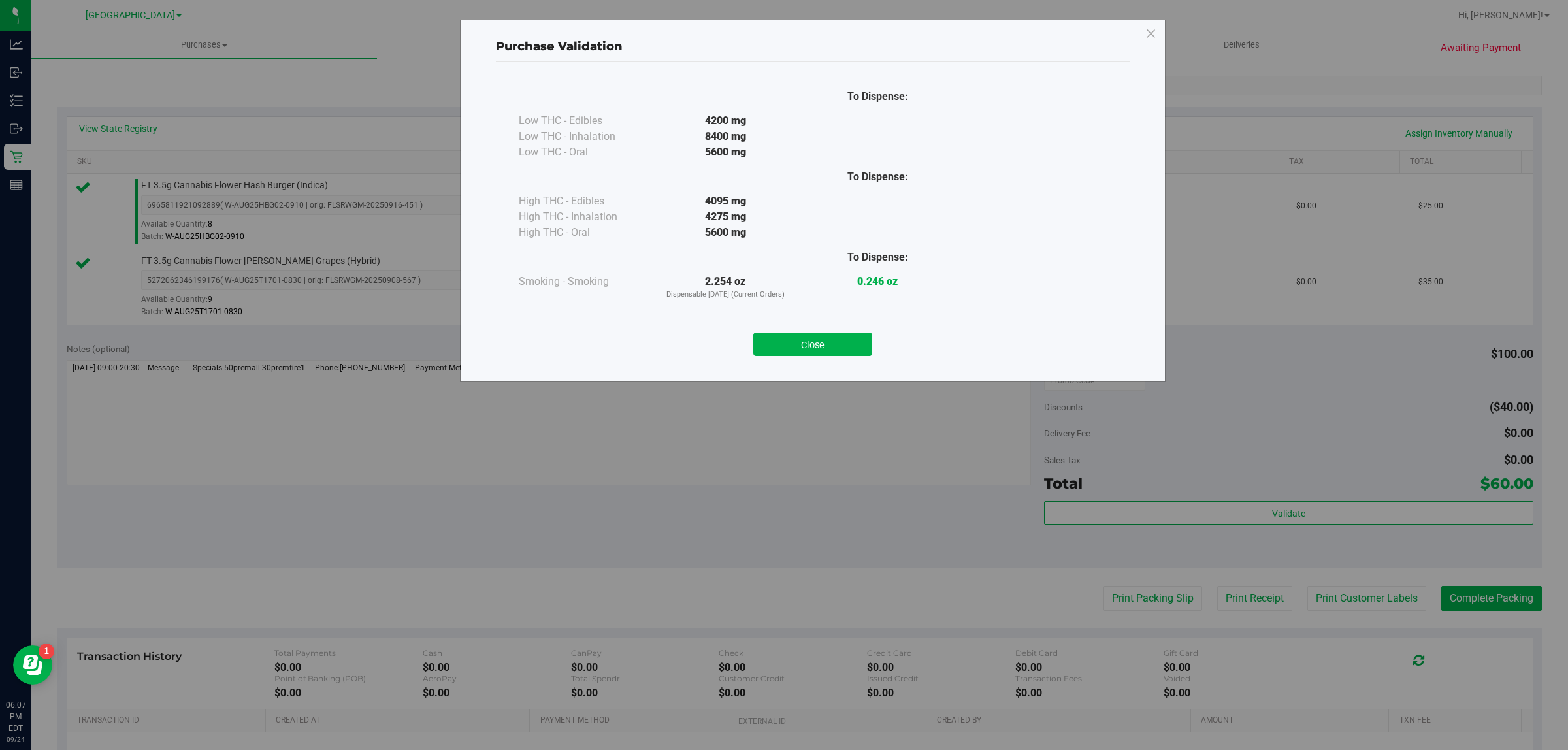
drag, startPoint x: 833, startPoint y: 328, endPoint x: 832, endPoint y: 337, distance: 9.1
click at [833, 330] on div "Close" at bounding box center [813, 340] width 594 height 33
click at [832, 337] on button "Close" at bounding box center [813, 343] width 119 height 24
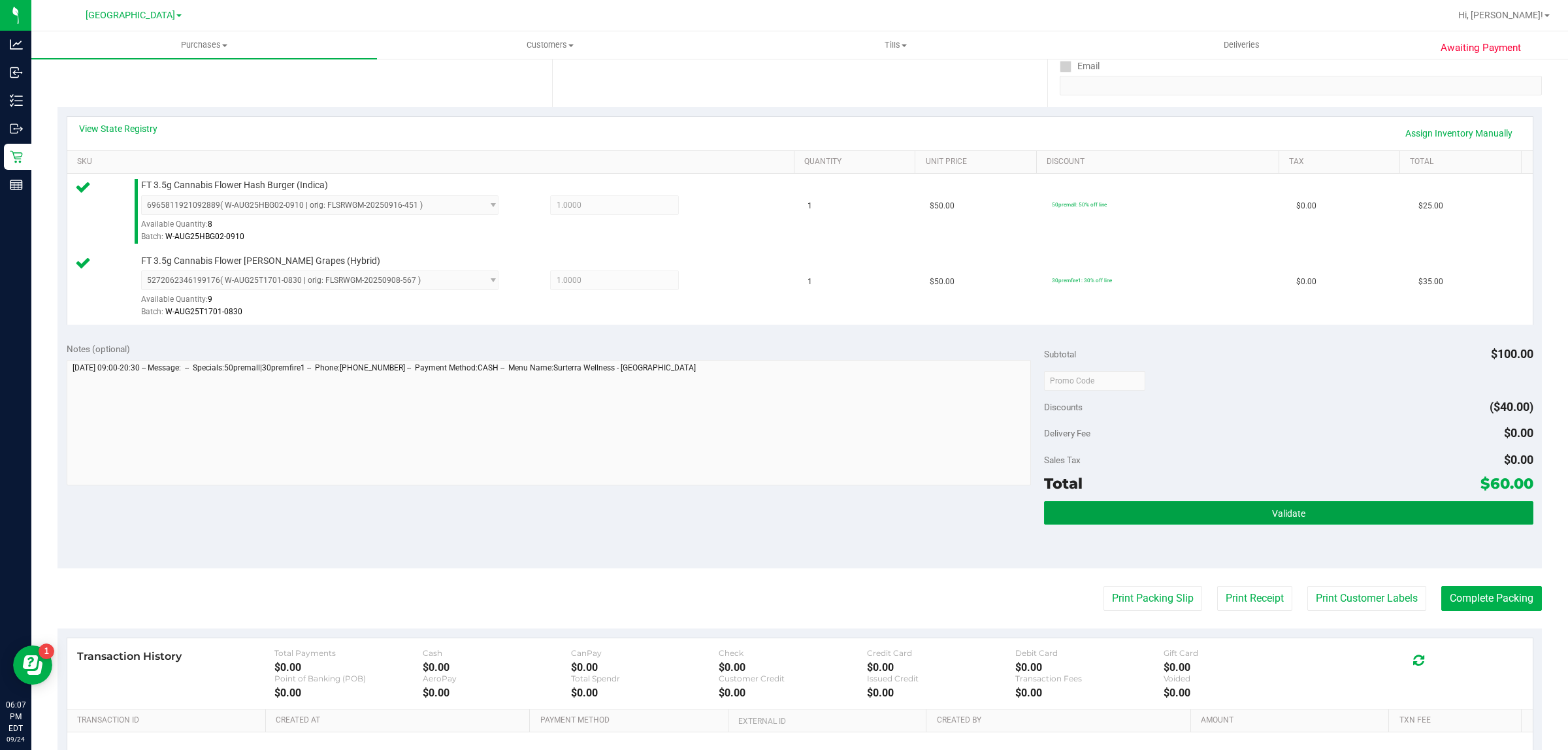
drag, startPoint x: 1275, startPoint y: 504, endPoint x: 1117, endPoint y: 467, distance: 162.3
click at [1275, 503] on button "Validate" at bounding box center [1288, 513] width 488 height 24
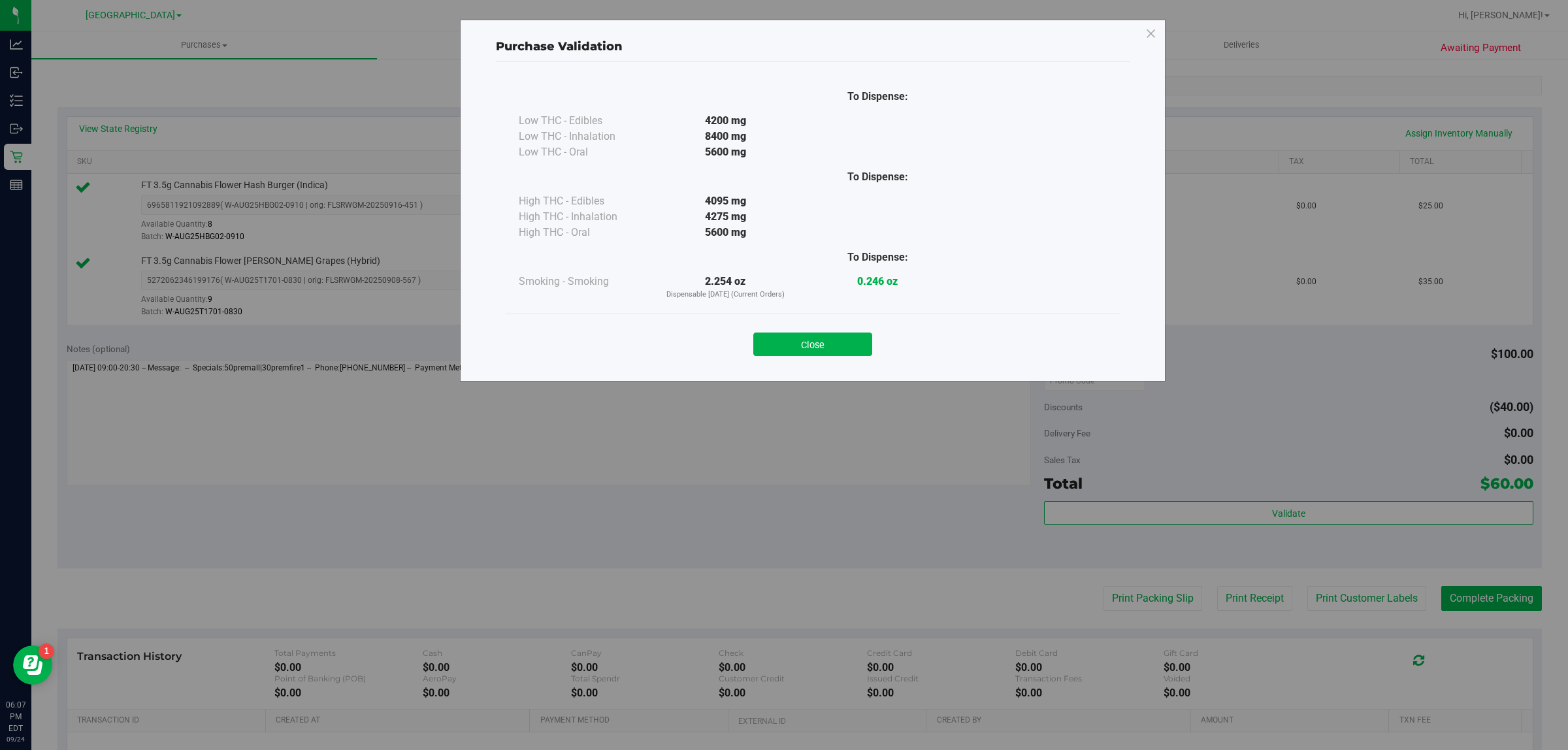
drag, startPoint x: 825, startPoint y: 345, endPoint x: 1016, endPoint y: 415, distance: 203.4
click at [825, 344] on button "Close" at bounding box center [813, 343] width 119 height 24
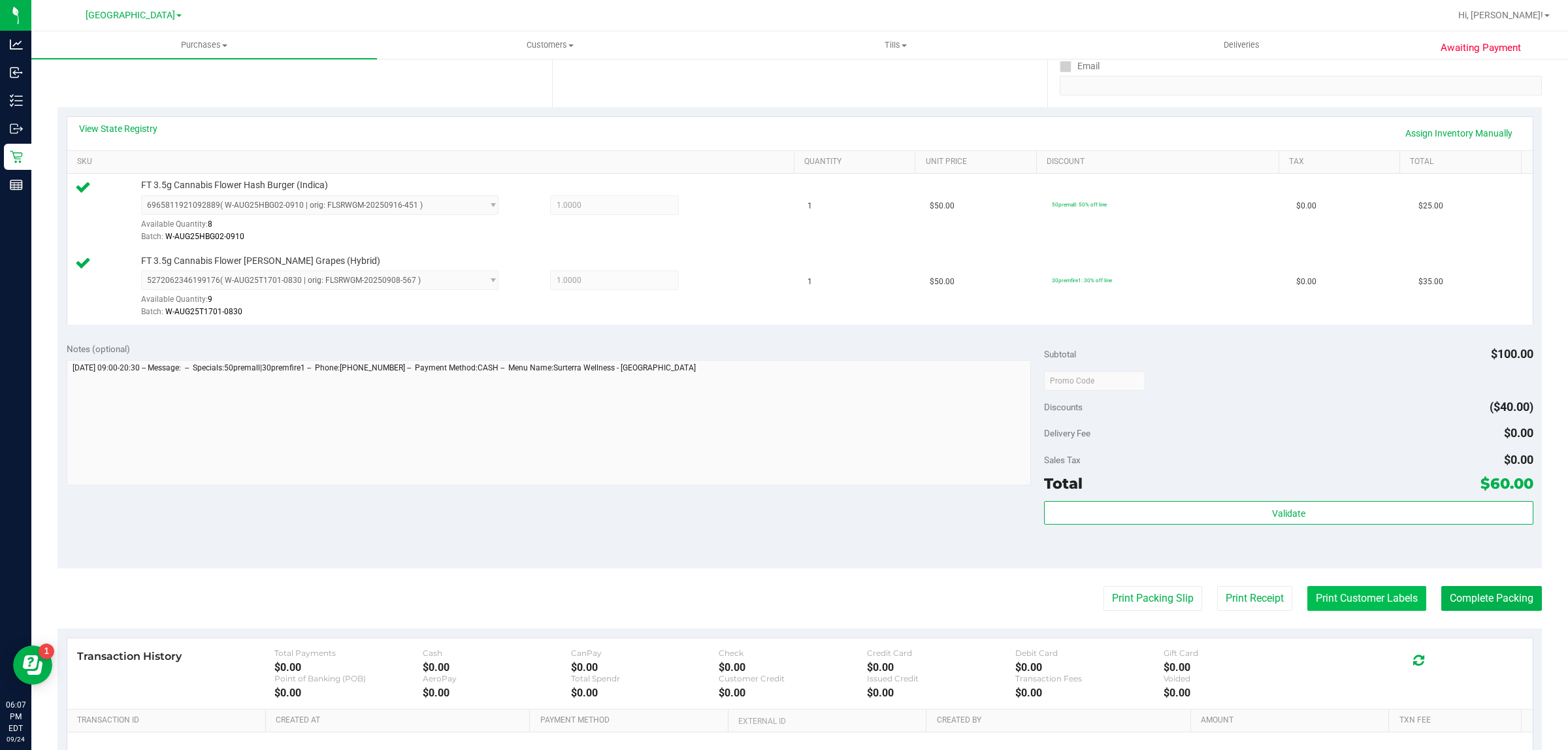
click at [1322, 606] on button "Print Customer Labels" at bounding box center [1366, 598] width 119 height 24
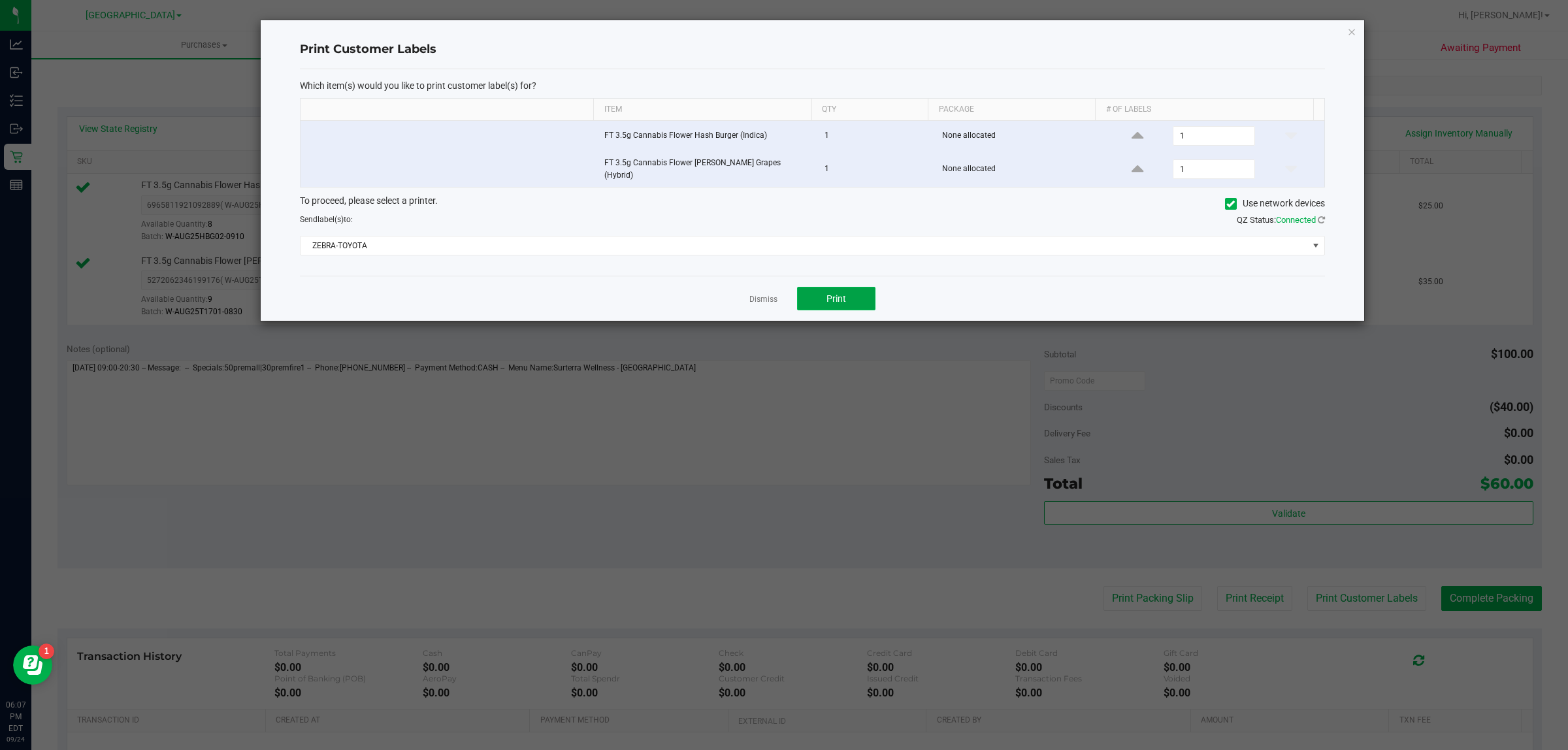
click at [845, 294] on span "Print" at bounding box center [835, 298] width 20 height 10
drag, startPoint x: 762, startPoint y: 292, endPoint x: 817, endPoint y: 321, distance: 62.2
click at [765, 294] on link "Dismiss" at bounding box center [763, 299] width 28 height 11
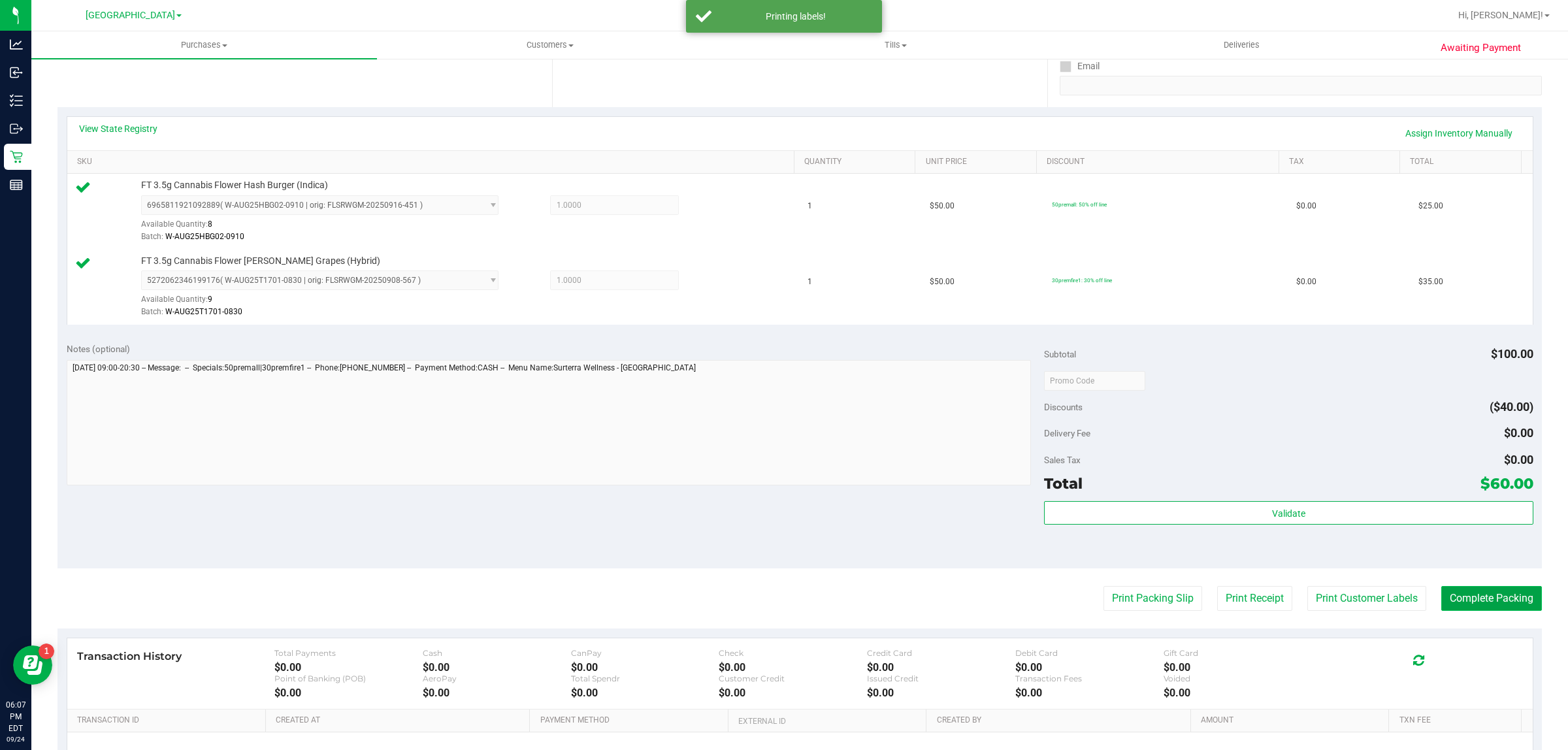
click at [1448, 596] on button "Complete Packing" at bounding box center [1491, 598] width 101 height 24
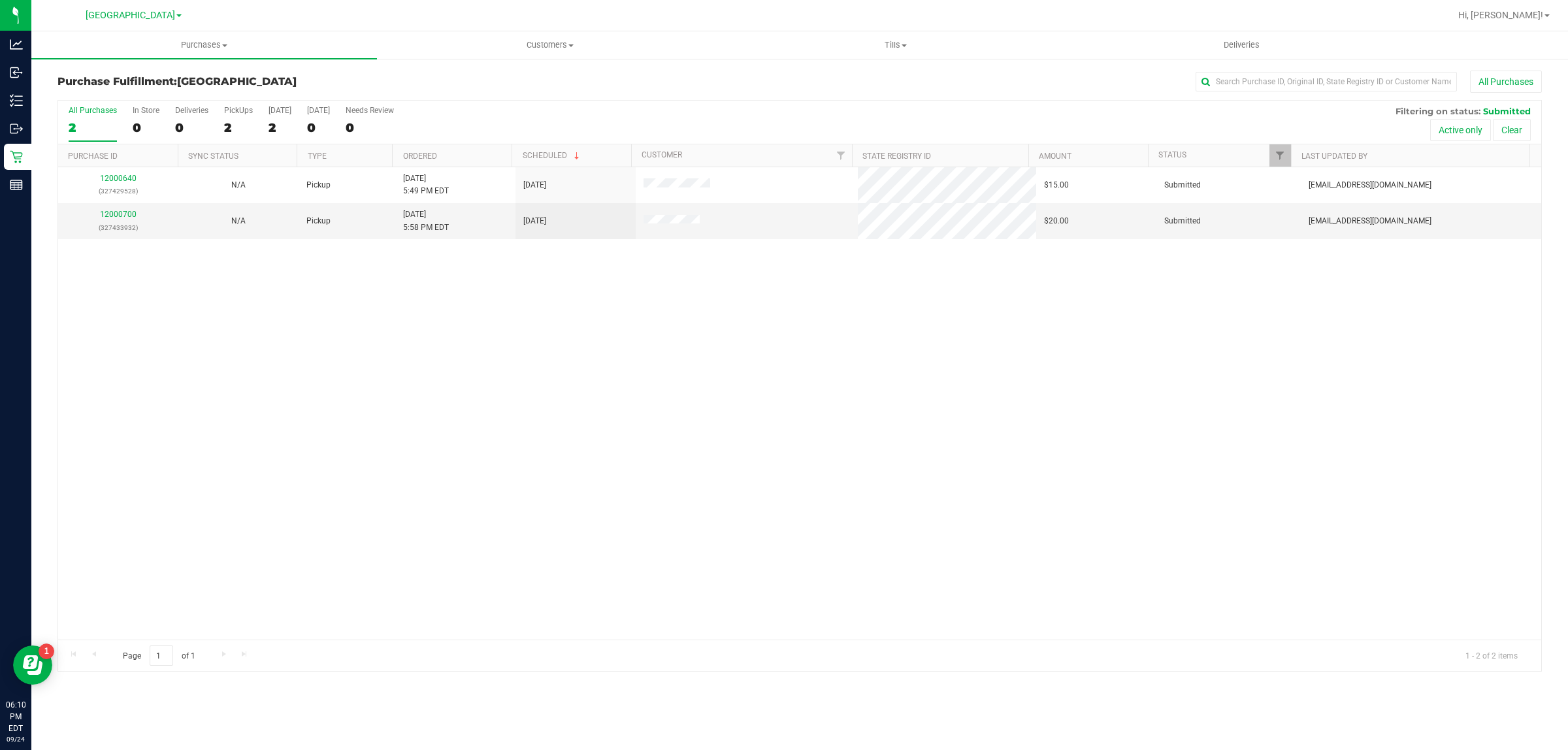
click at [601, 418] on div "12000640 (327429528) N/A Pickup 9/24/2025 5:49 PM EDT 9/24/2025 $15.00 Submitte…" at bounding box center [800, 404] width 1482 height 472
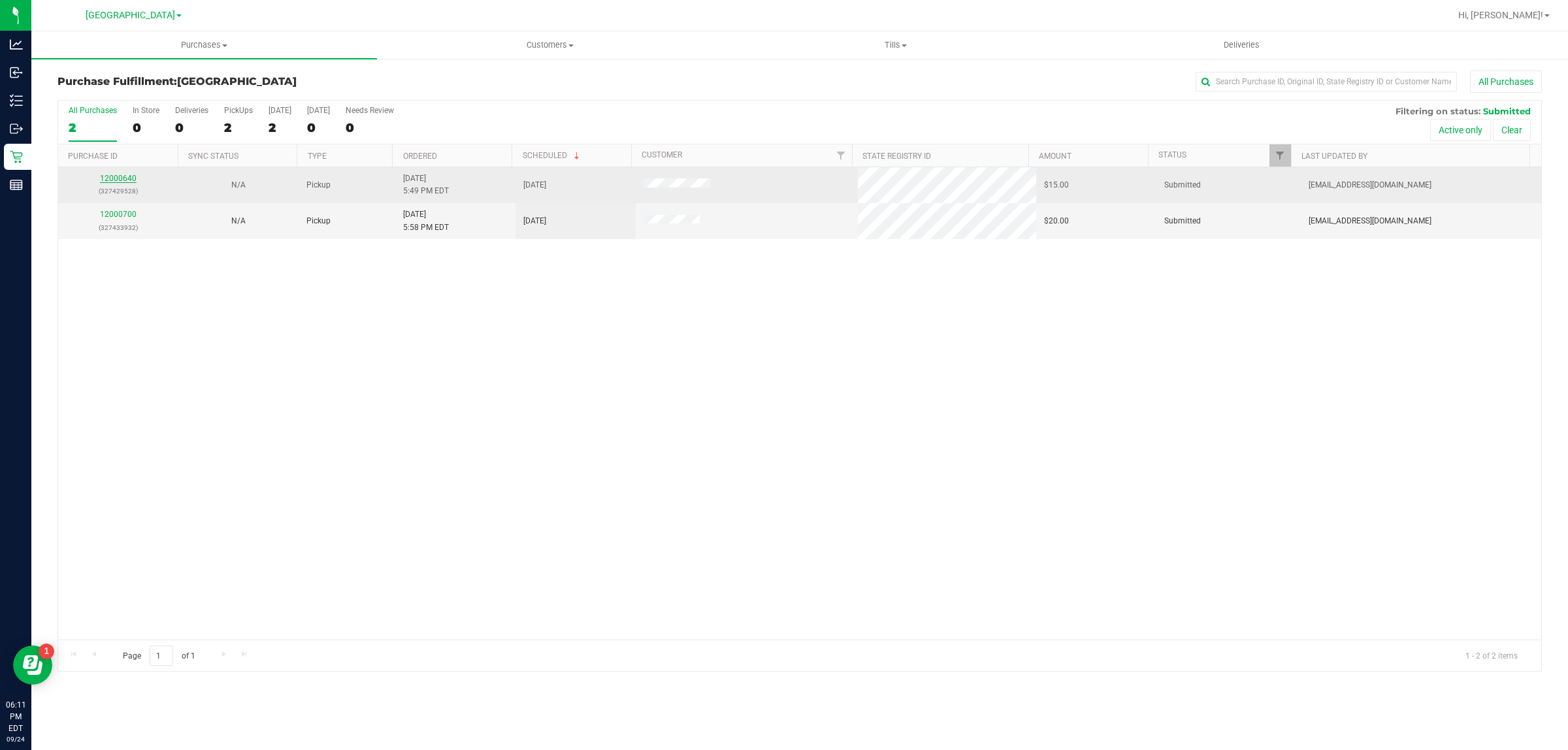
click at [124, 181] on link "12000640" at bounding box center [118, 179] width 37 height 9
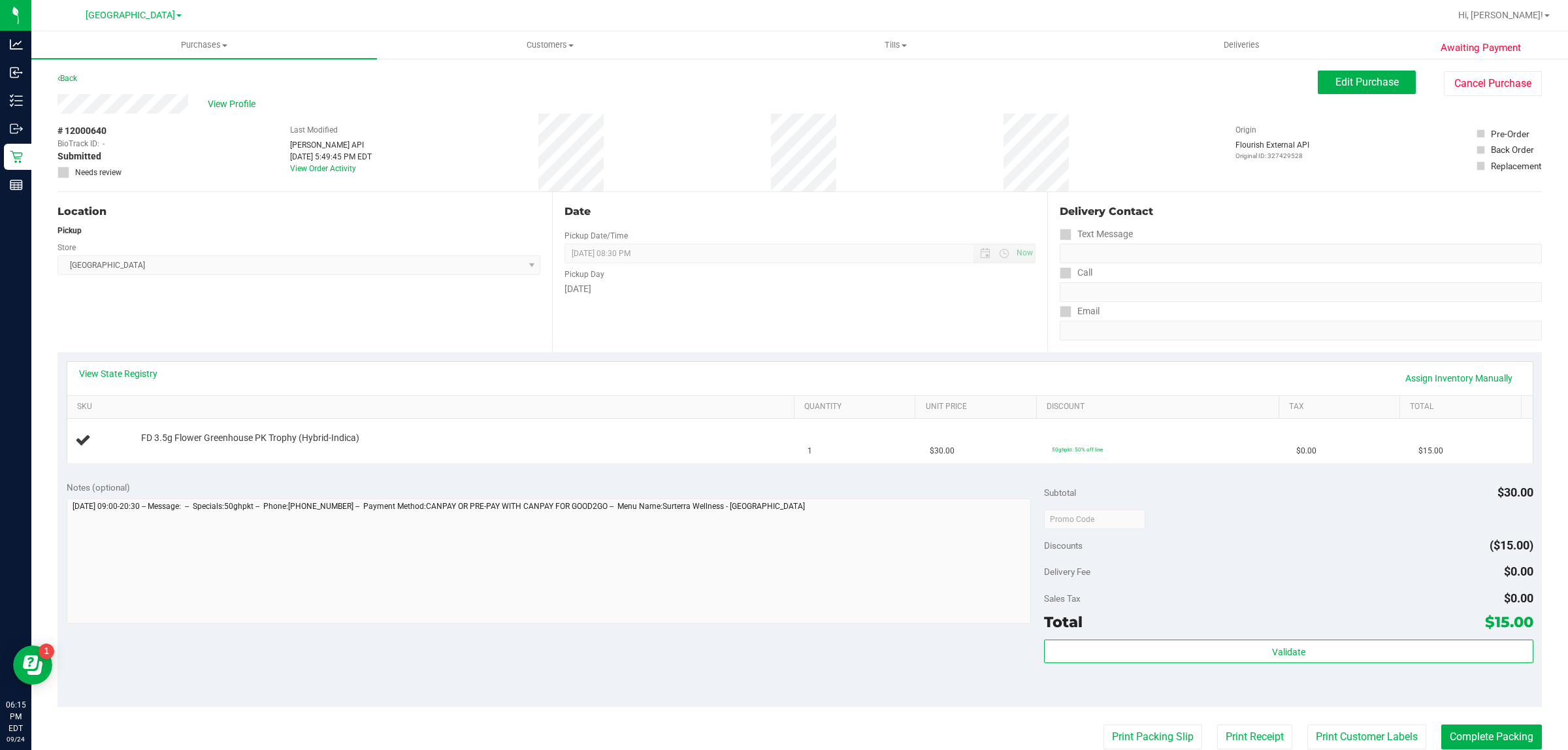
click at [1348, 68] on div "Awaiting Payment Back Edit Purchase Cancel Purchase View Profile # 12000640 Bio…" at bounding box center [799, 548] width 1536 height 981
drag, startPoint x: 1352, startPoint y: 80, endPoint x: 1343, endPoint y: 82, distance: 9.2
click at [1353, 80] on span "Edit Purchase" at bounding box center [1366, 82] width 63 height 12
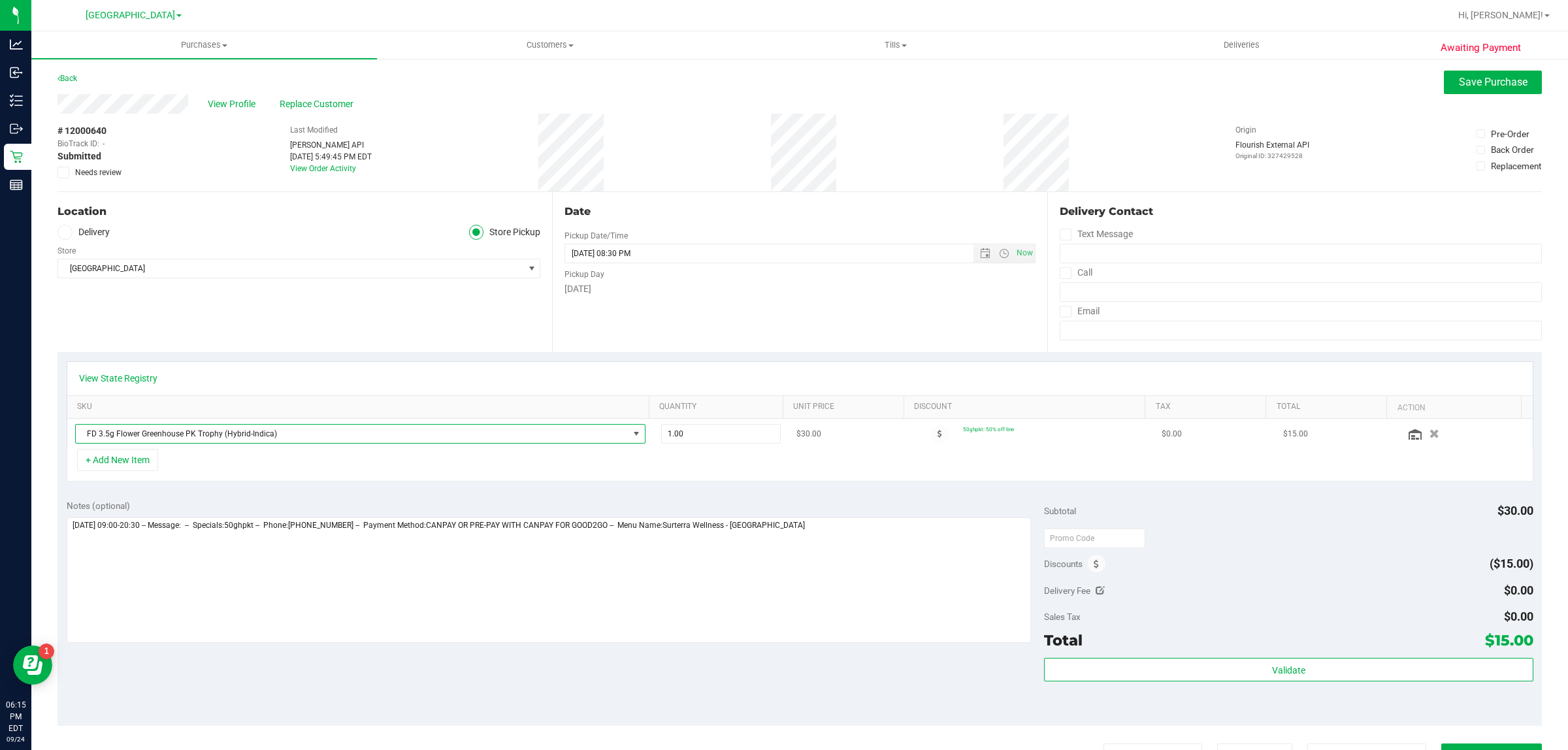
click at [248, 441] on span "FD 3.5g Flower Greenhouse PK Trophy (Hybrid-Indica)" at bounding box center [352, 433] width 552 height 18
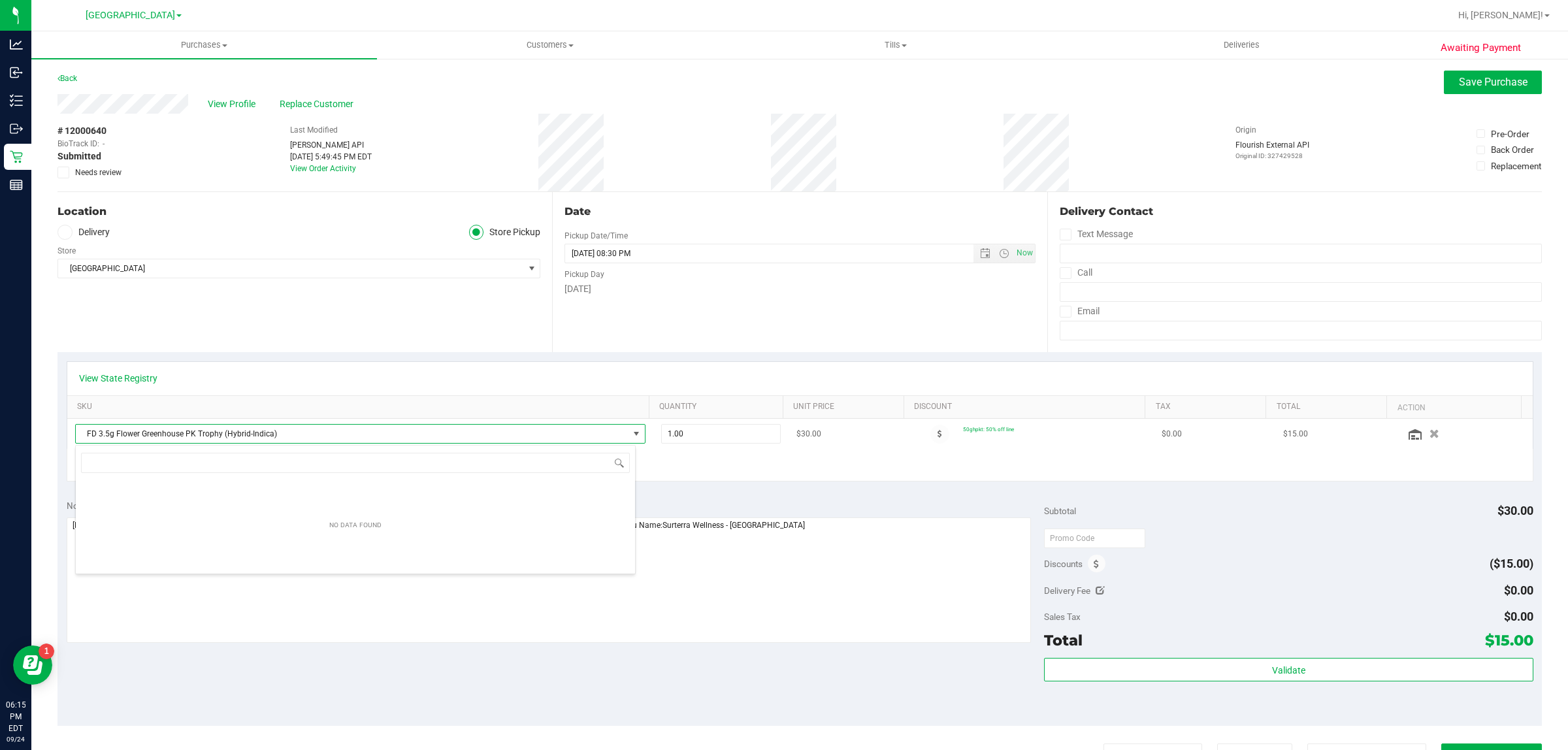
scroll to position [21, 561]
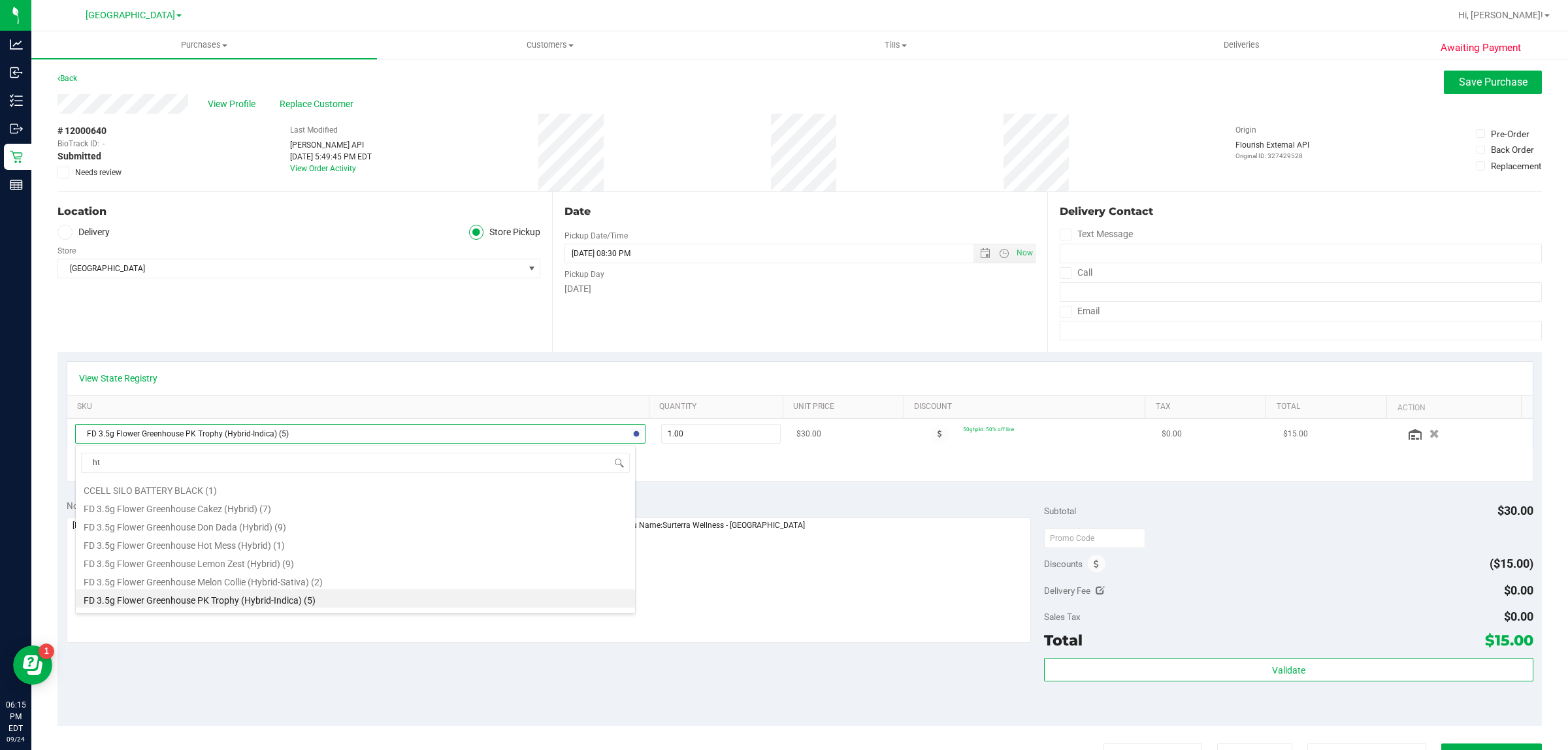
type input "htm"
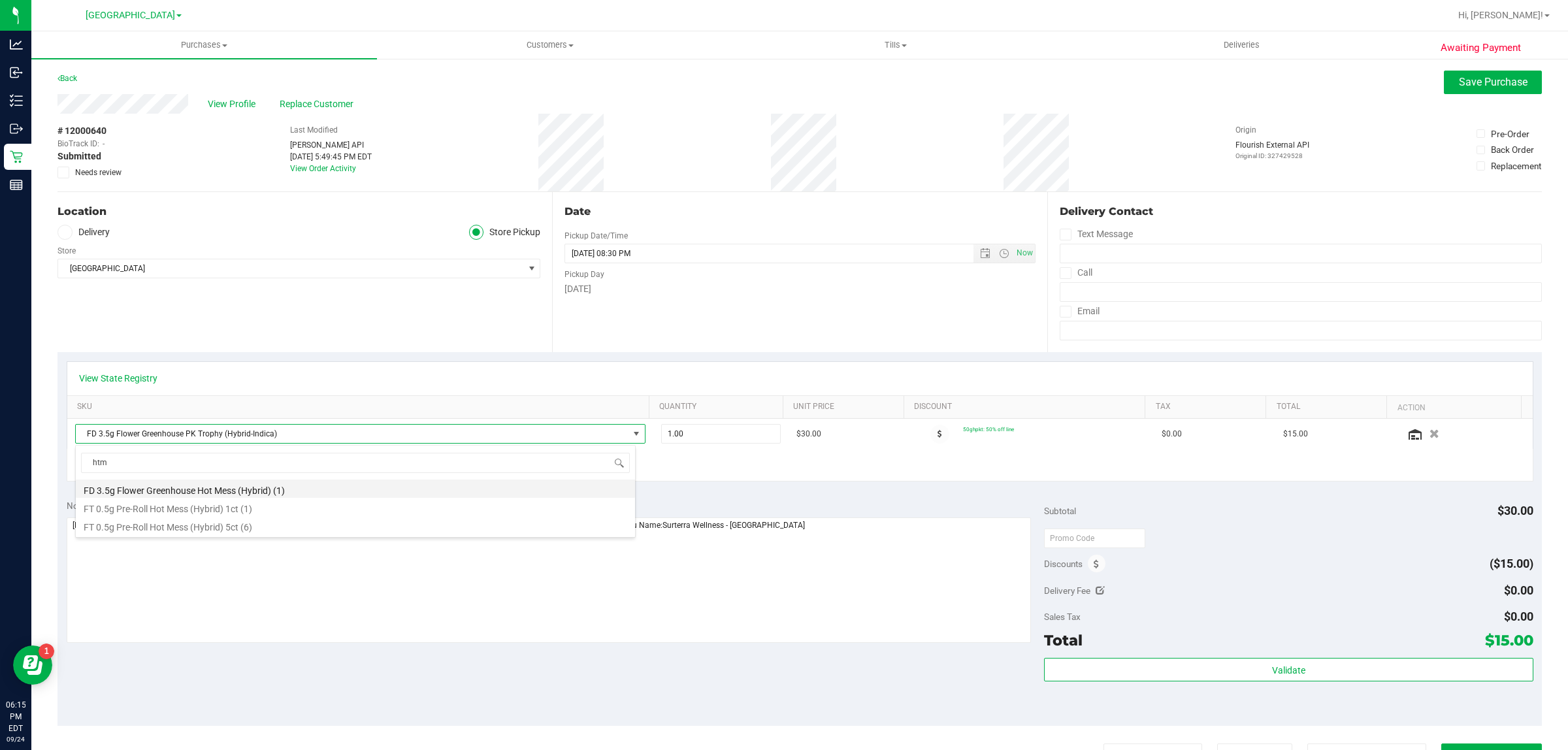
click at [226, 492] on li "FD 3.5g Flower Greenhouse Hot Mess (Hybrid) (1)" at bounding box center [356, 488] width 559 height 18
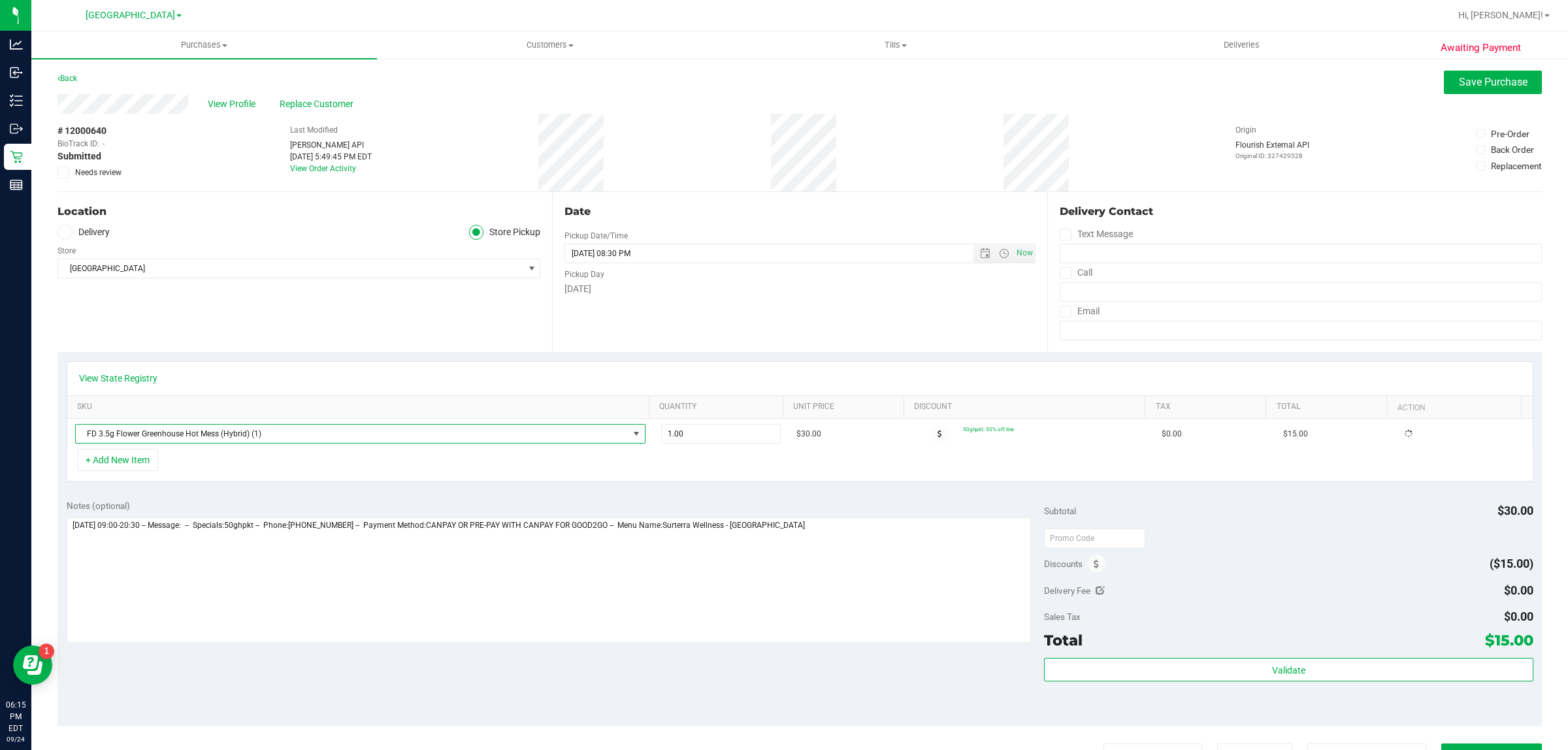
click at [707, 359] on div "View State Registry SKU Quantity Unit Price Discount Tax Total Action FD 3.5g F…" at bounding box center [800, 421] width 1484 height 138
click at [1463, 83] on span "Save Purchase" at bounding box center [1493, 82] width 69 height 12
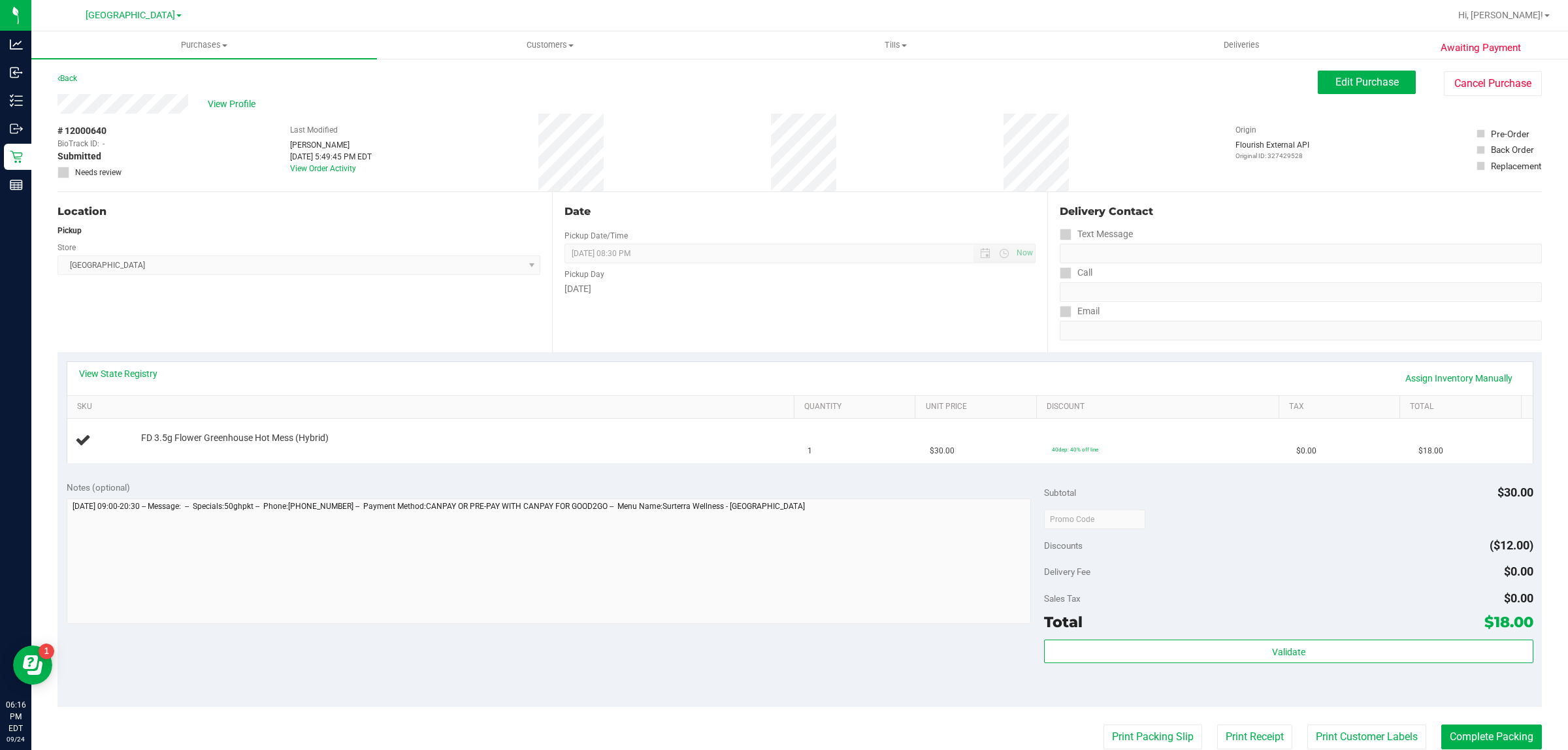
click at [850, 281] on div "Pickup Day" at bounding box center [800, 273] width 470 height 19
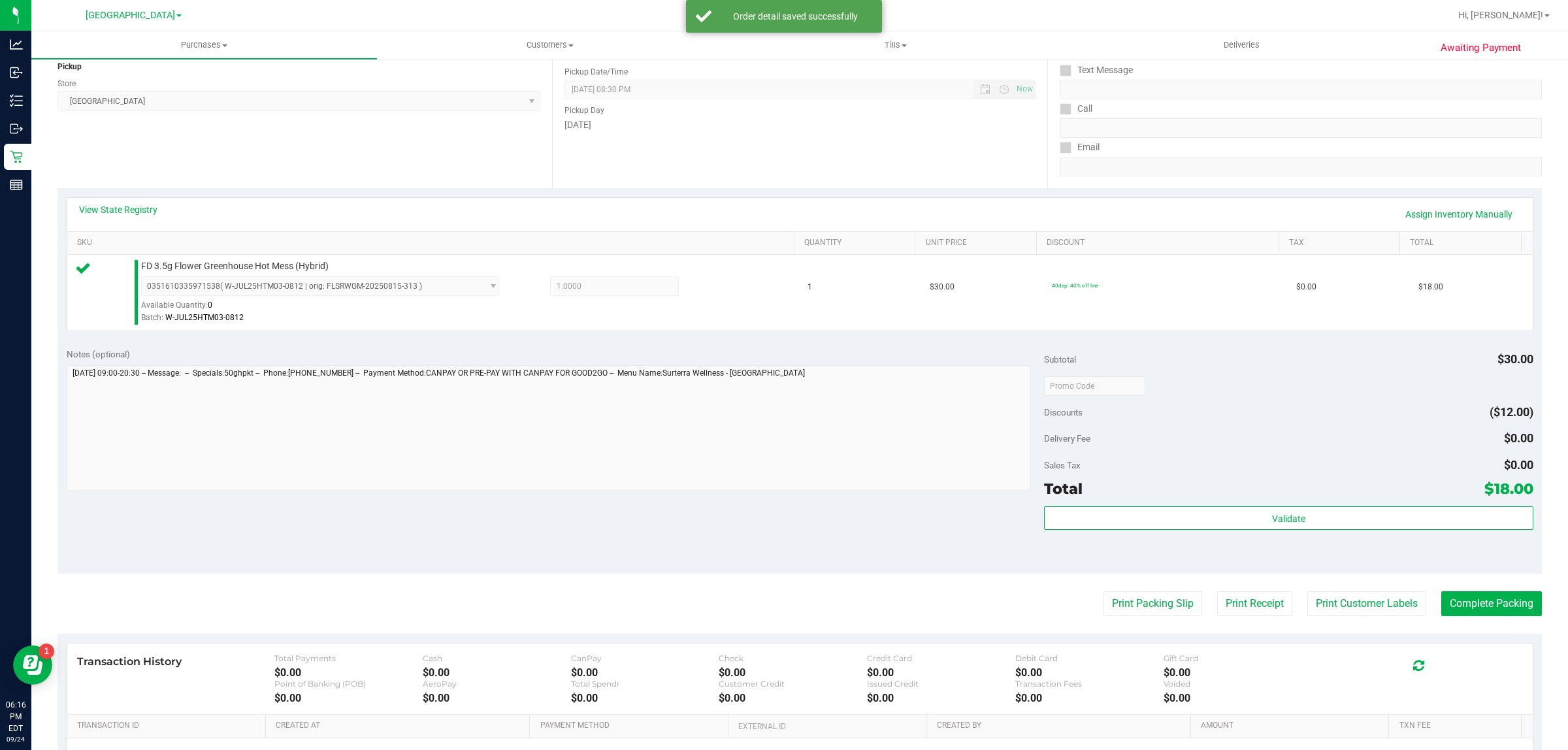
scroll to position [317, 0]
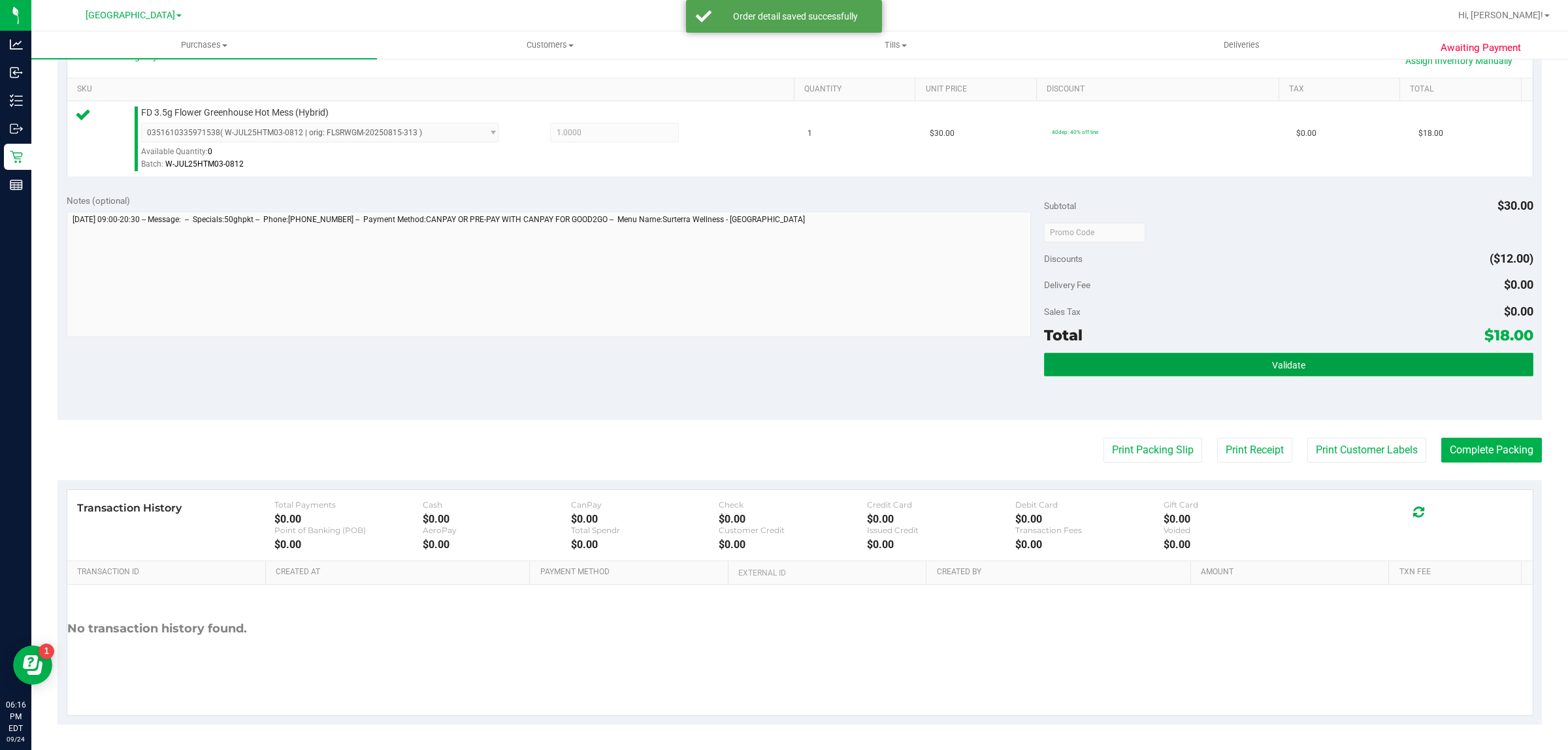
click at [1129, 360] on button "Validate" at bounding box center [1288, 364] width 488 height 24
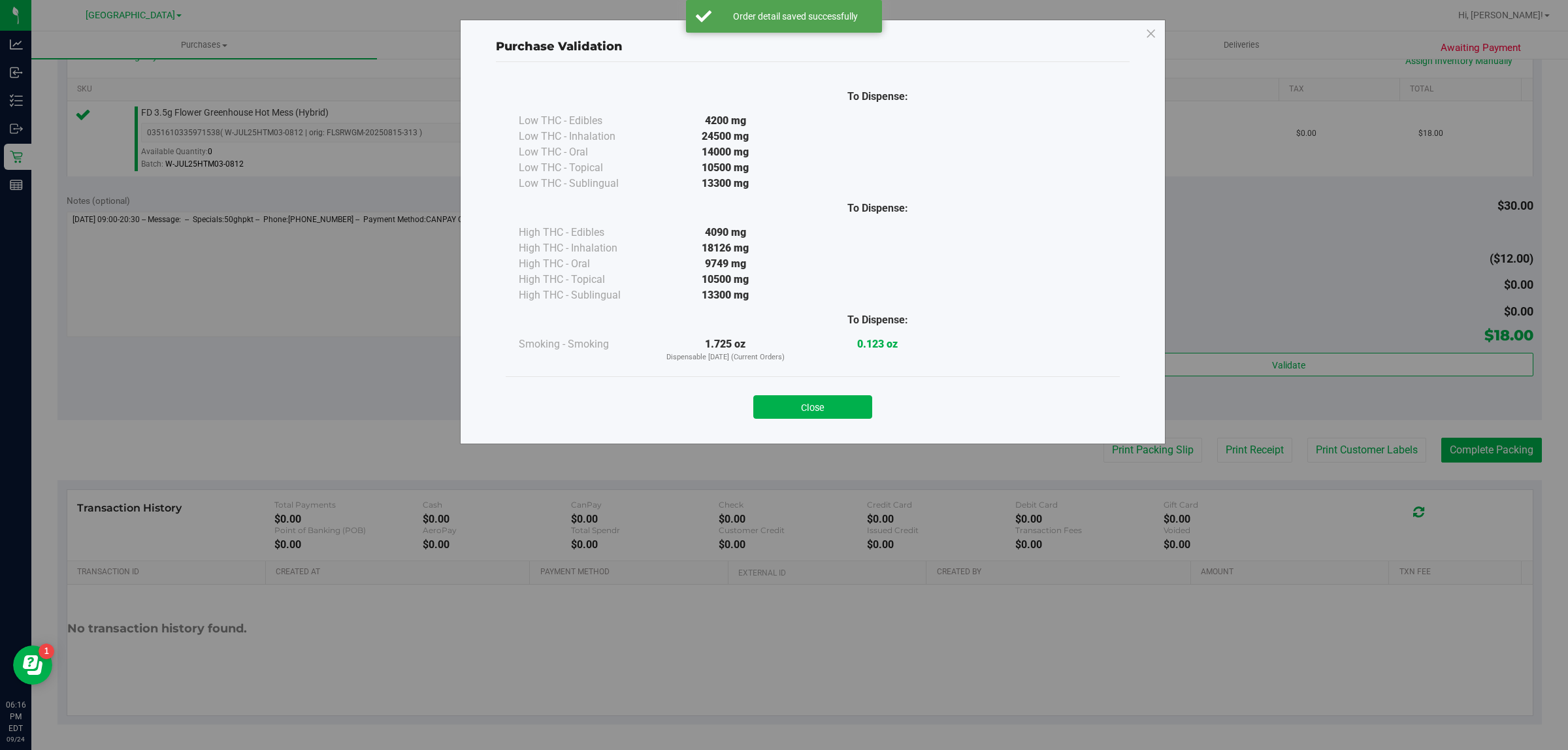
click at [816, 393] on div "Close" at bounding box center [813, 403] width 594 height 33
click at [814, 403] on button "Close" at bounding box center [813, 407] width 119 height 24
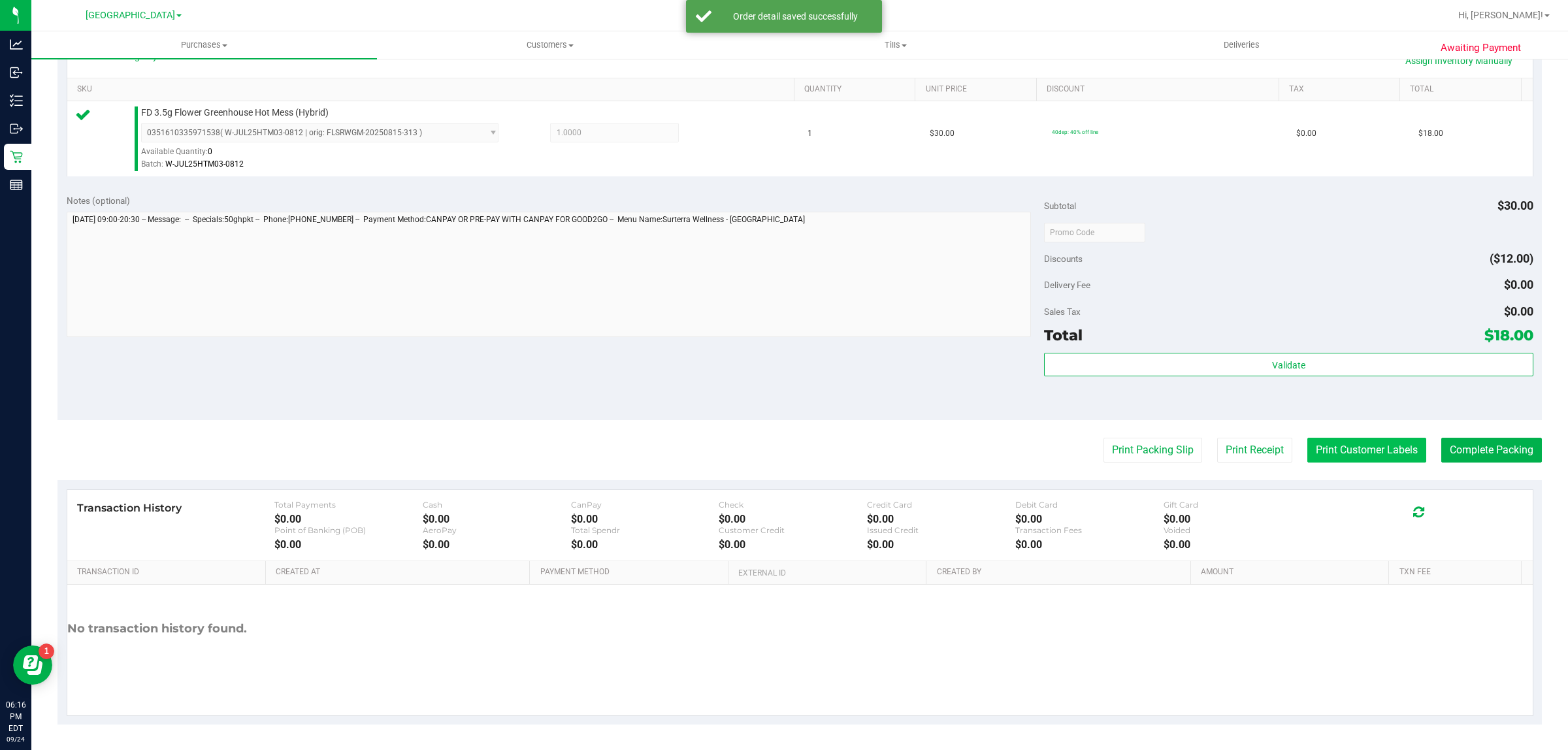
click at [1327, 461] on button "Print Customer Labels" at bounding box center [1366, 450] width 119 height 24
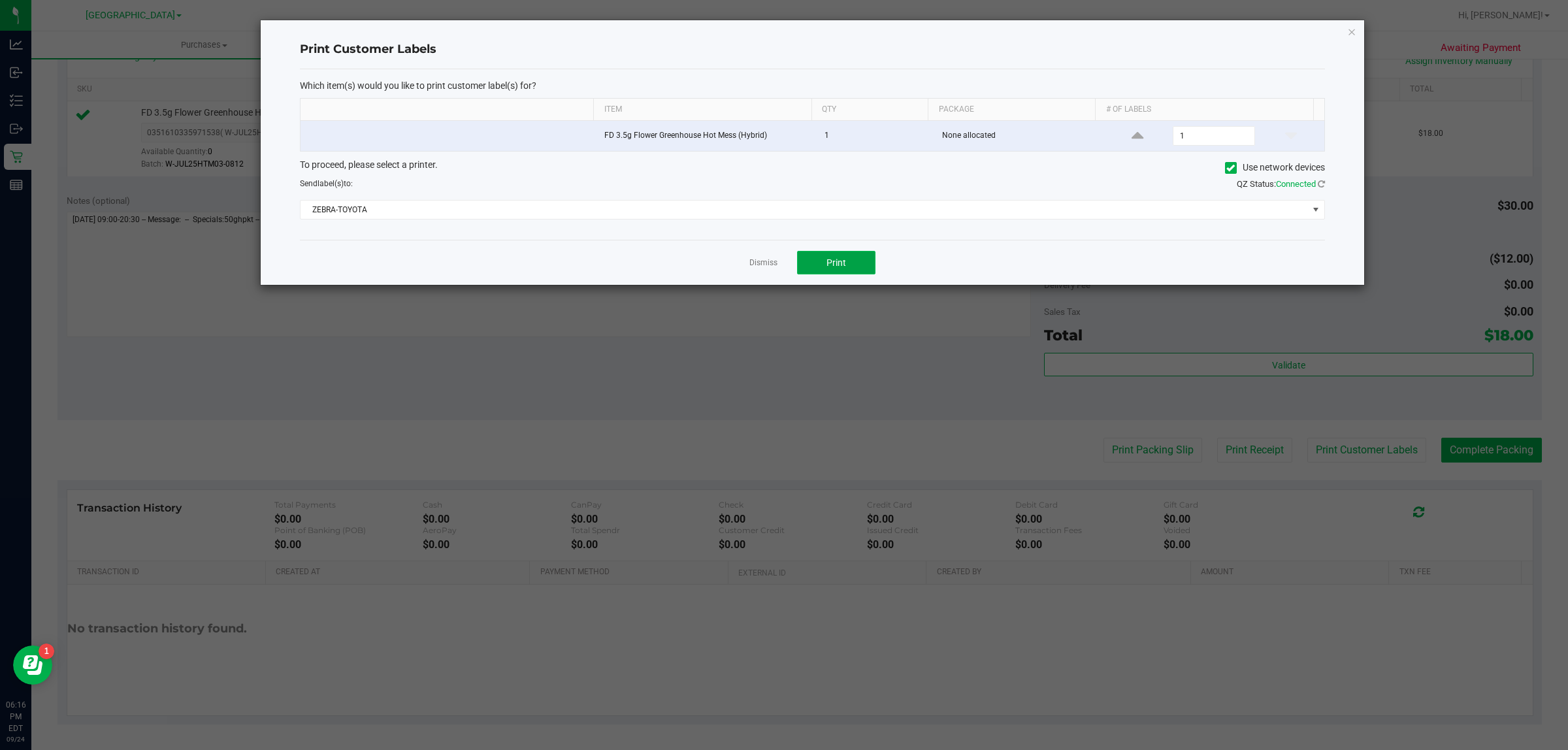
click at [856, 260] on button "Print" at bounding box center [835, 263] width 78 height 24
drag, startPoint x: 752, startPoint y: 263, endPoint x: 1275, endPoint y: 380, distance: 535.9
click at [753, 263] on link "Dismiss" at bounding box center [763, 263] width 28 height 11
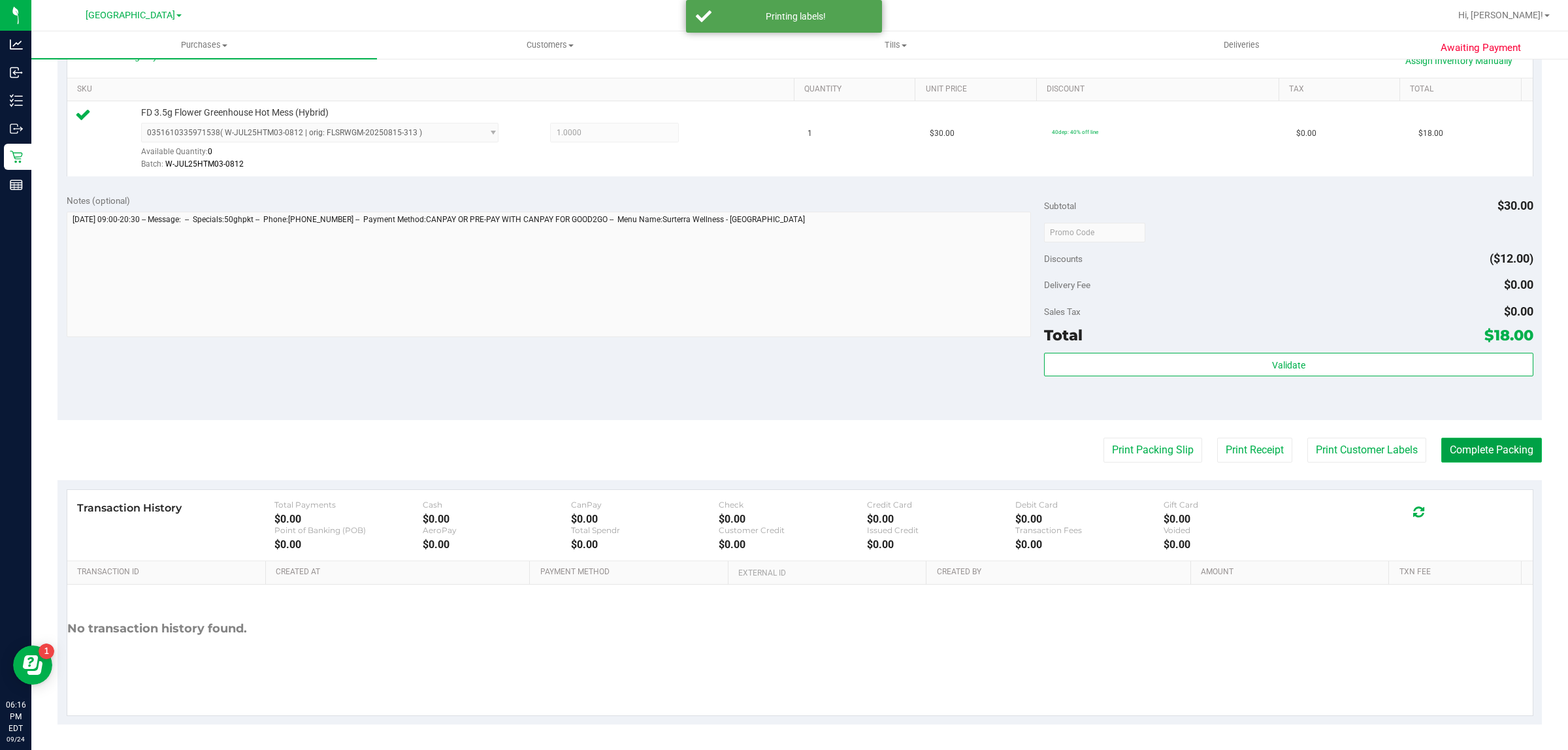
click at [1495, 441] on button "Complete Packing" at bounding box center [1491, 450] width 101 height 24
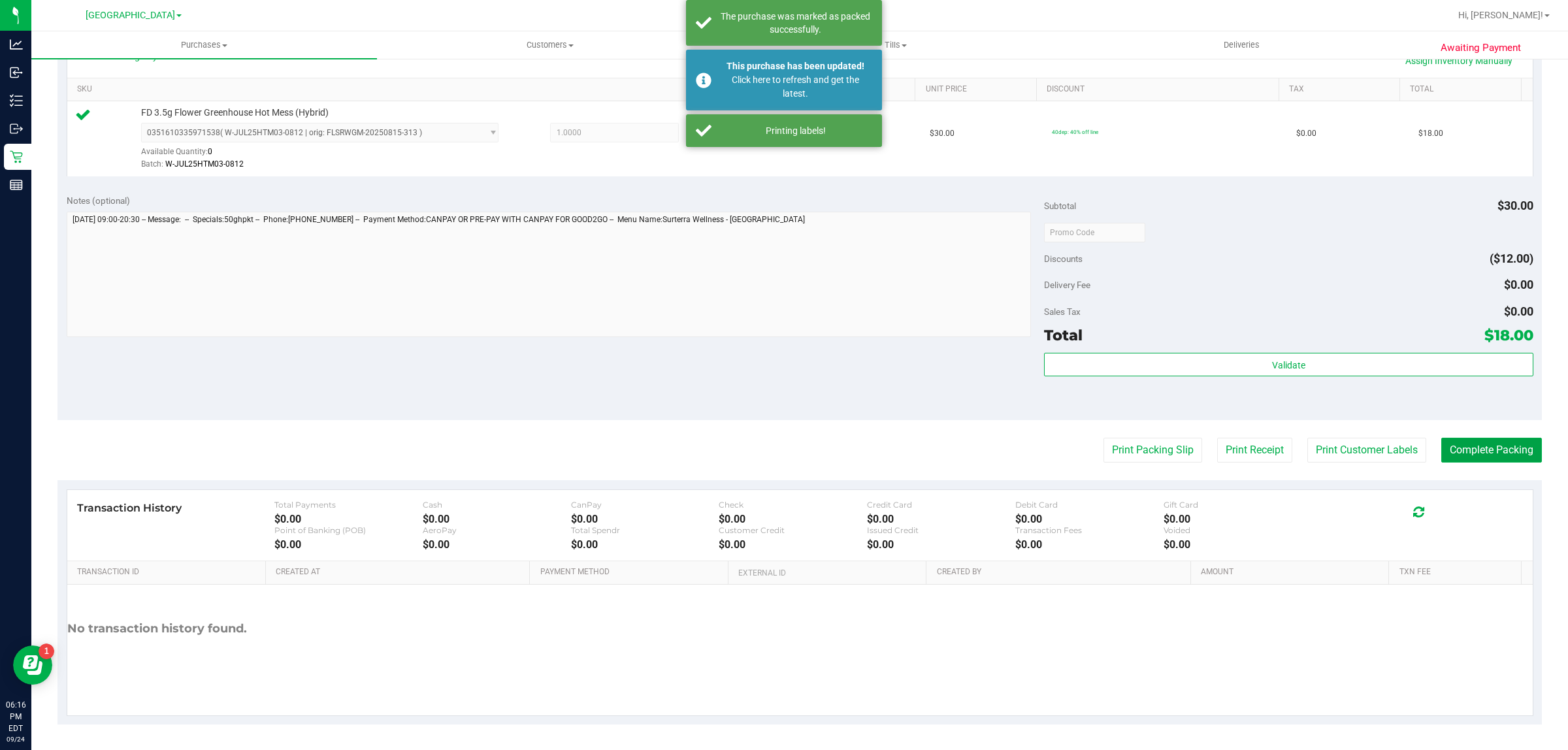
click at [1441, 438] on button "Complete Packing" at bounding box center [1491, 450] width 101 height 24
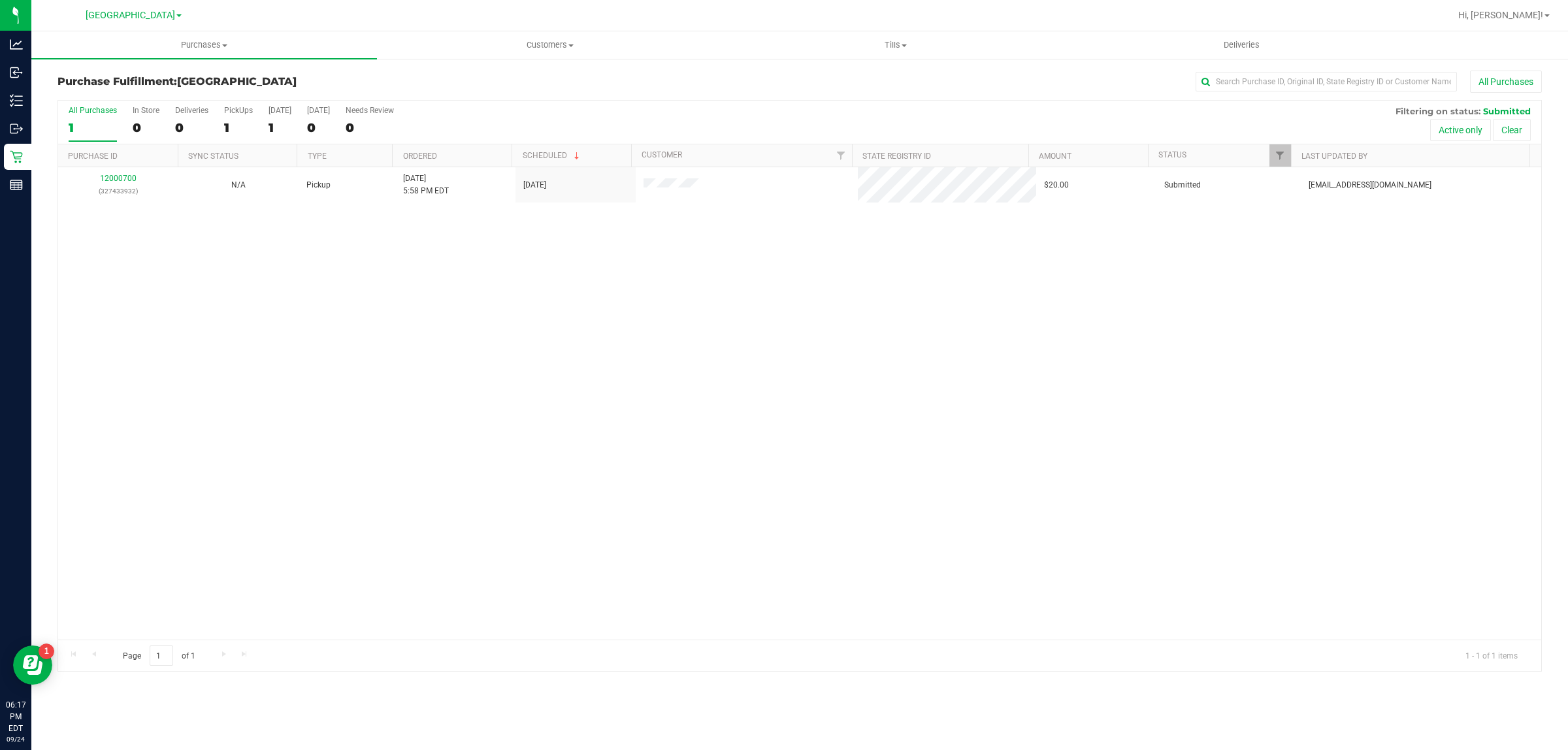
click at [396, 357] on div "12000700 (327433932) N/A Pickup 9/24/2025 5:58 PM EDT 9/24/2025 $20.00 Submitte…" at bounding box center [800, 404] width 1482 height 472
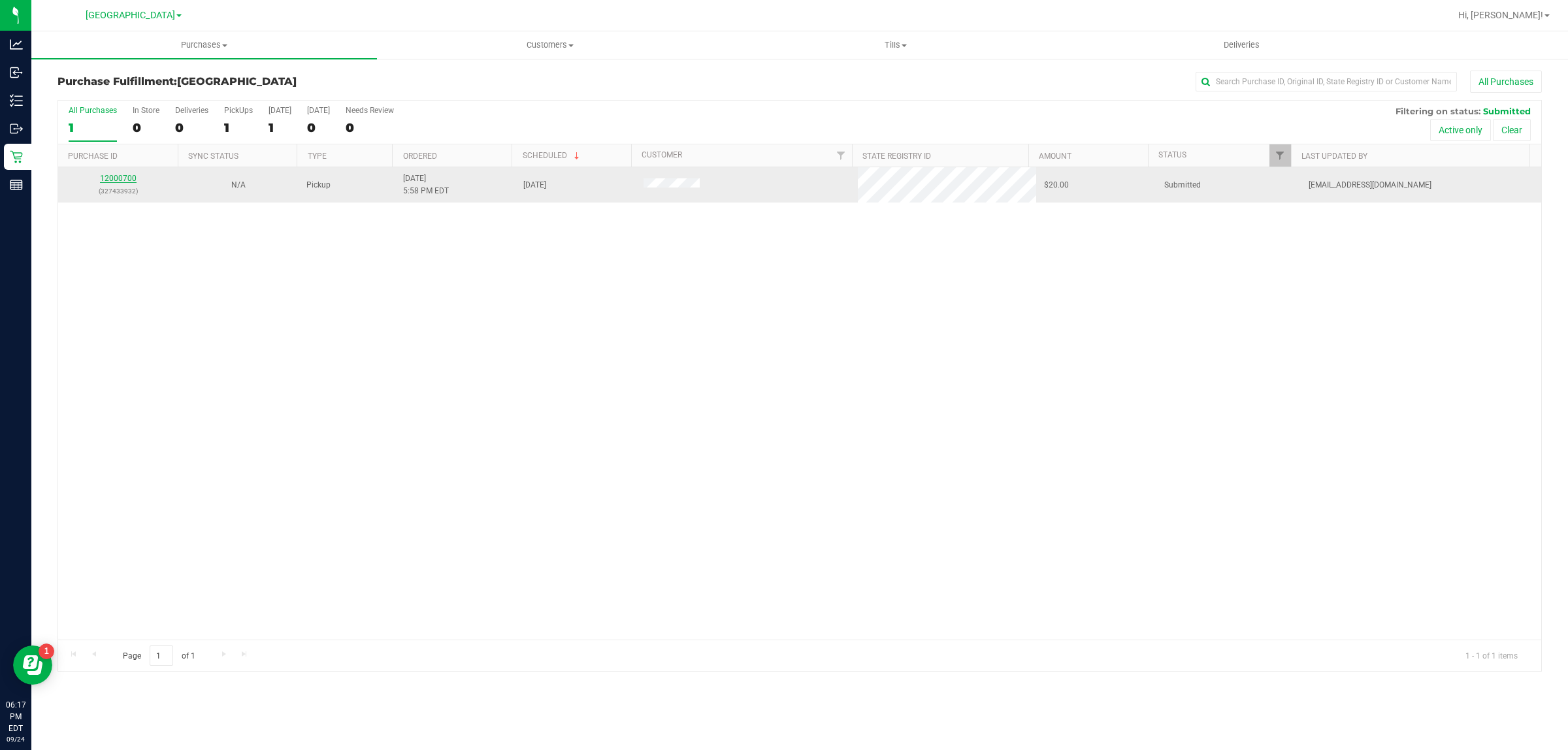
click at [115, 181] on link "12000700" at bounding box center [118, 179] width 37 height 9
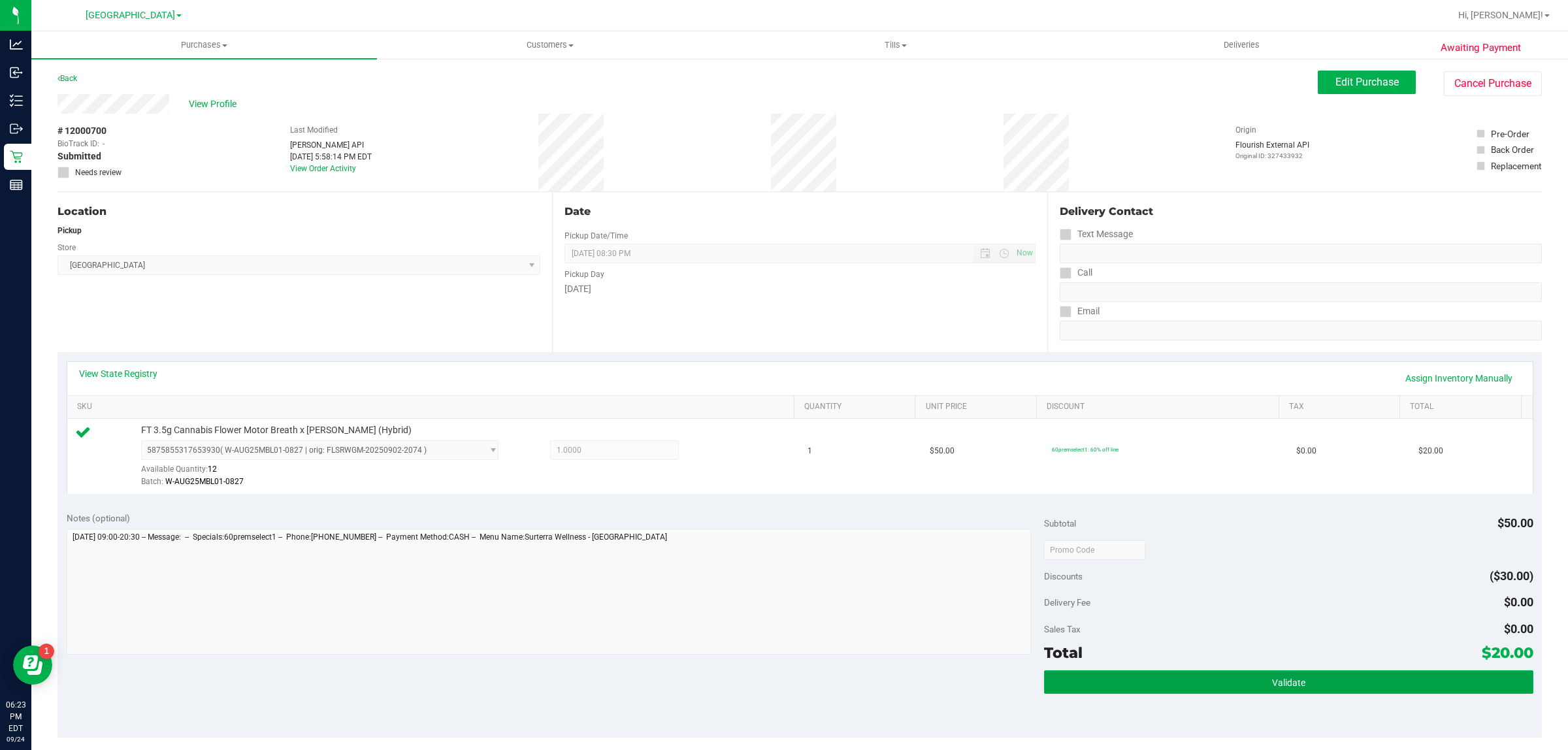
click at [1067, 690] on button "Validate" at bounding box center [1288, 681] width 488 height 24
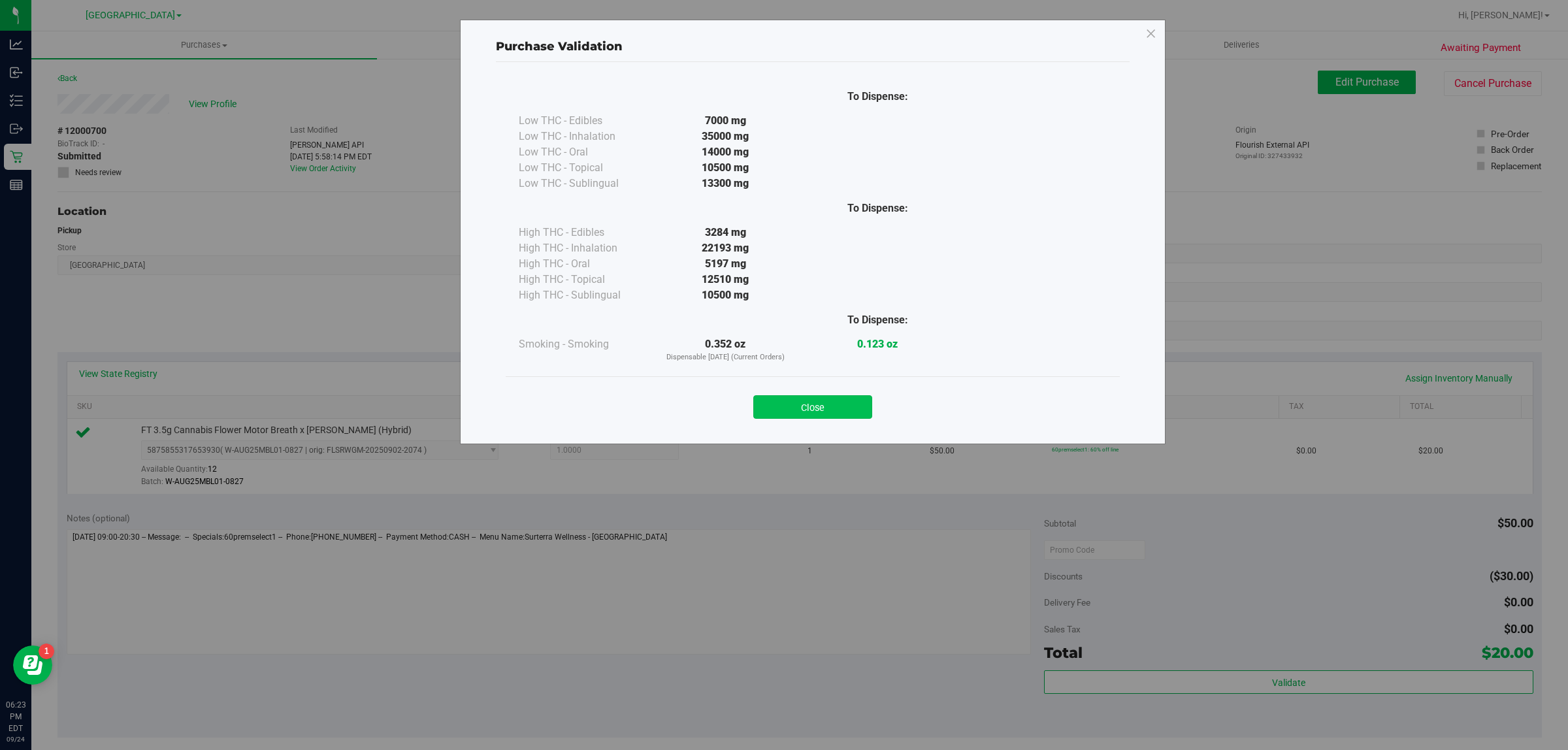
click at [775, 408] on button "Close" at bounding box center [813, 407] width 119 height 24
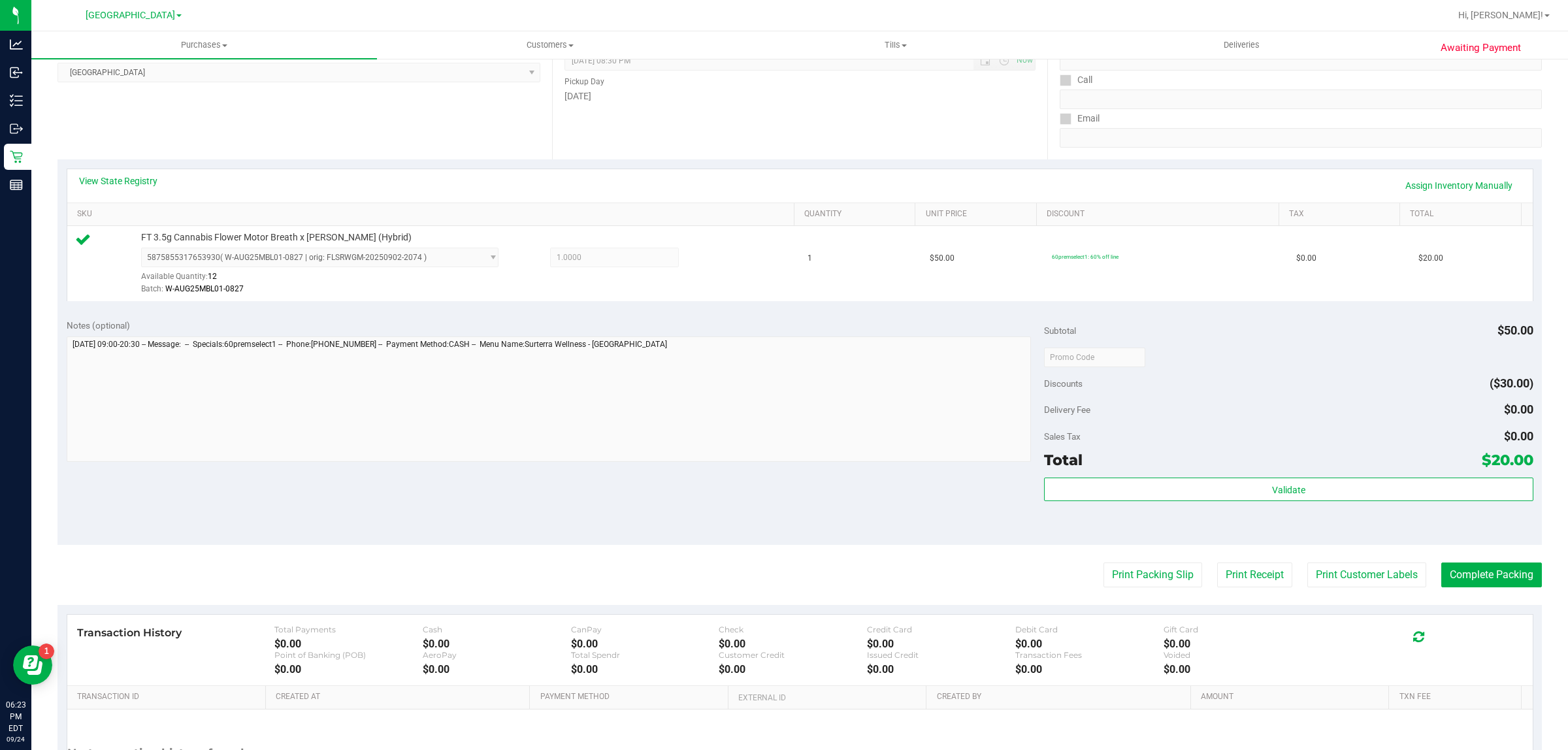
scroll to position [317, 0]
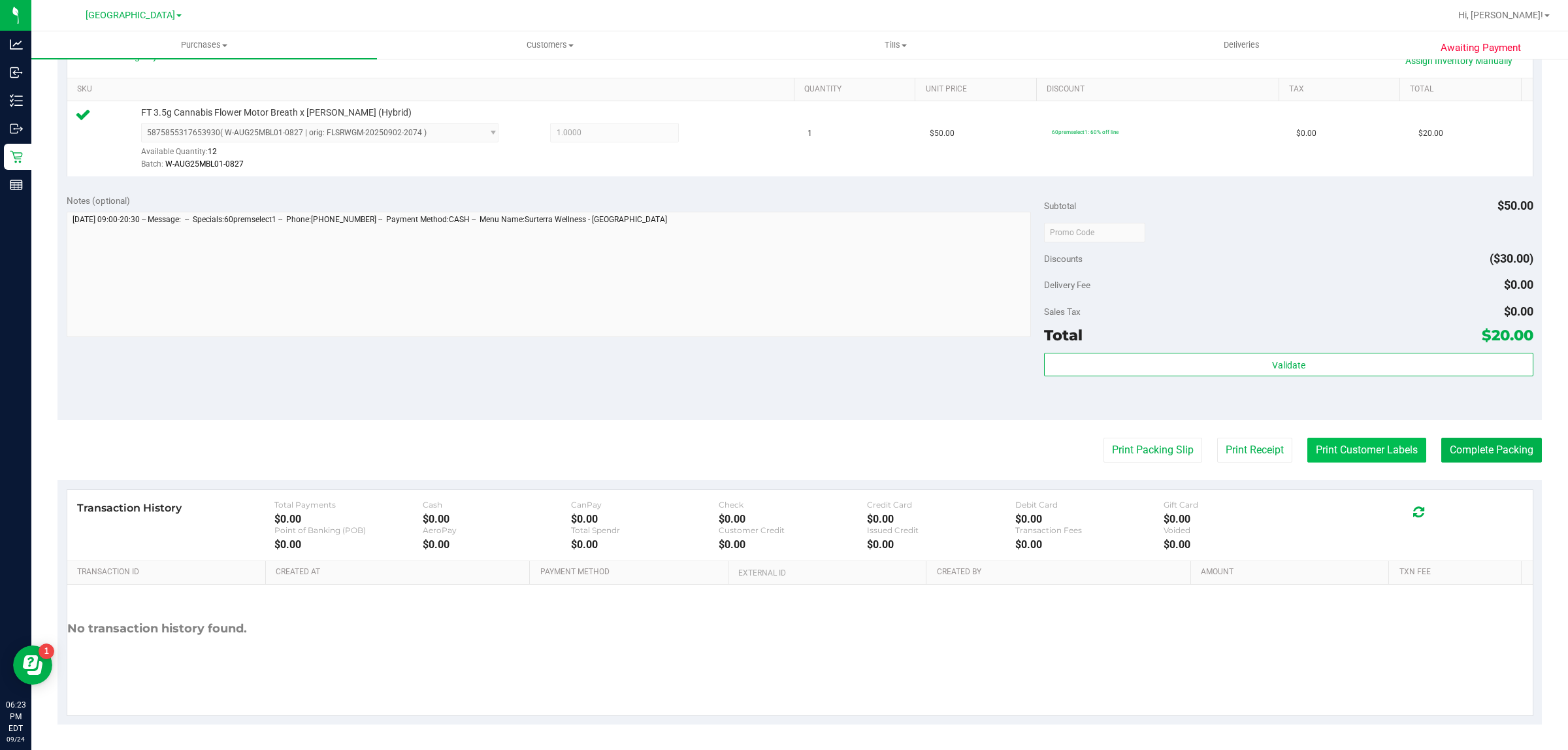
click at [1330, 446] on button "Print Customer Labels" at bounding box center [1366, 450] width 119 height 24
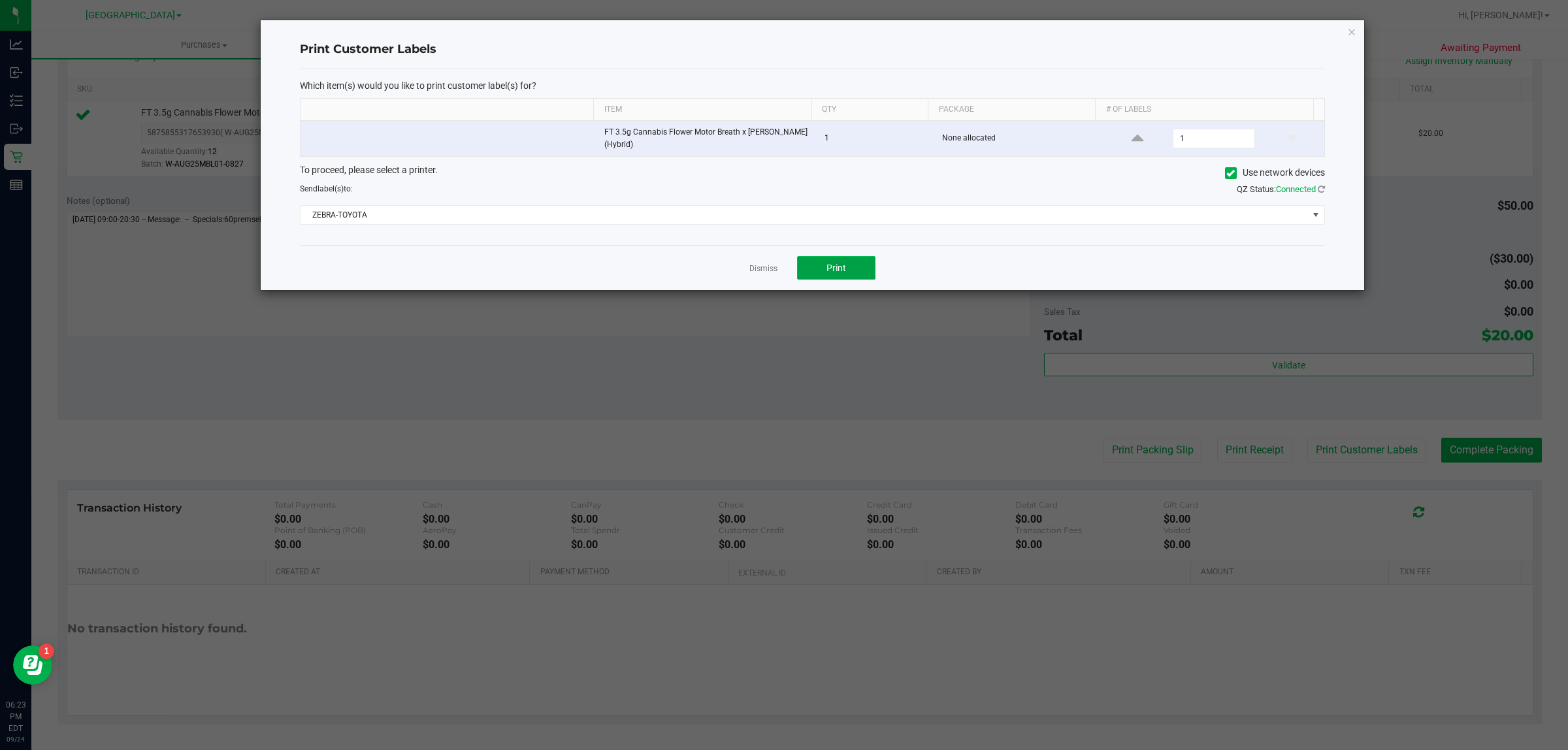
click at [837, 266] on span "Print" at bounding box center [835, 267] width 20 height 10
drag, startPoint x: 760, startPoint y: 264, endPoint x: 831, endPoint y: 270, distance: 71.3
click at [760, 263] on link "Dismiss" at bounding box center [763, 269] width 28 height 11
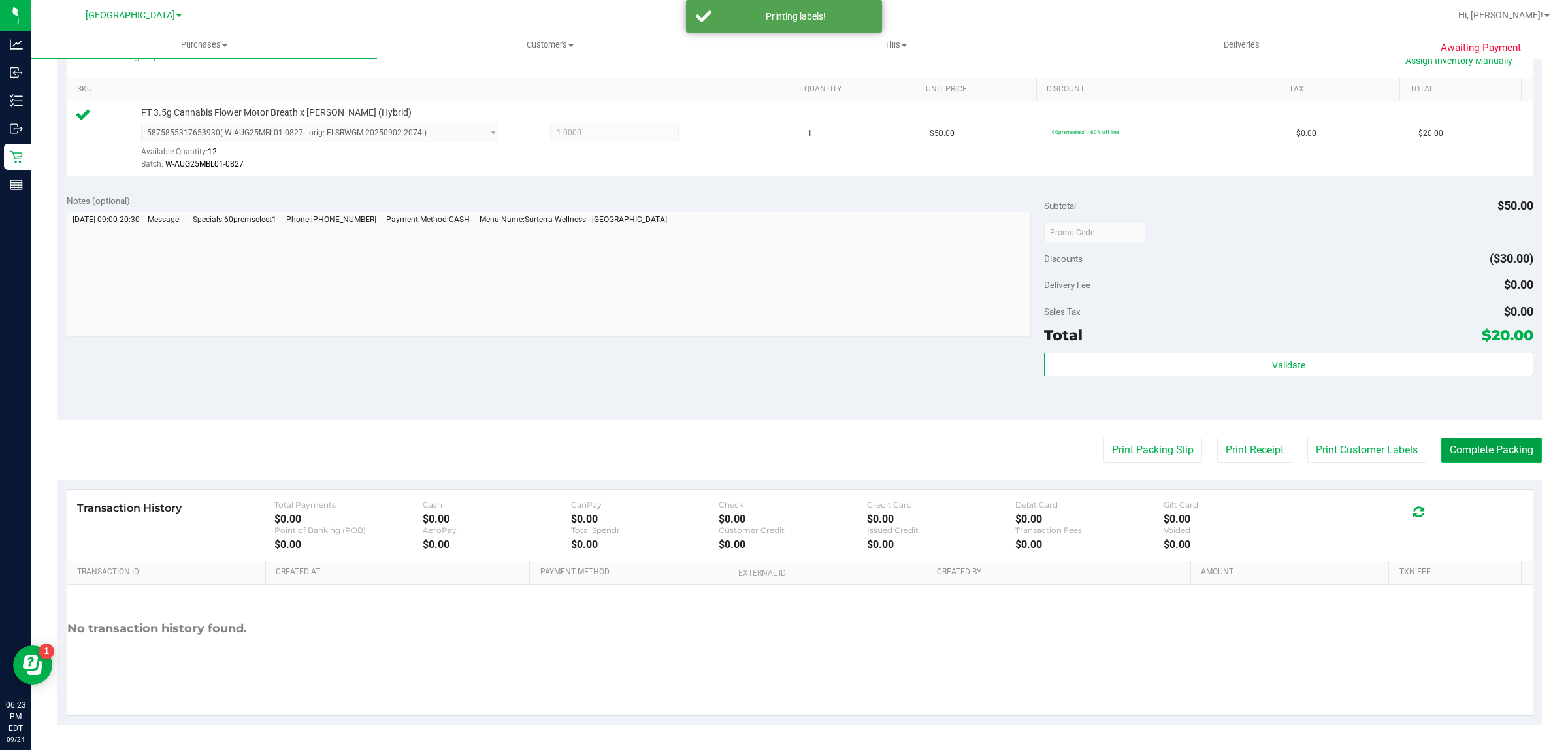
click at [1497, 439] on button "Complete Packing" at bounding box center [1491, 450] width 101 height 24
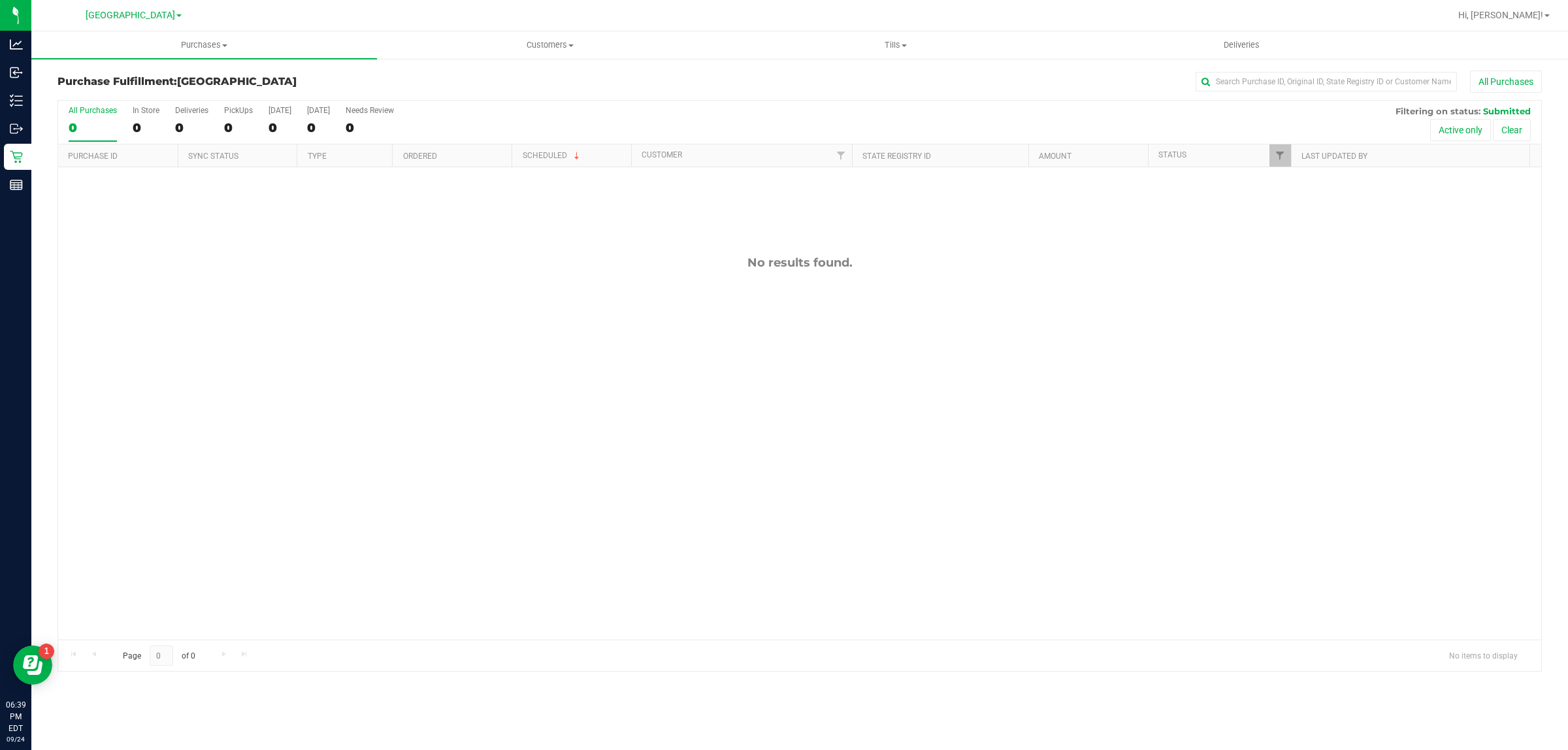
click at [1230, 418] on div "No results found." at bounding box center [800, 448] width 1482 height 561
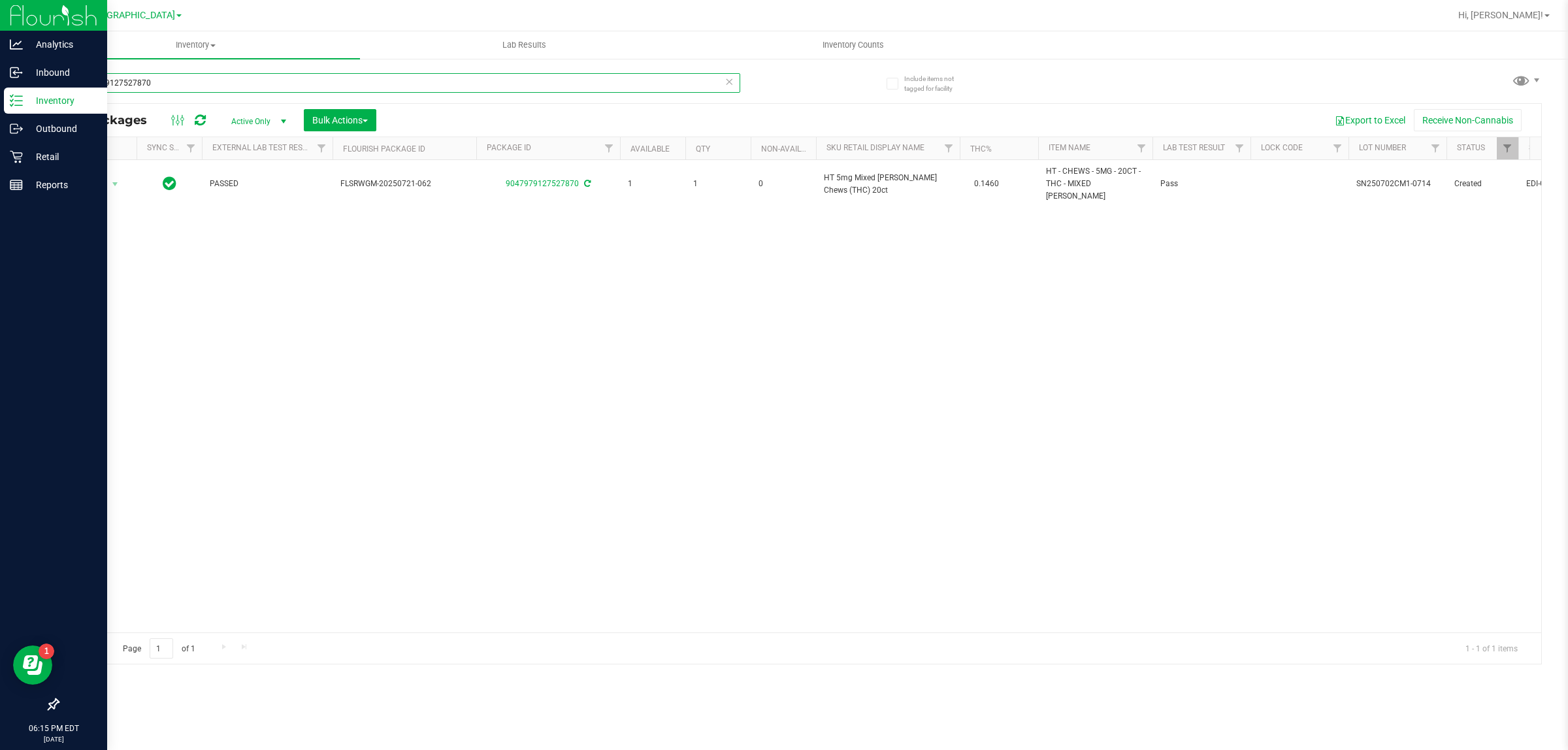
drag, startPoint x: 142, startPoint y: 85, endPoint x: 0, endPoint y: 21, distance: 155.8
click at [0, 40] on div "Analytics Inbound Inventory Outbound Retail Reports 06:15 PM EDT 09/24/2025 09/…" at bounding box center [784, 375] width 1568 height 750
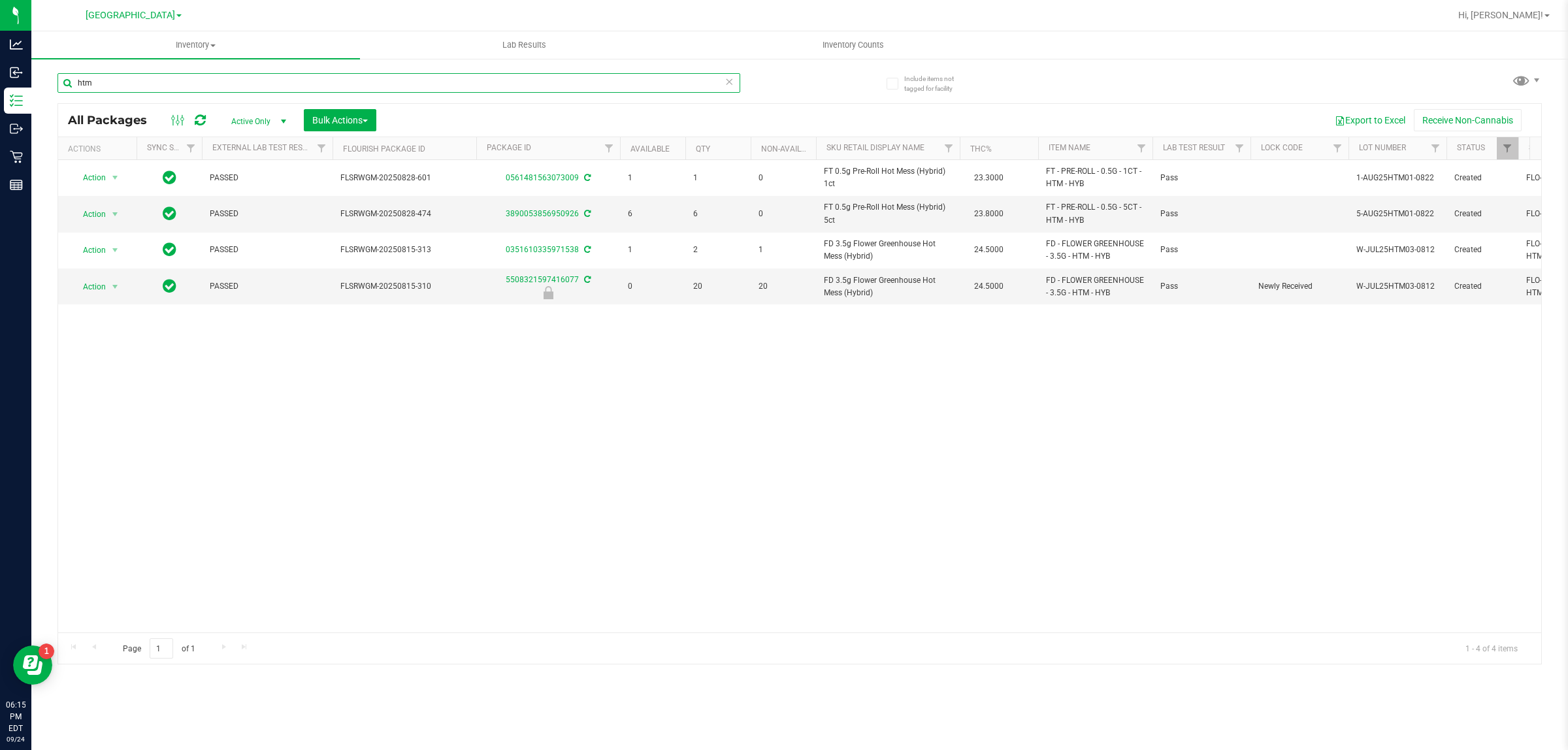
type input "htm"
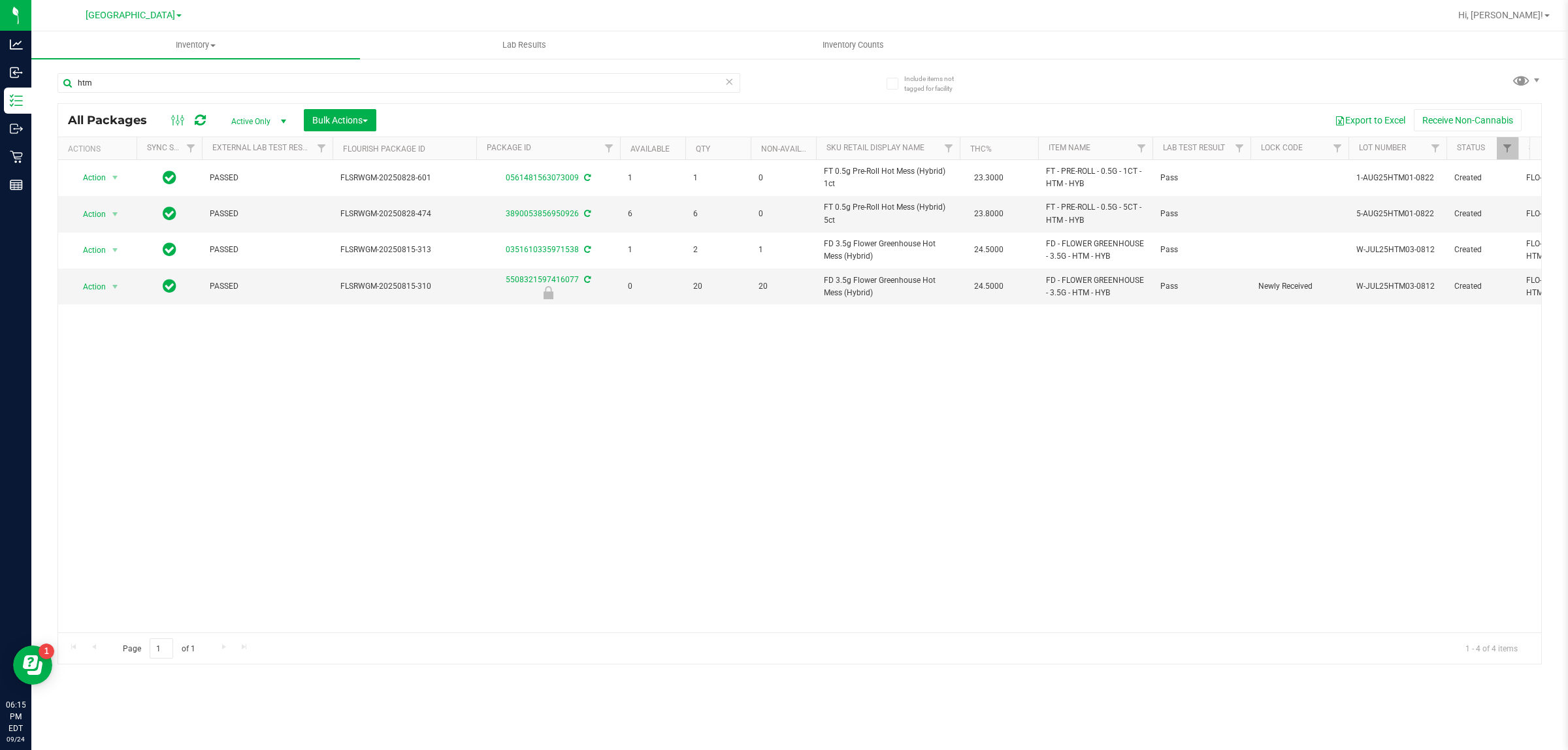
click at [677, 442] on div "Action Action Adjust qty Create package Edit attributes Global inventory Locate…" at bounding box center [800, 396] width 1482 height 472
click at [616, 375] on div "Action Action Adjust qty Create package Edit attributes Global inventory Locate…" at bounding box center [800, 396] width 1482 height 472
